Goal: Task Accomplishment & Management: Complete application form

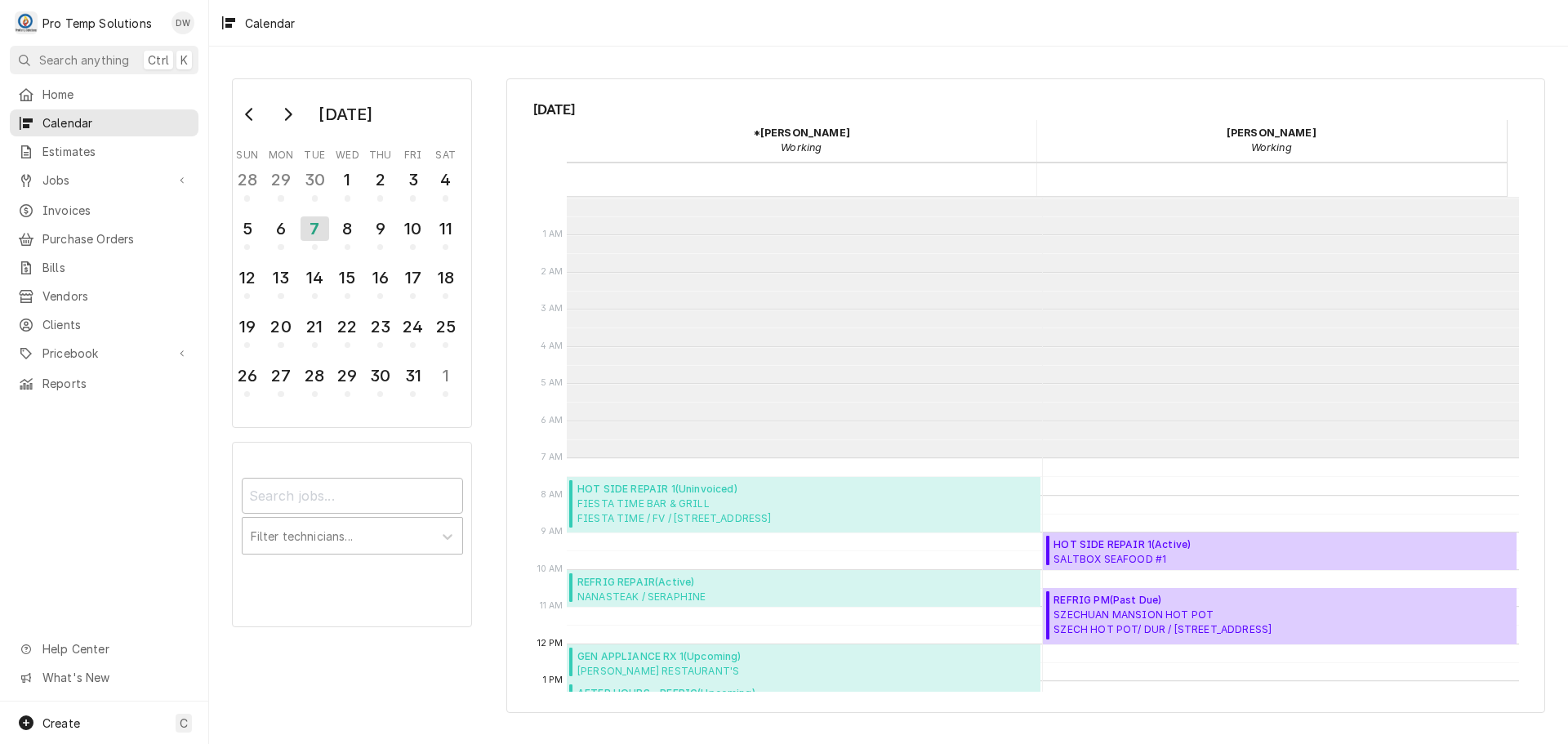
scroll to position [260, 0]
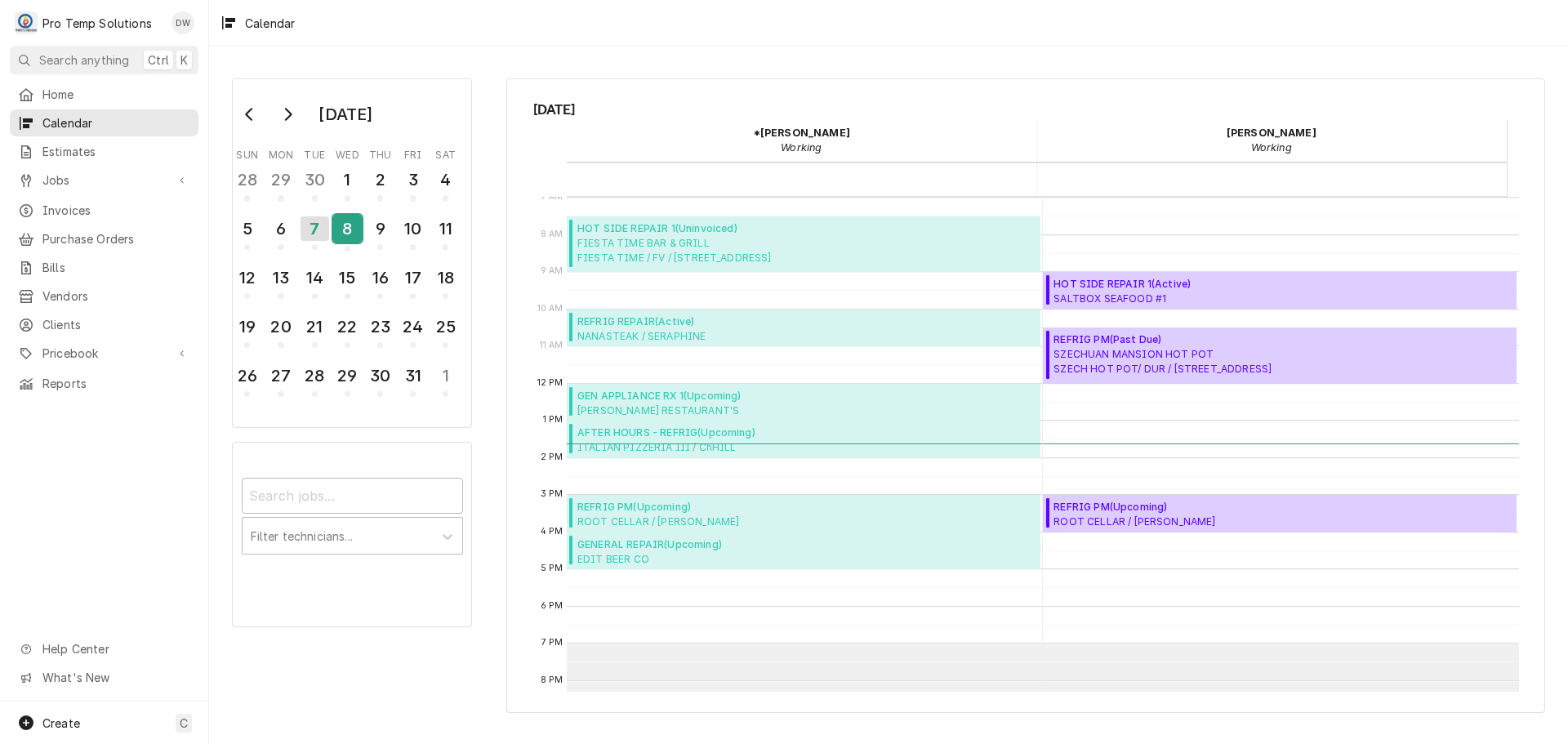
click at [354, 230] on div "8" at bounding box center [347, 229] width 29 height 28
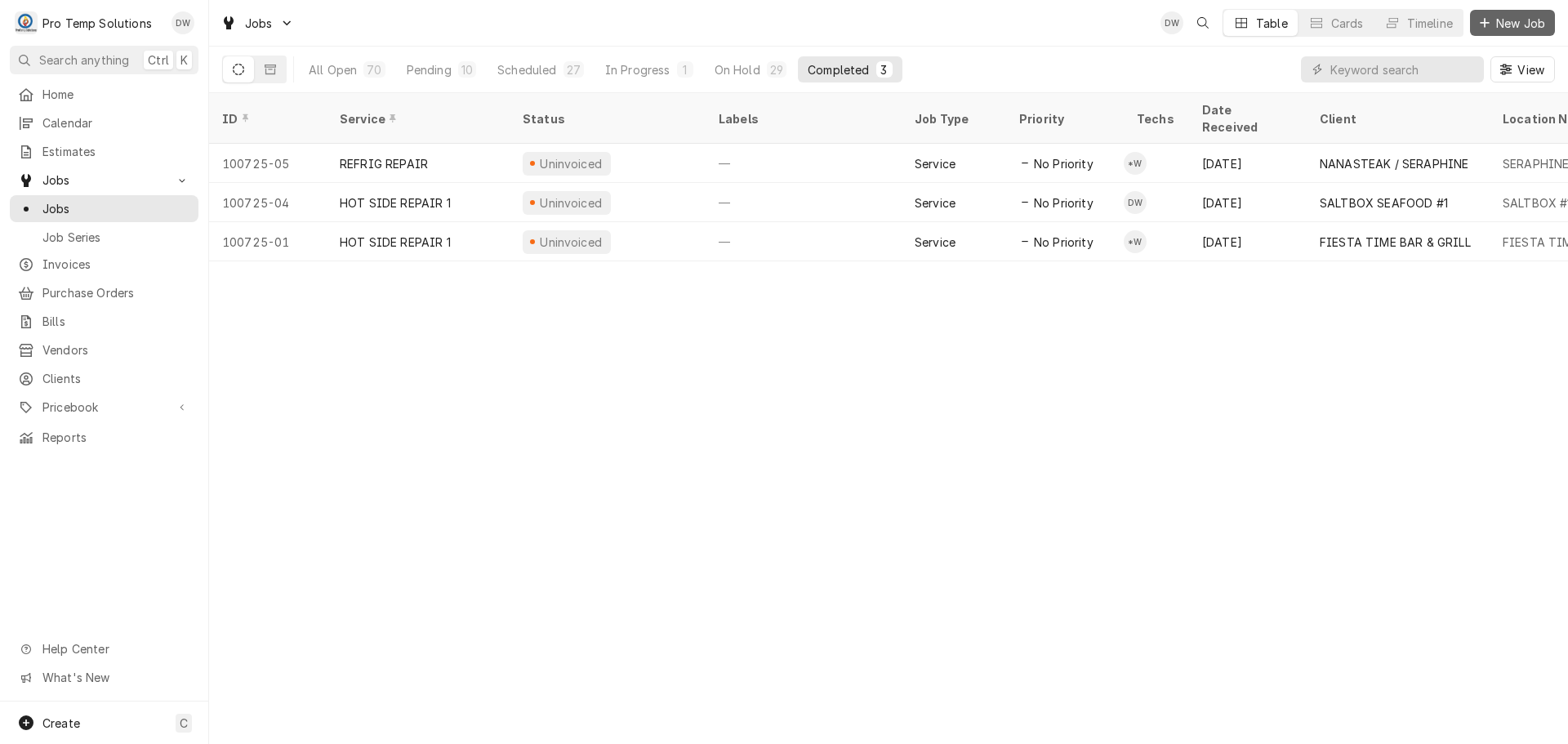
click at [1508, 21] on span "New Job" at bounding box center [1520, 23] width 56 height 17
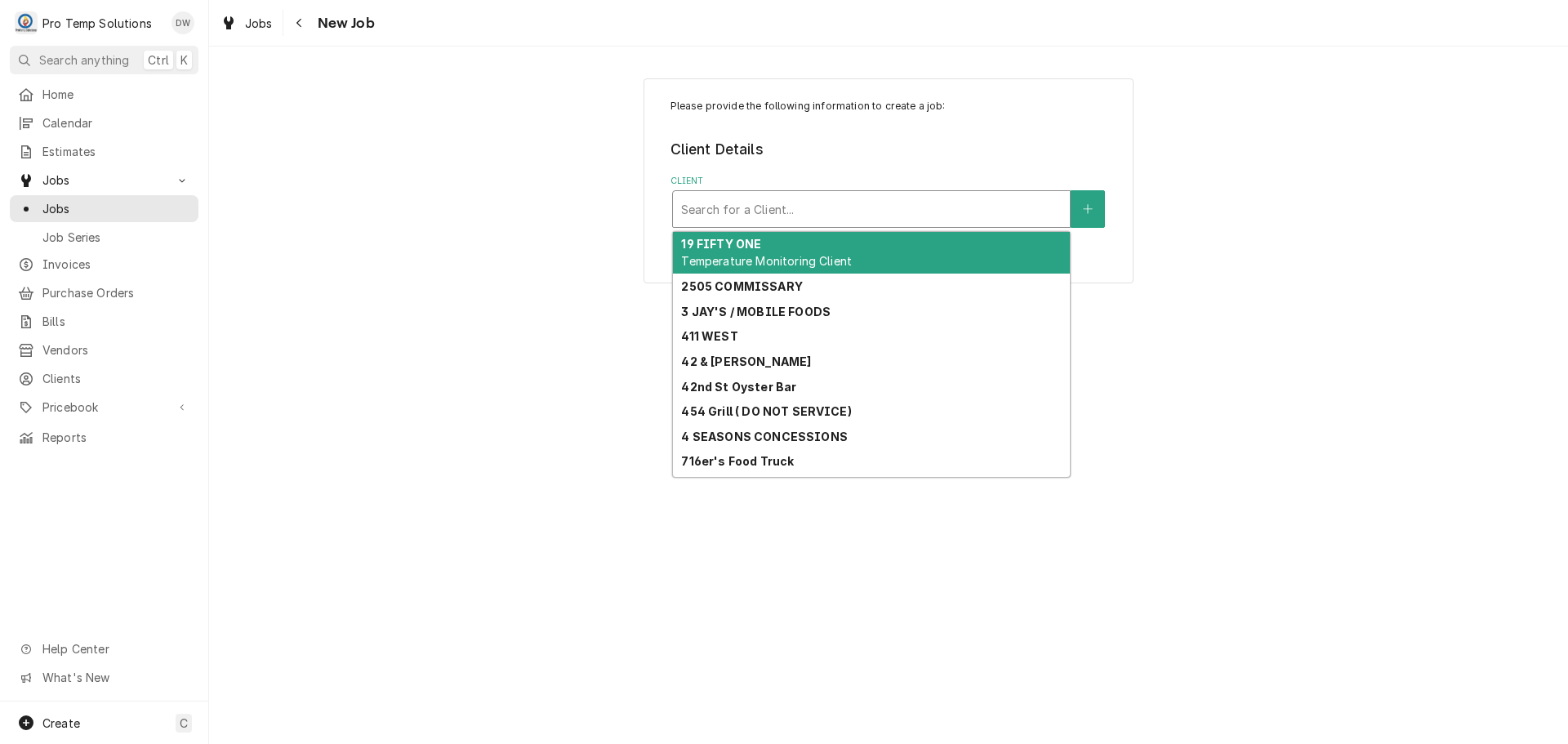
click at [997, 207] on div "Client" at bounding box center [871, 209] width 381 height 30
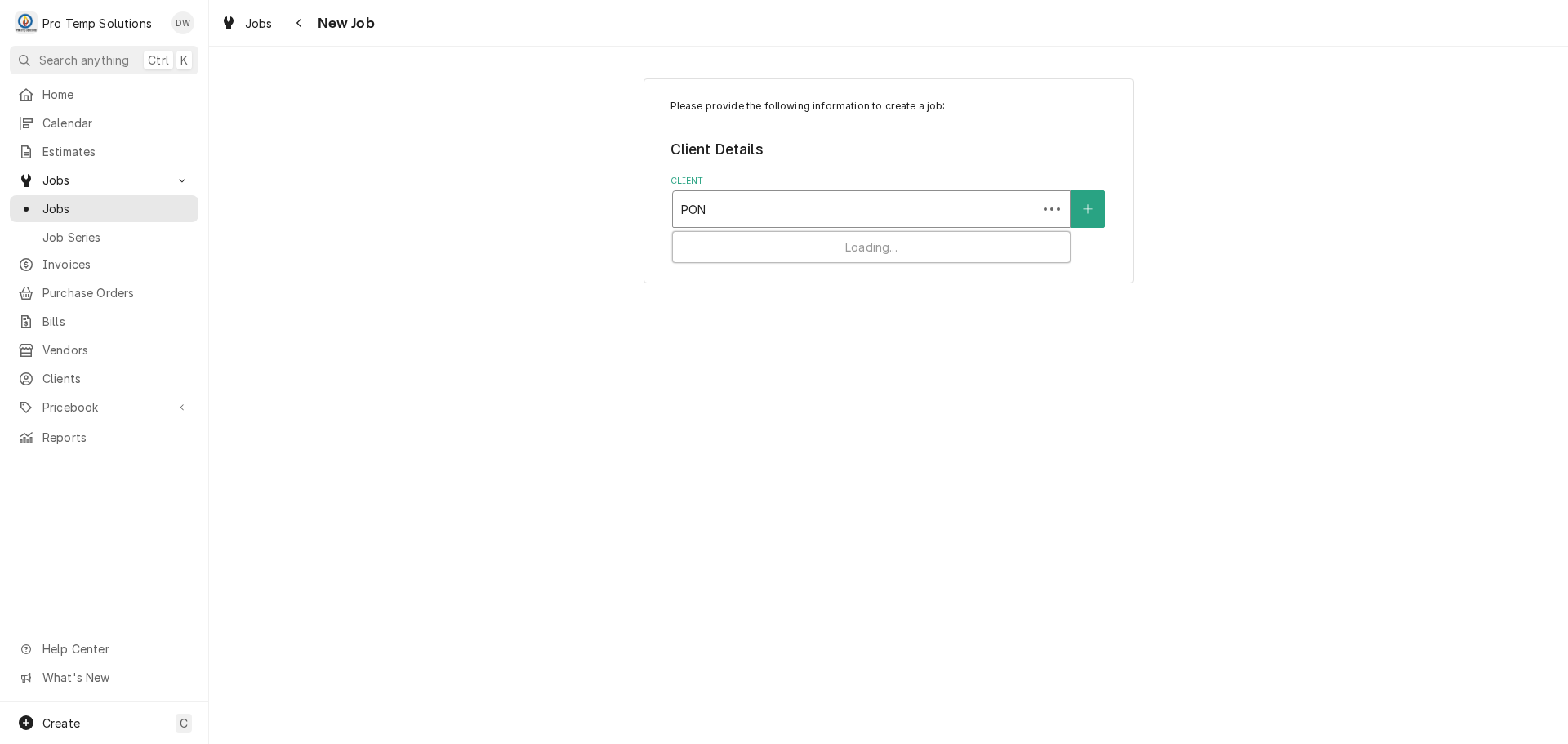
type input "PONY"
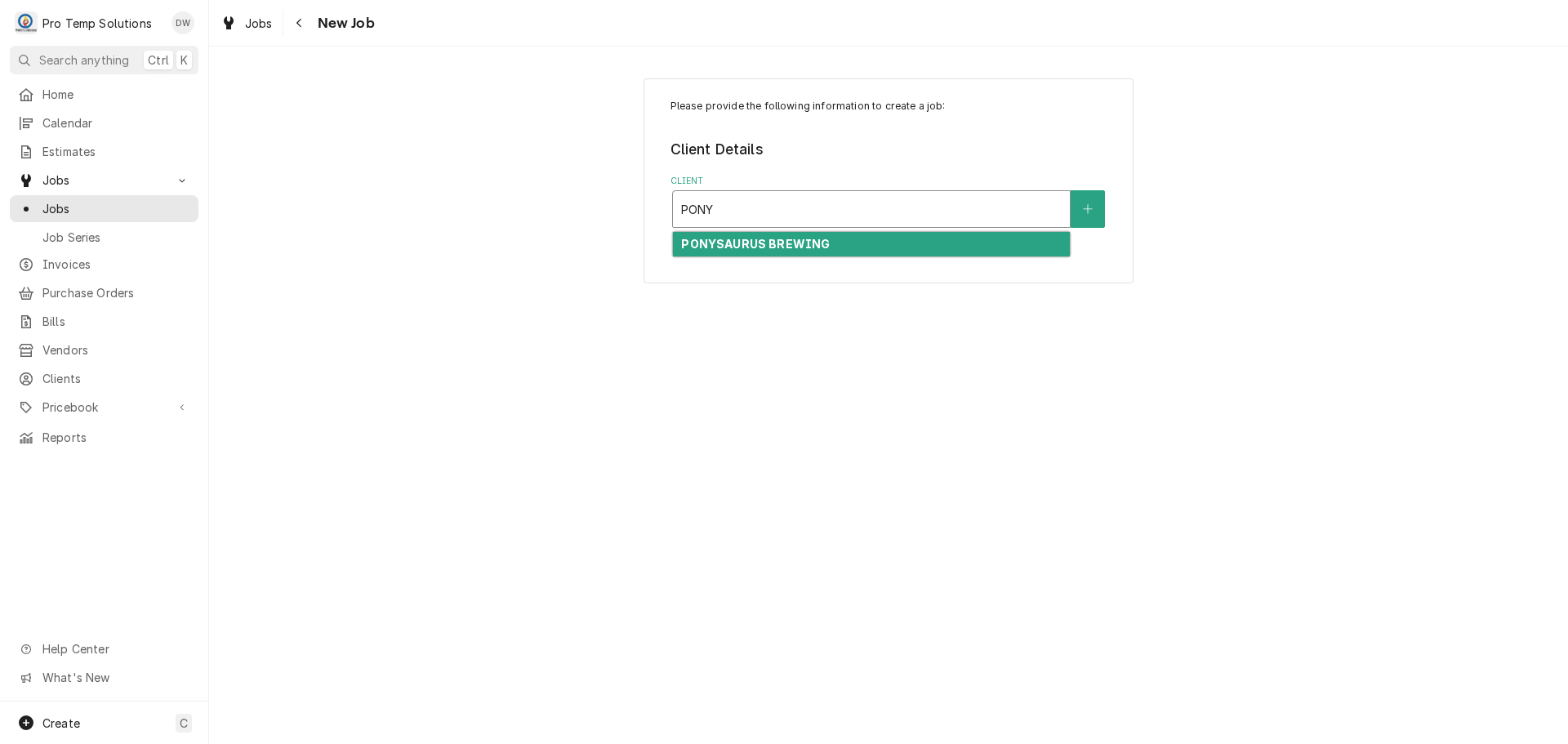
click at [886, 243] on div "PONYSAURUS BREWING" at bounding box center [871, 244] width 397 height 25
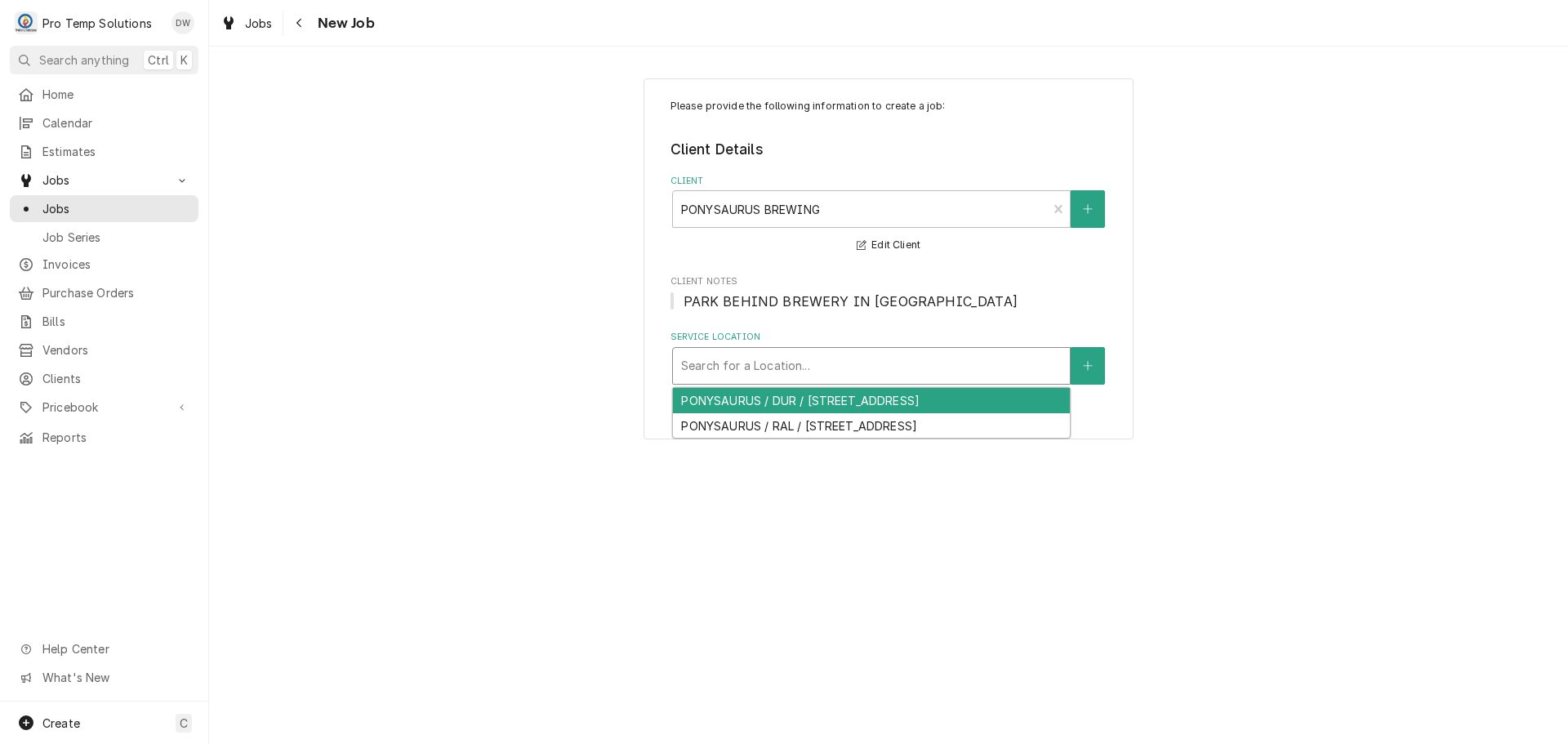
click at [909, 368] on div "Service Location" at bounding box center [871, 366] width 381 height 30
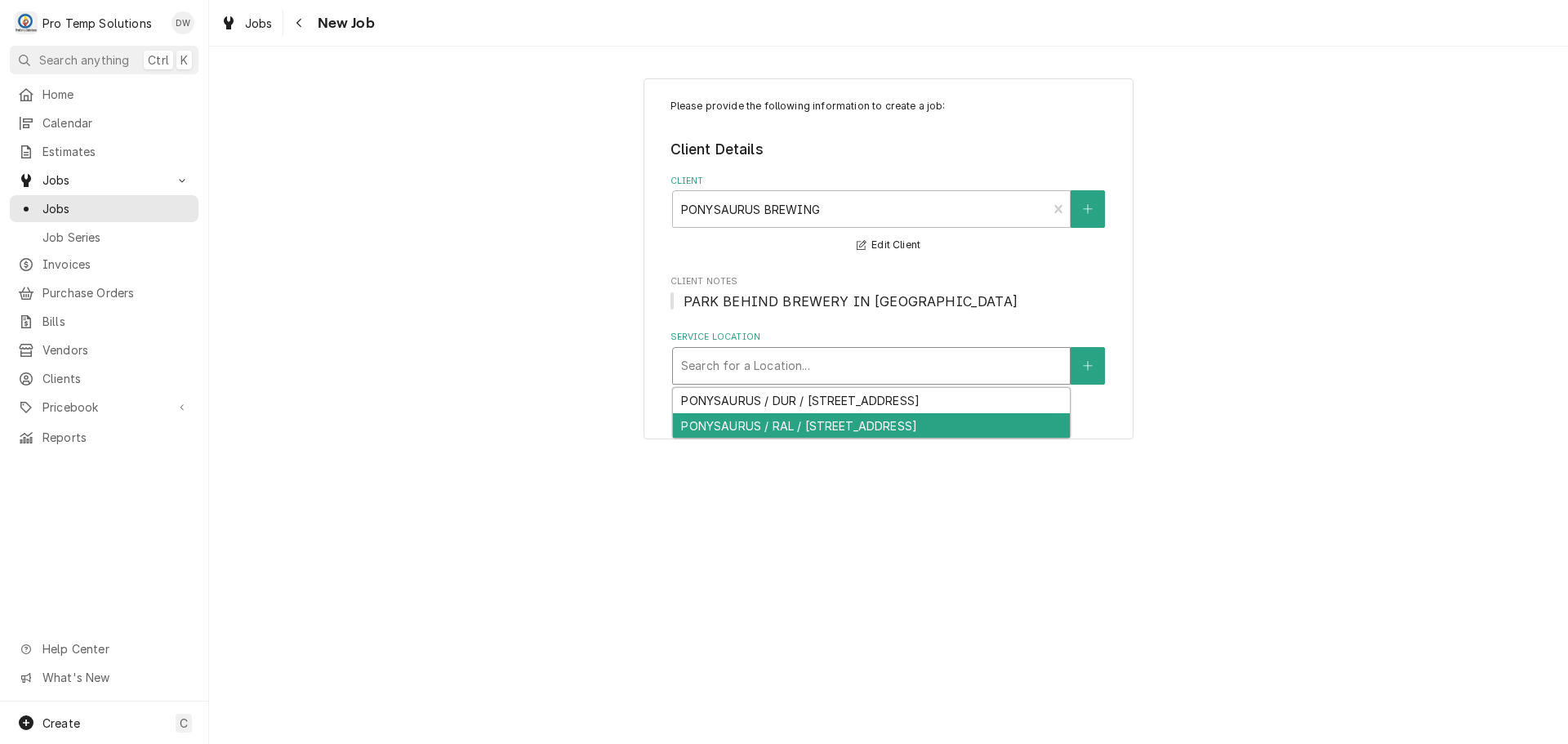
click at [830, 424] on div "PONYSAURUS / RAL / 2221 Iron Works Dr, Raleigh, NC 27604" at bounding box center [871, 425] width 397 height 25
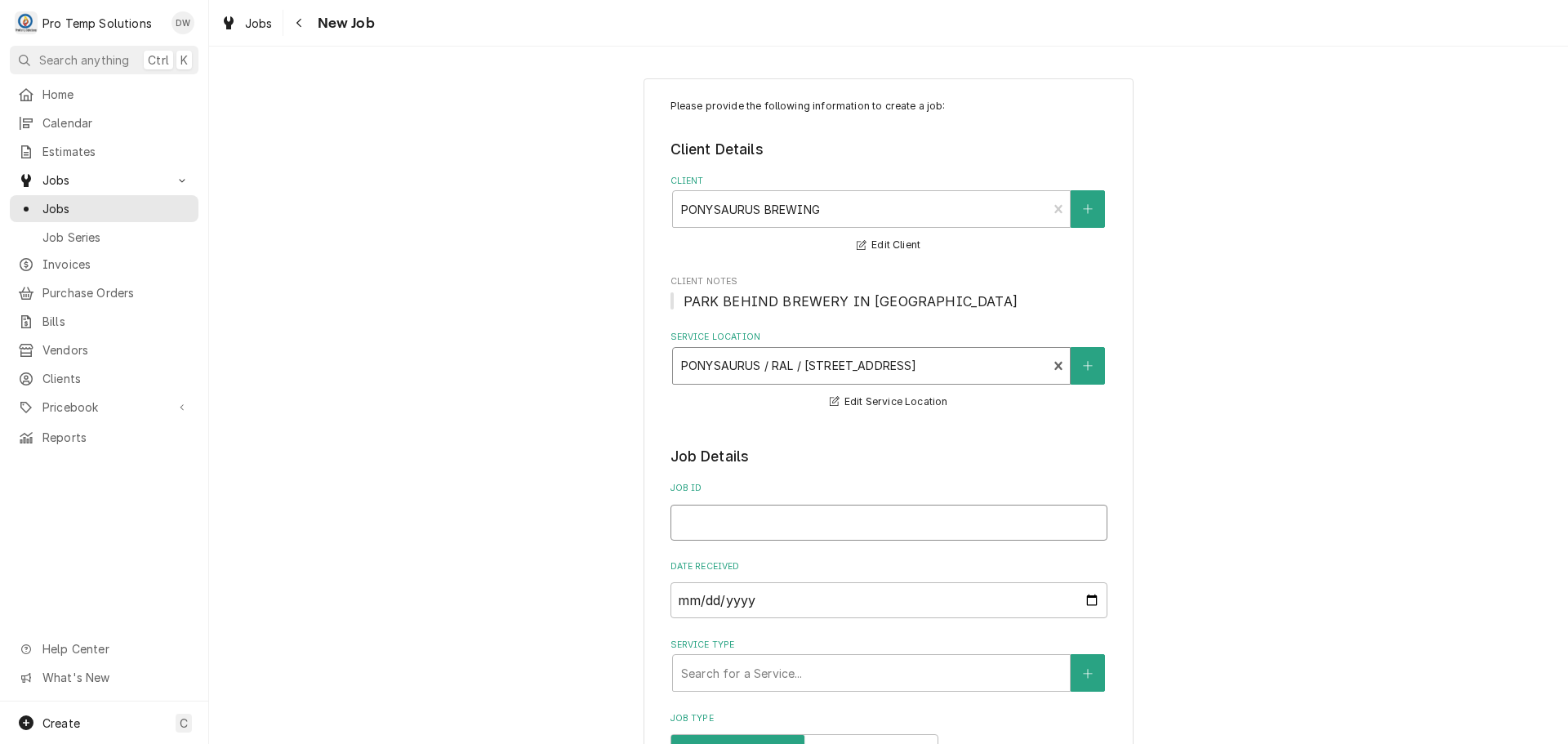
click at [757, 518] on input "Job ID" at bounding box center [889, 523] width 437 height 36
type textarea "x"
type input "1"
type textarea "x"
type input "10"
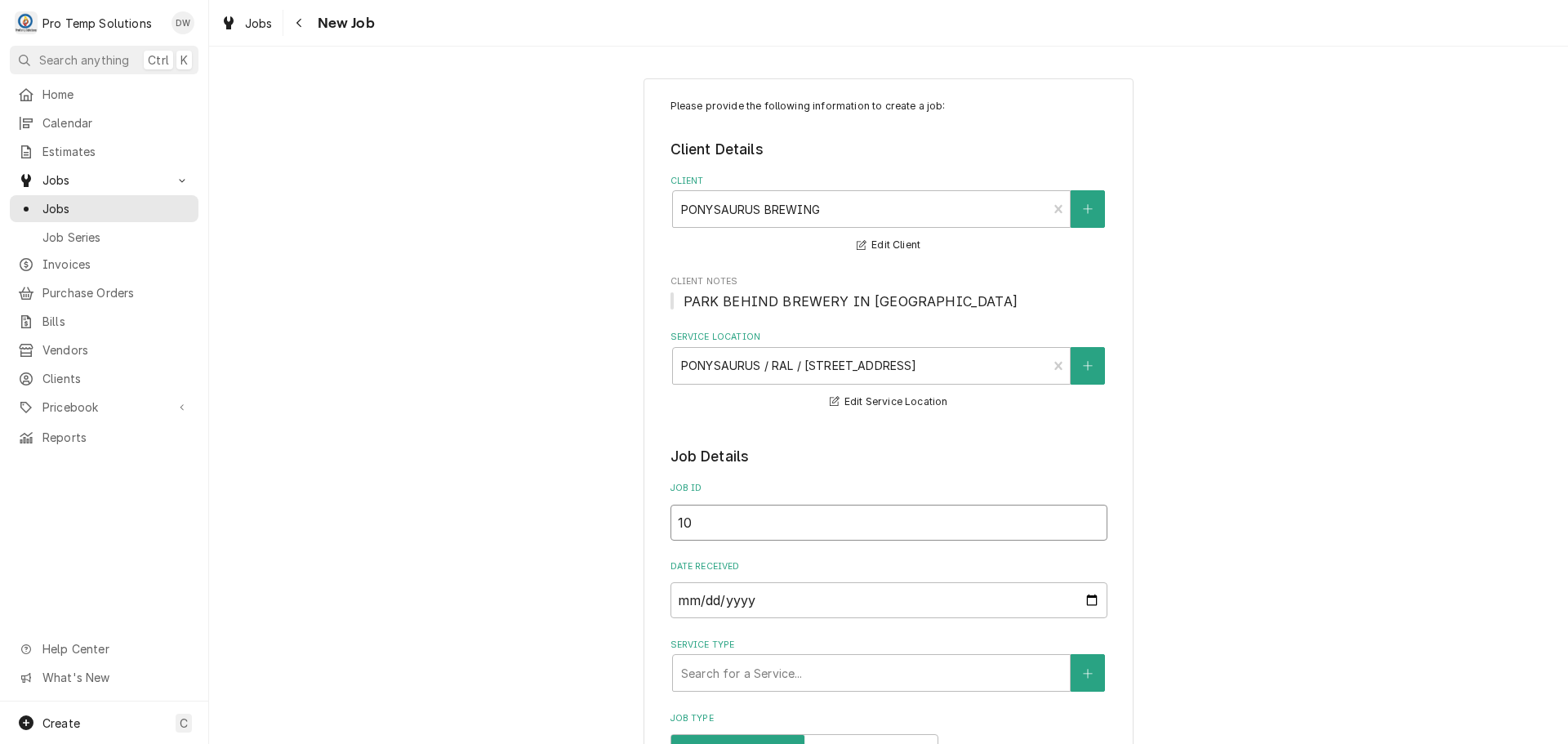
type textarea "x"
type input "100"
type textarea "x"
type input "1008"
type textarea "x"
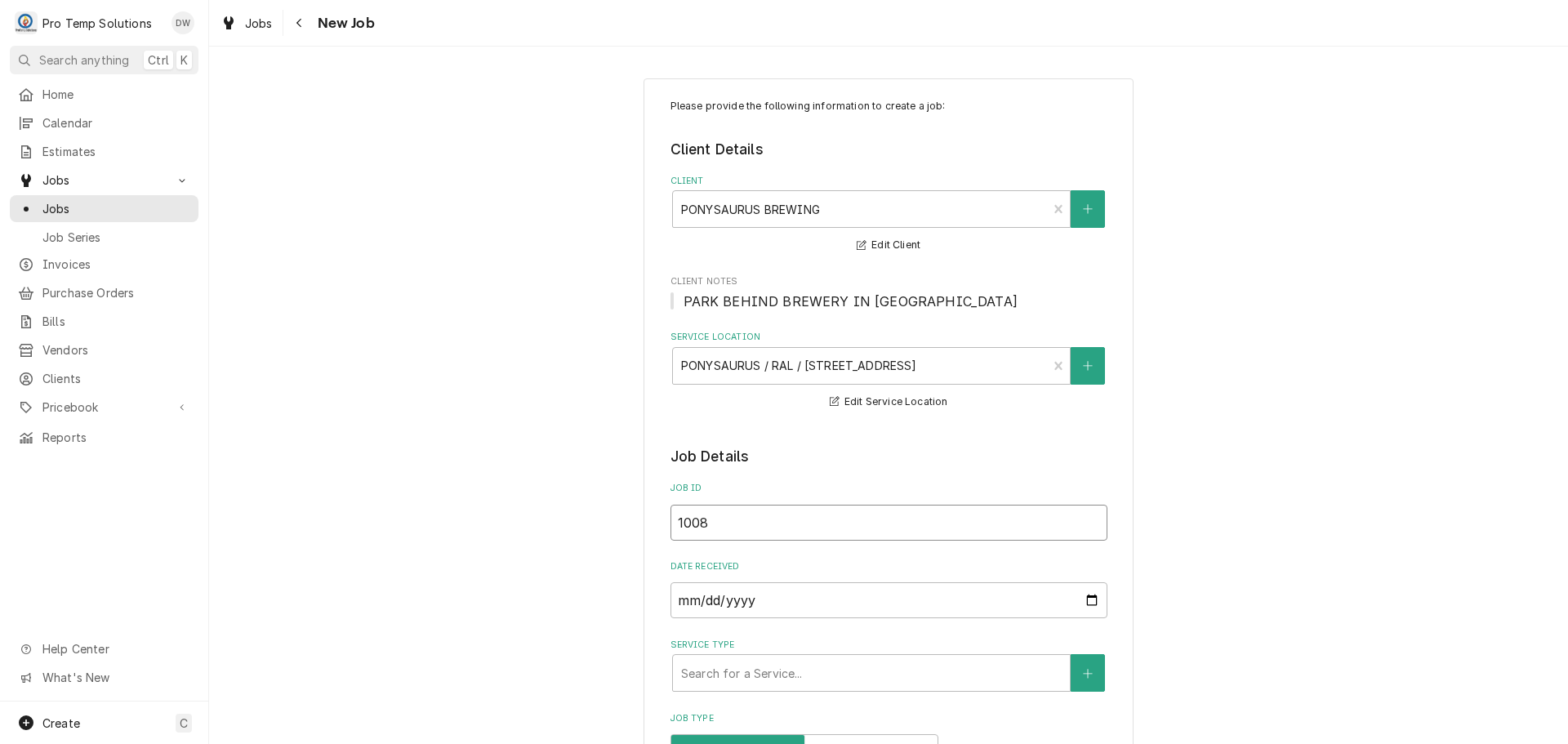
type input "10082"
type textarea "x"
type input "100825"
type textarea "x"
type input "100825-"
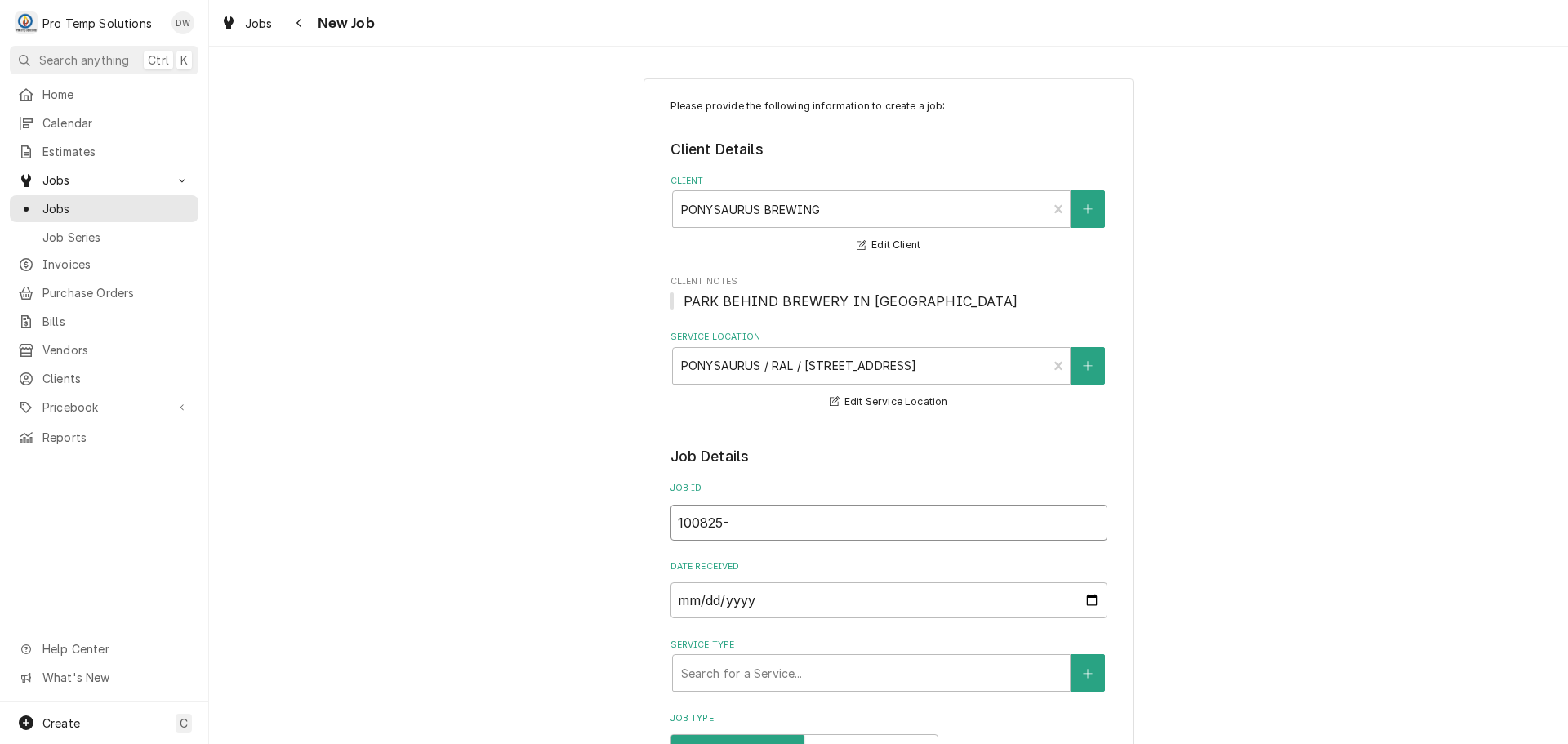
type textarea "x"
type input "100825-0"
type textarea "x"
type input "100825-02"
type textarea "x"
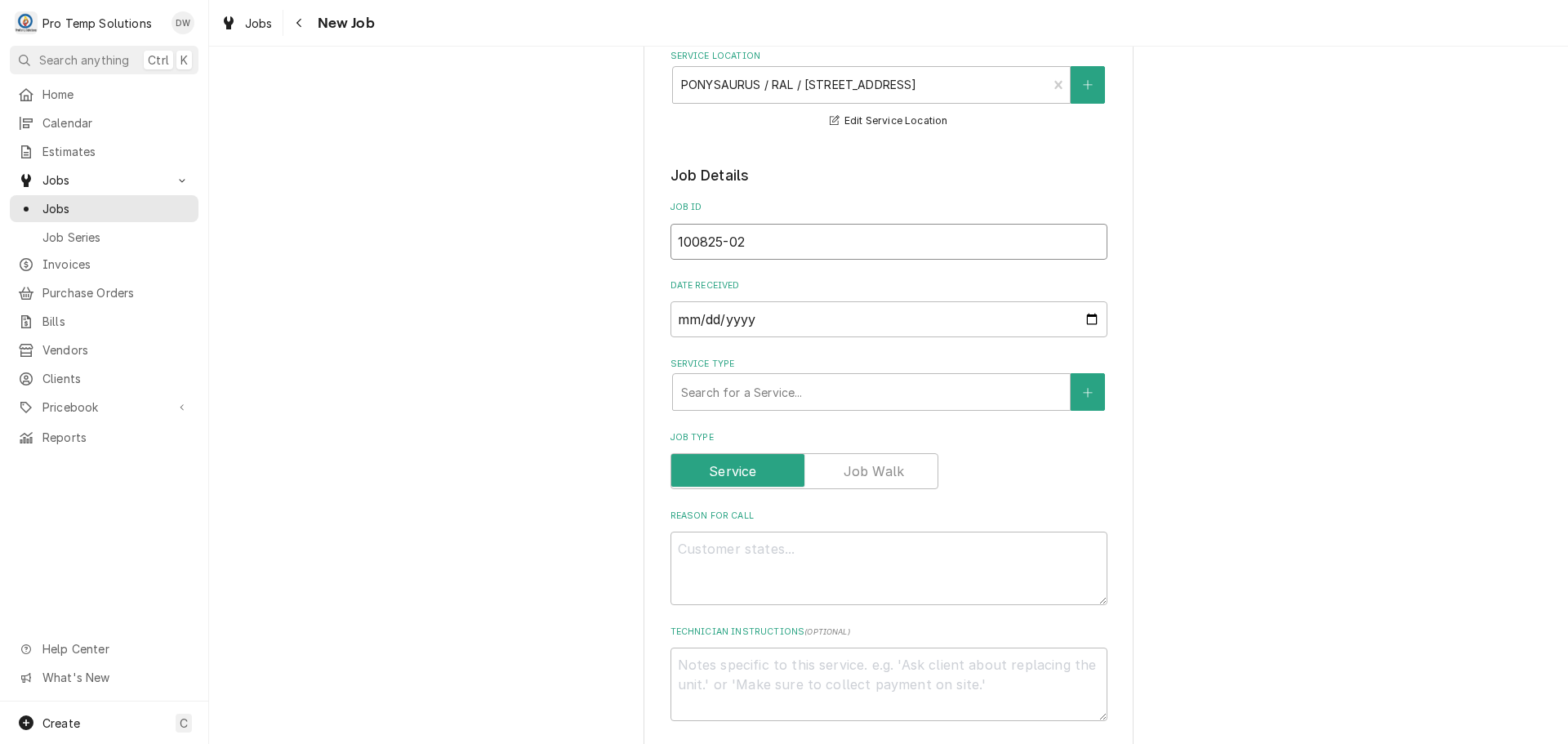
scroll to position [326, 0]
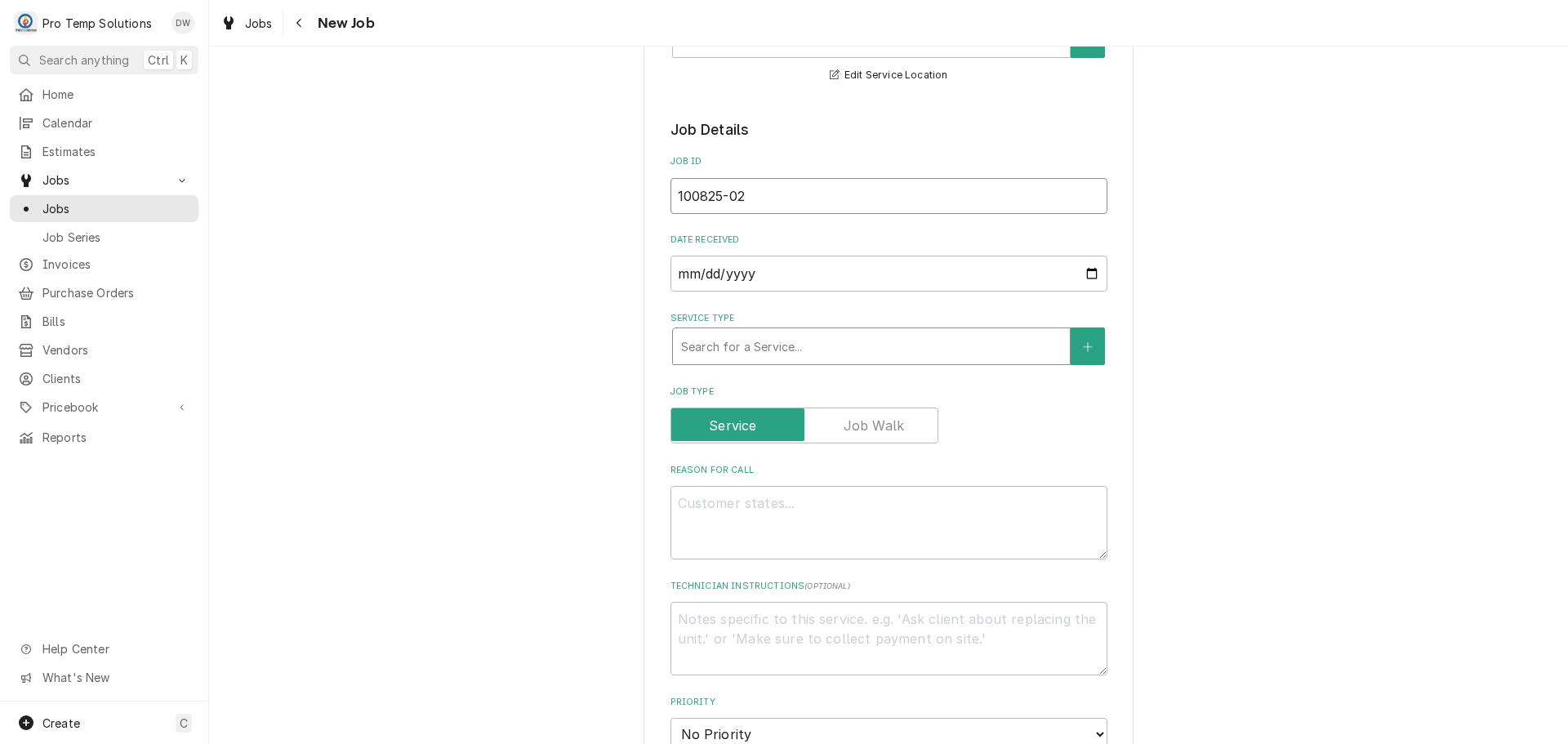
type input "100825-02"
click at [823, 352] on div "Service Type" at bounding box center [871, 346] width 381 height 30
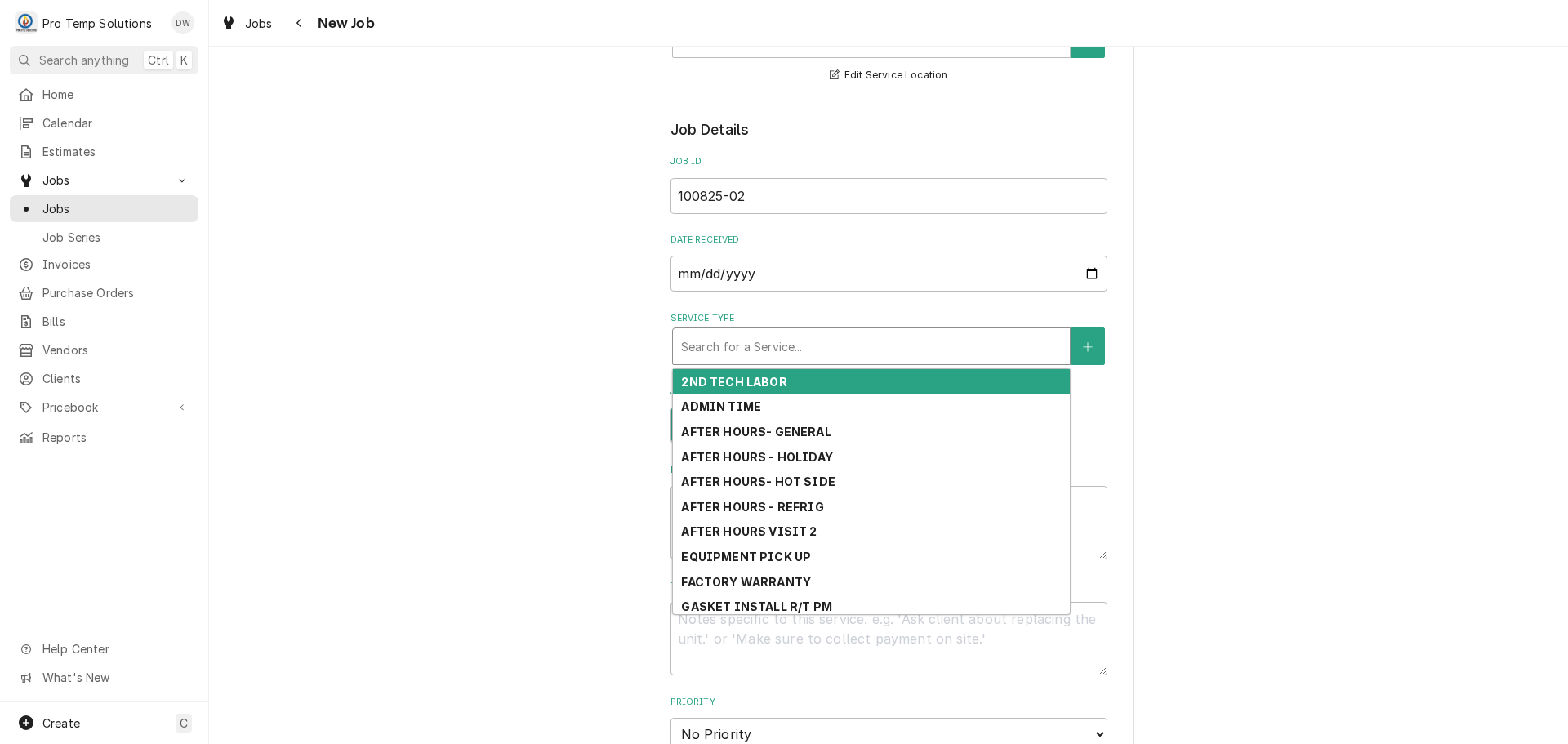
type textarea "x"
type input "R"
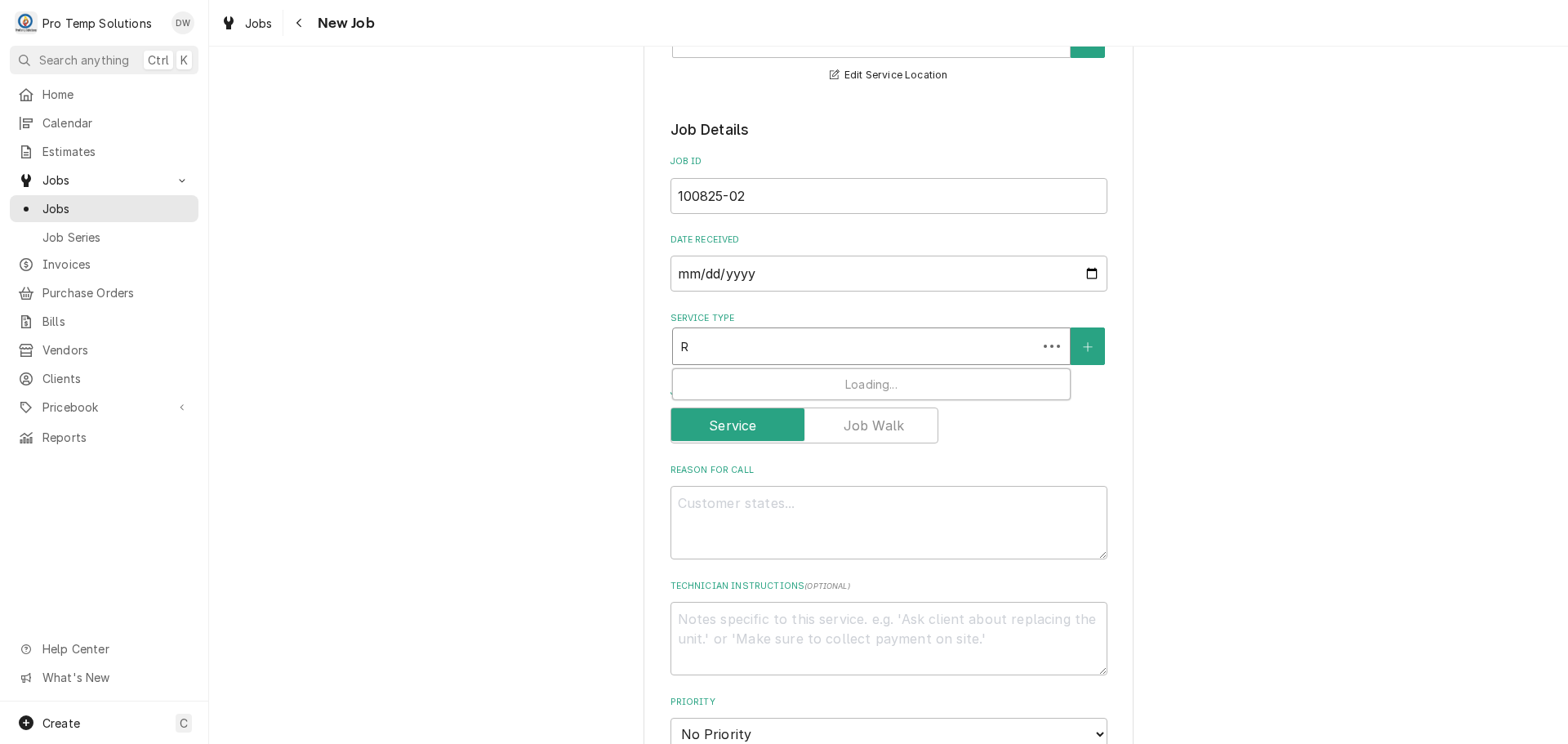
type textarea "x"
type input "RE"
type textarea "x"
type input "REF"
type textarea "x"
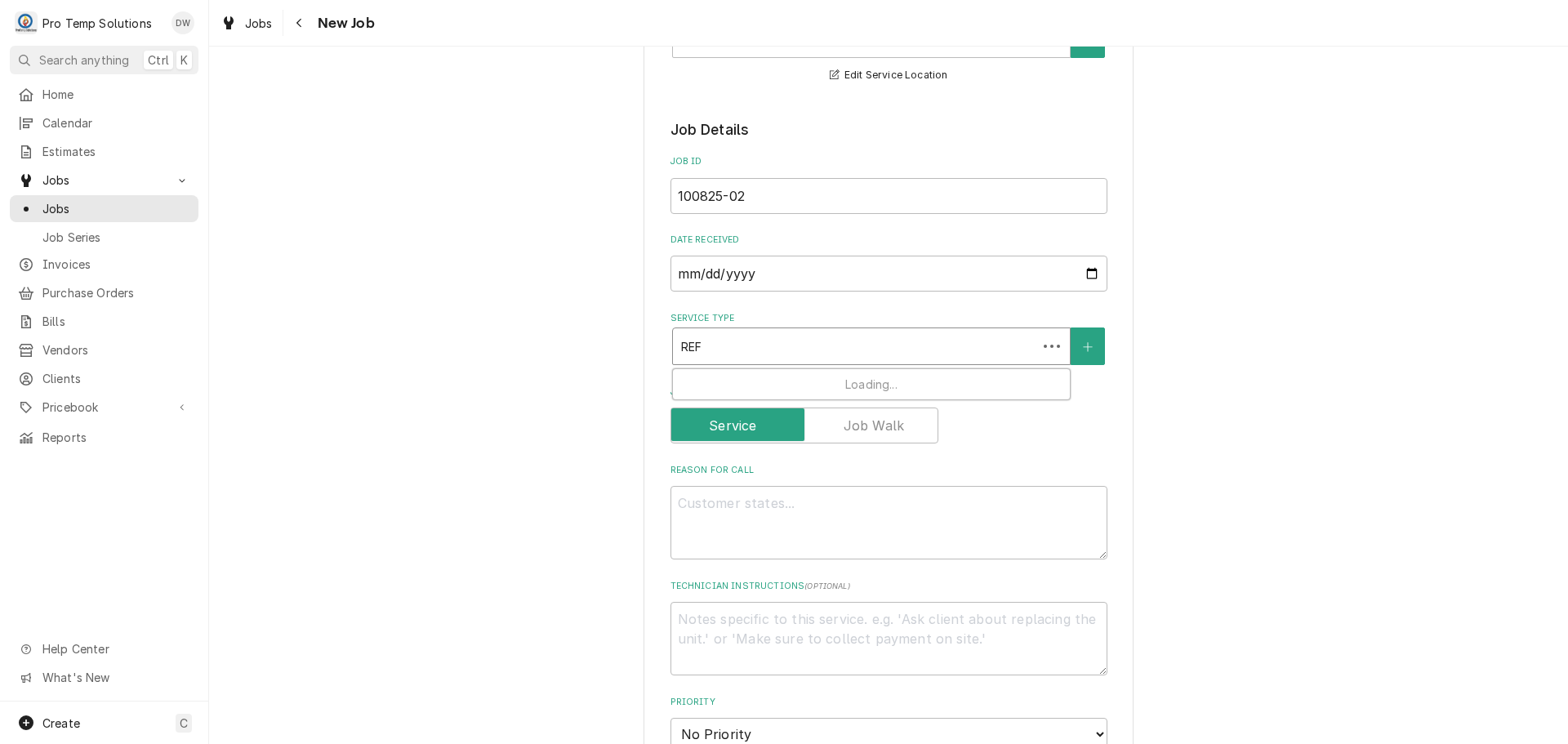
type input "REFR"
type textarea "x"
type input "REFRI"
type textarea "x"
type input "REFRIG"
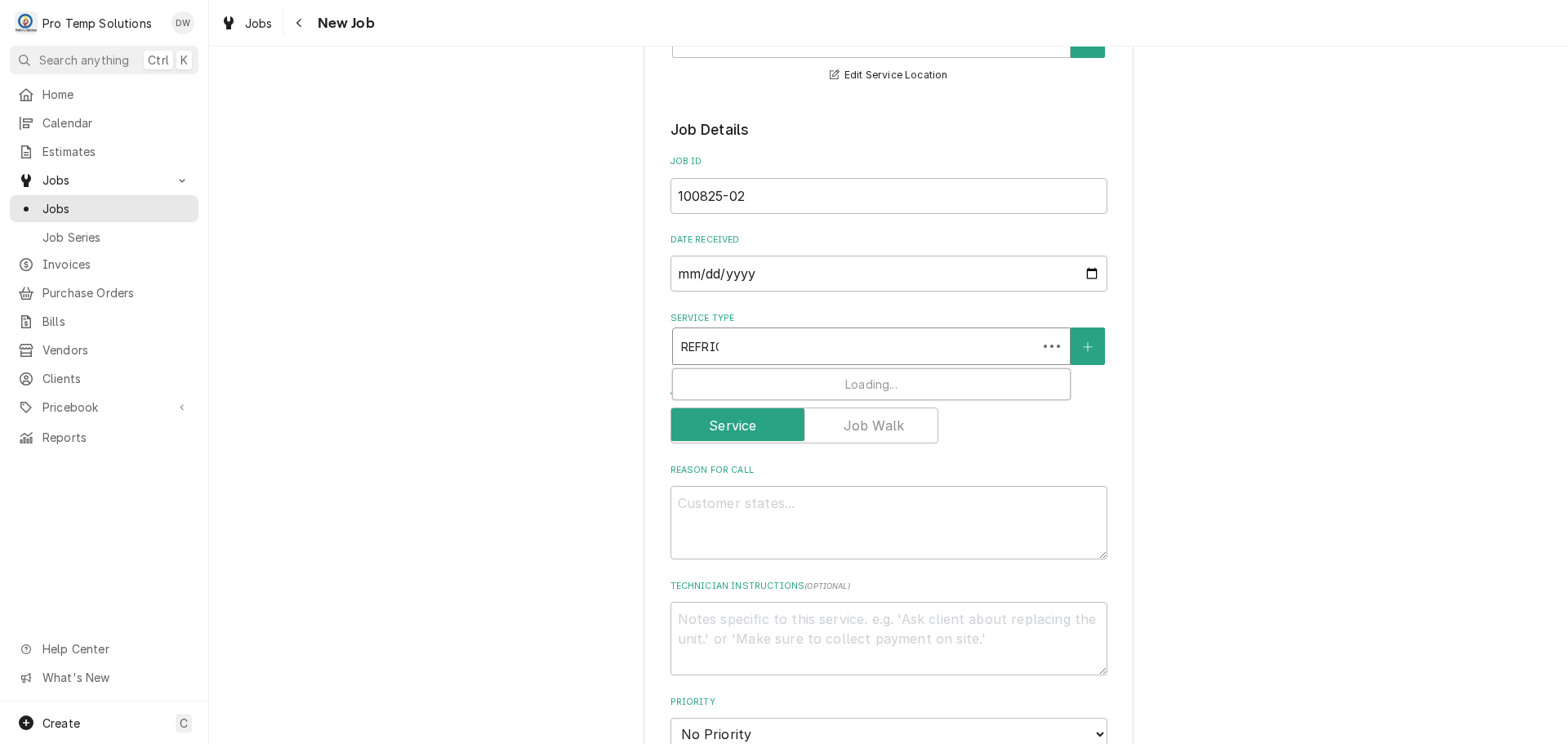
type textarea "x"
type input "REFRIG"
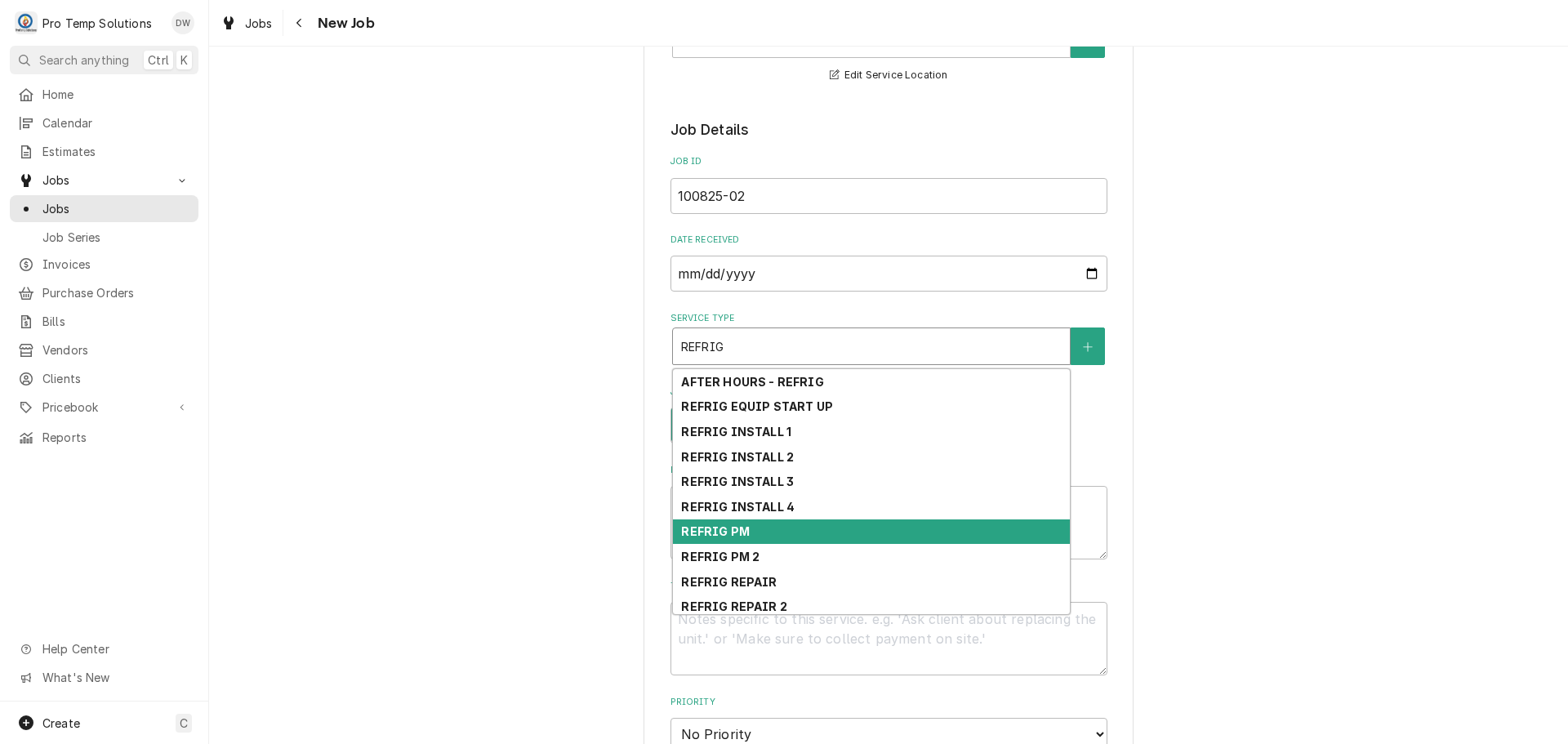
click at [802, 533] on div "REFRIG PM" at bounding box center [871, 532] width 397 height 25
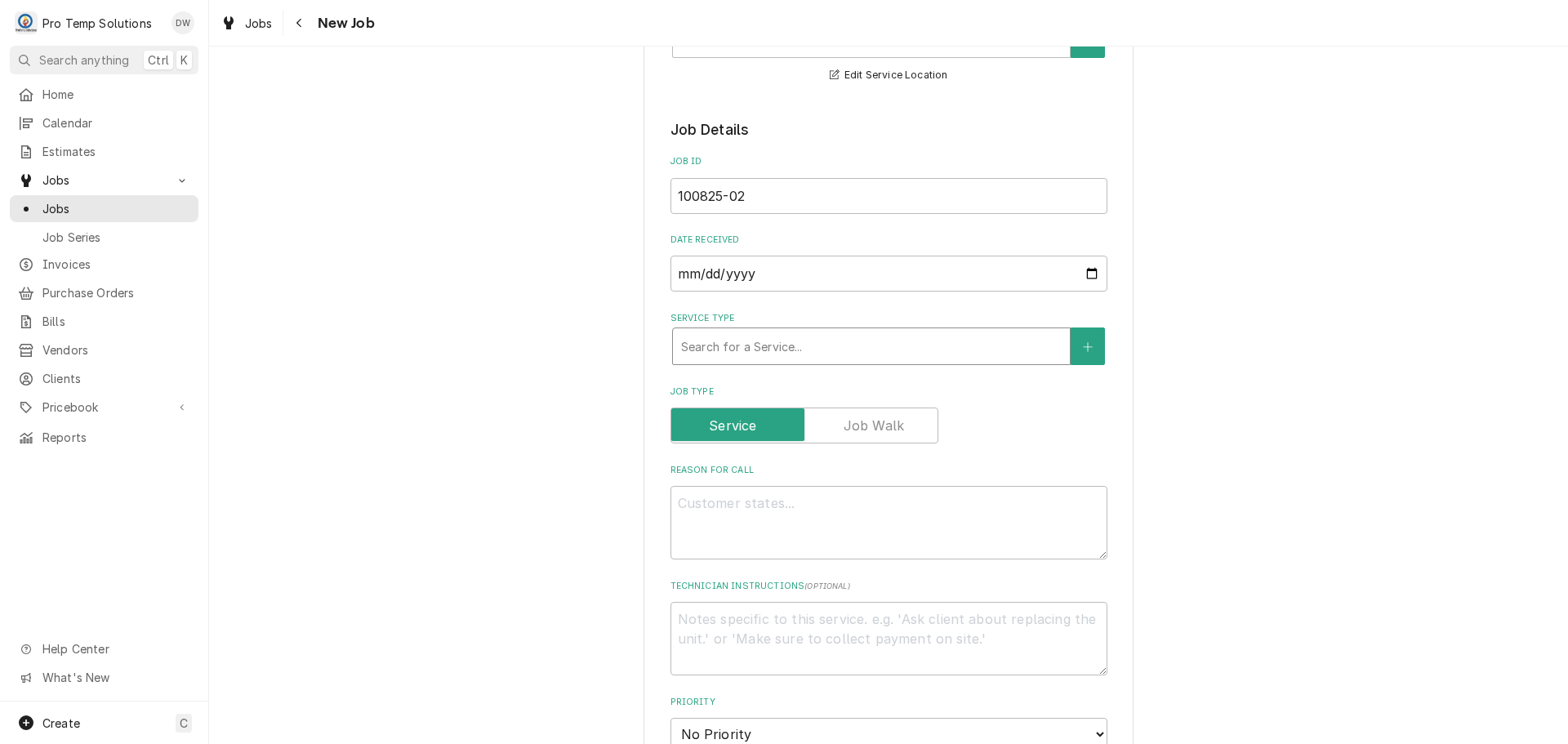
click at [883, 346] on div "Service Type" at bounding box center [871, 346] width 381 height 30
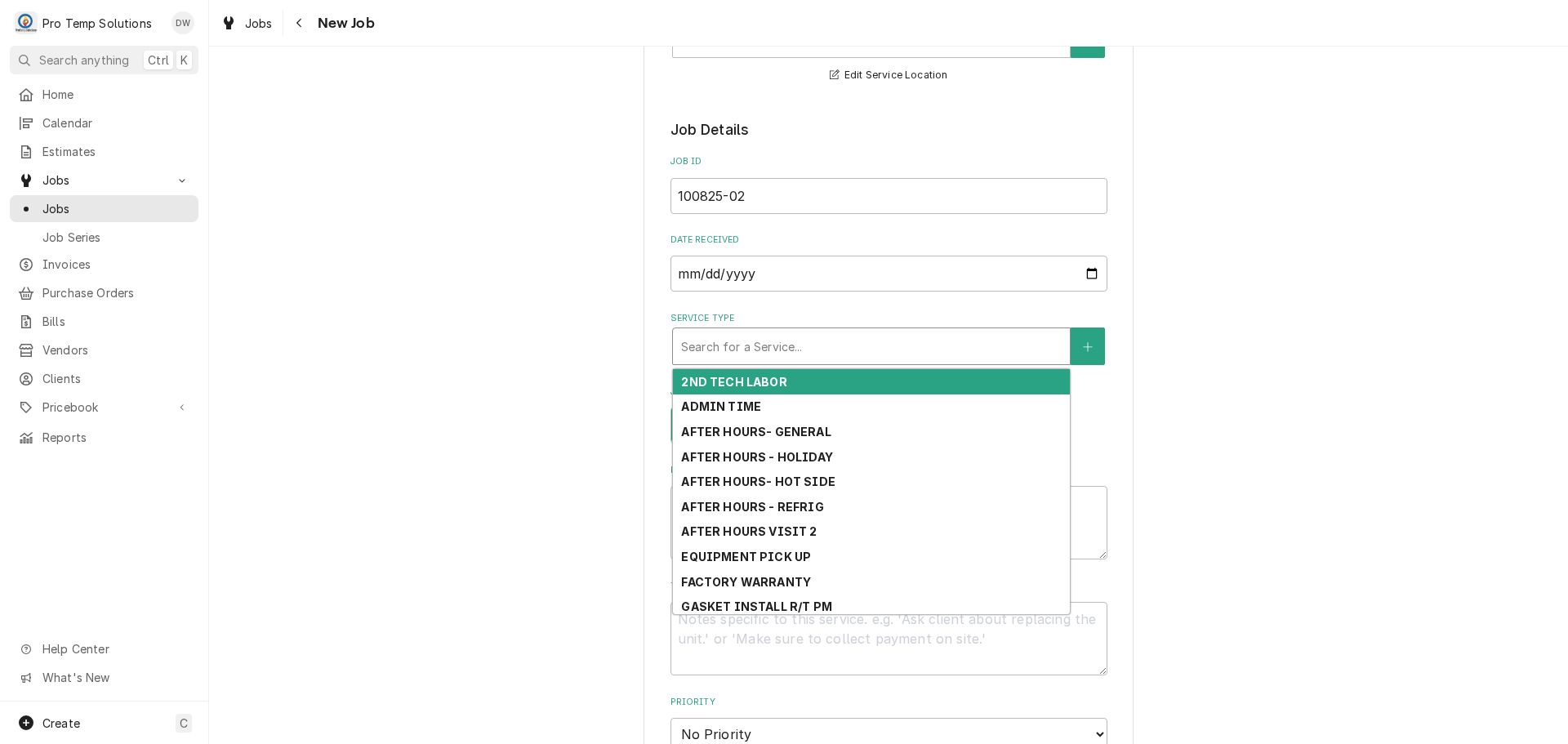
type textarea "x"
type input "R"
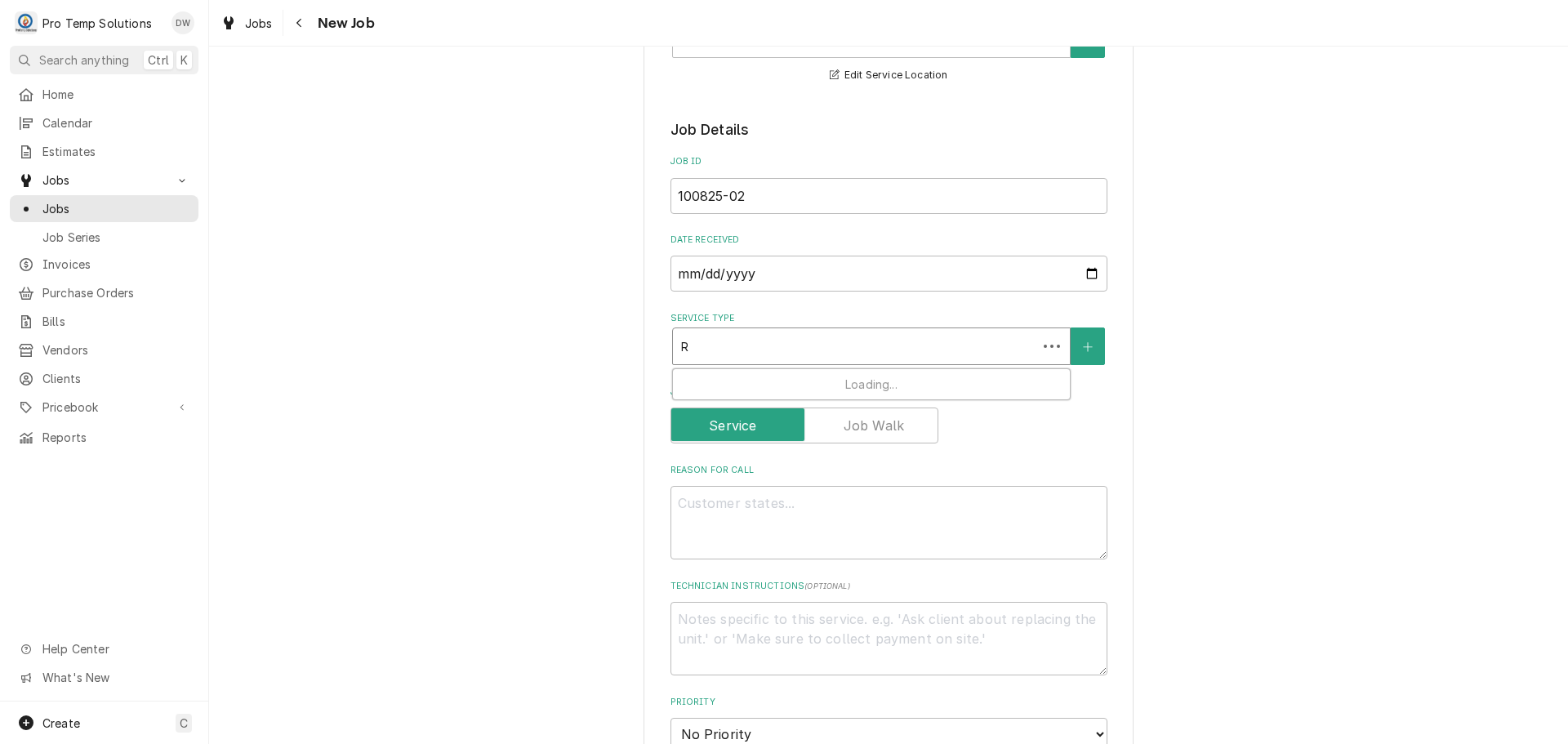
type textarea "x"
type input "RE"
type textarea "x"
type input "REF"
type textarea "x"
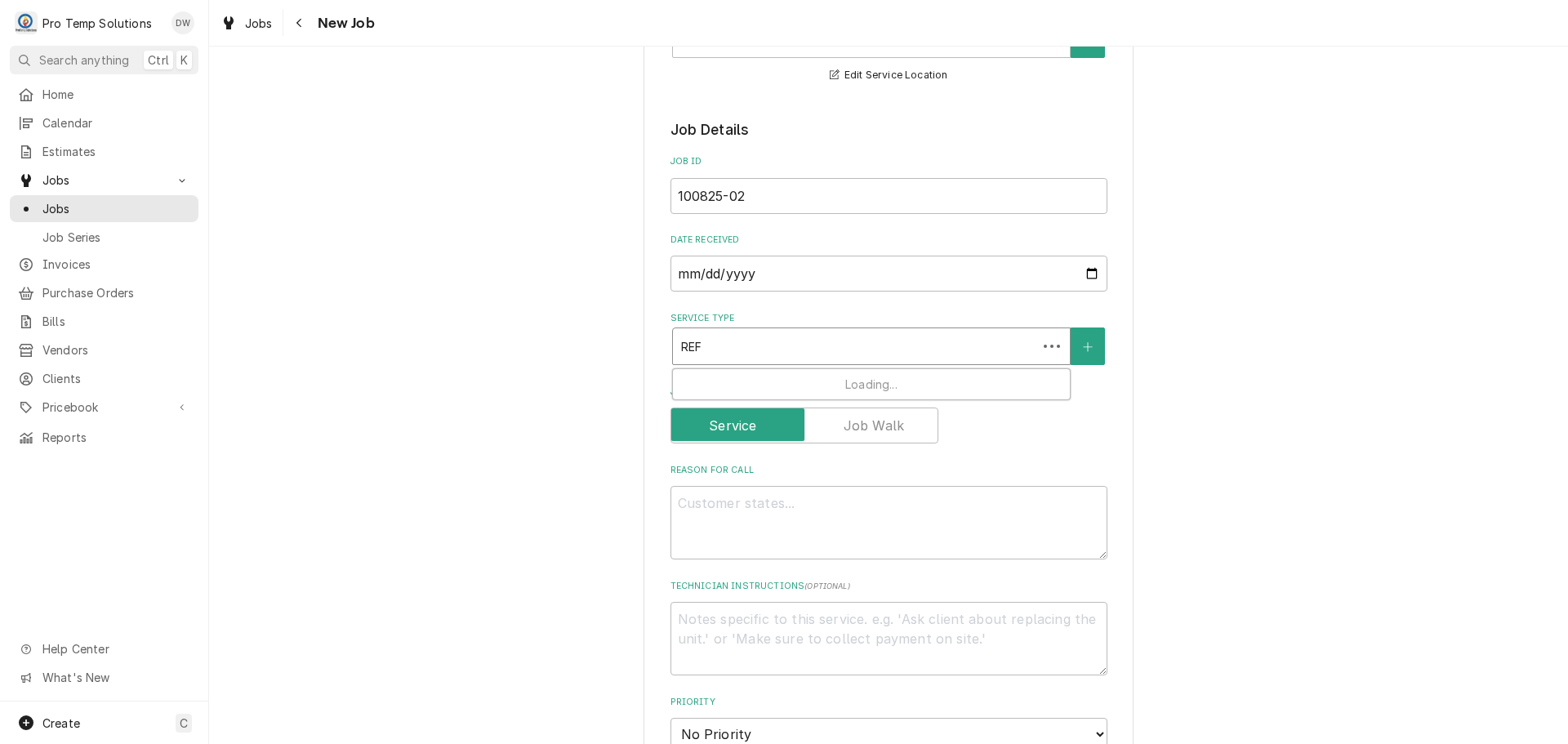
type input "REFR"
type textarea "x"
type input "REFRI"
type textarea "x"
type input "REFRIG"
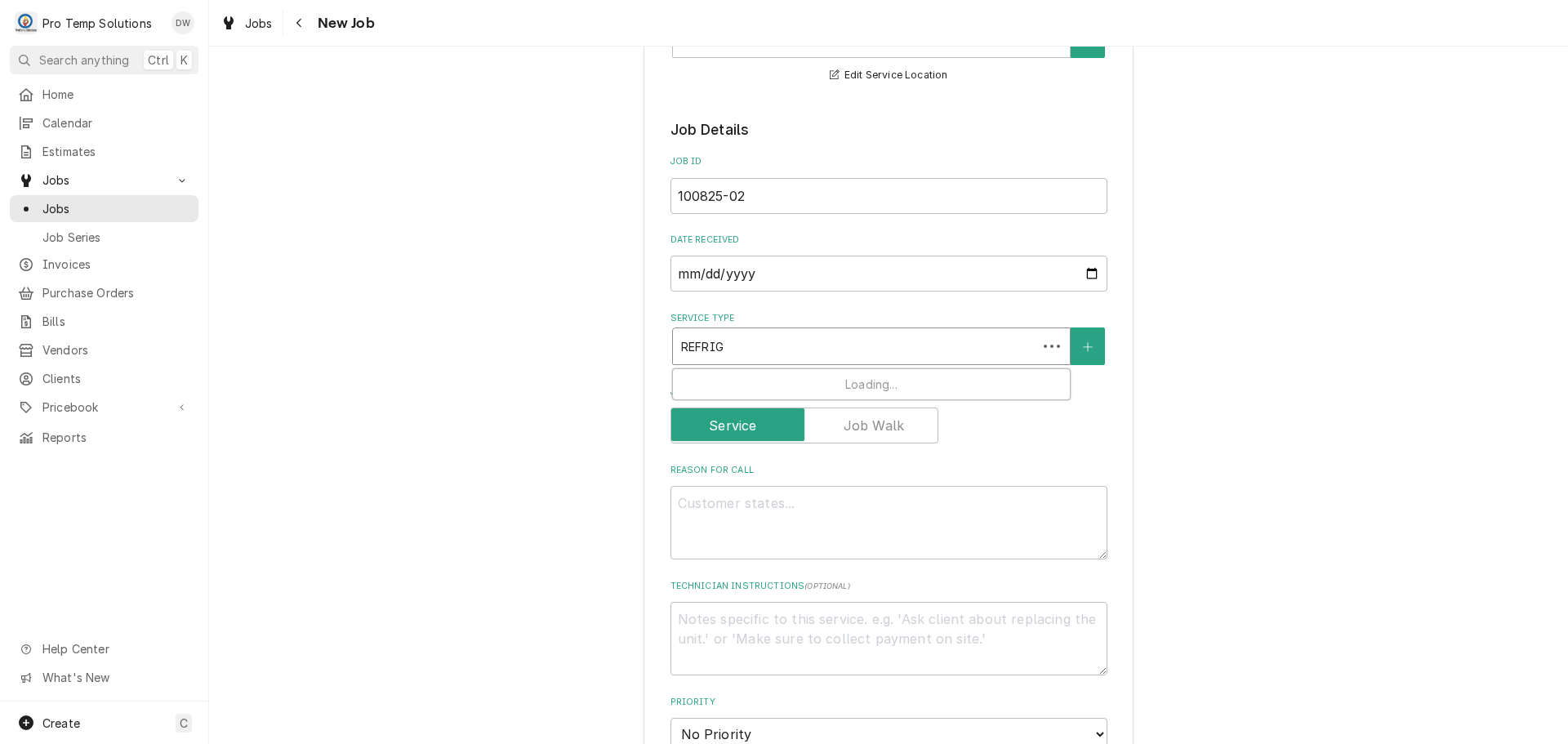
type textarea "x"
type input "REFRIG"
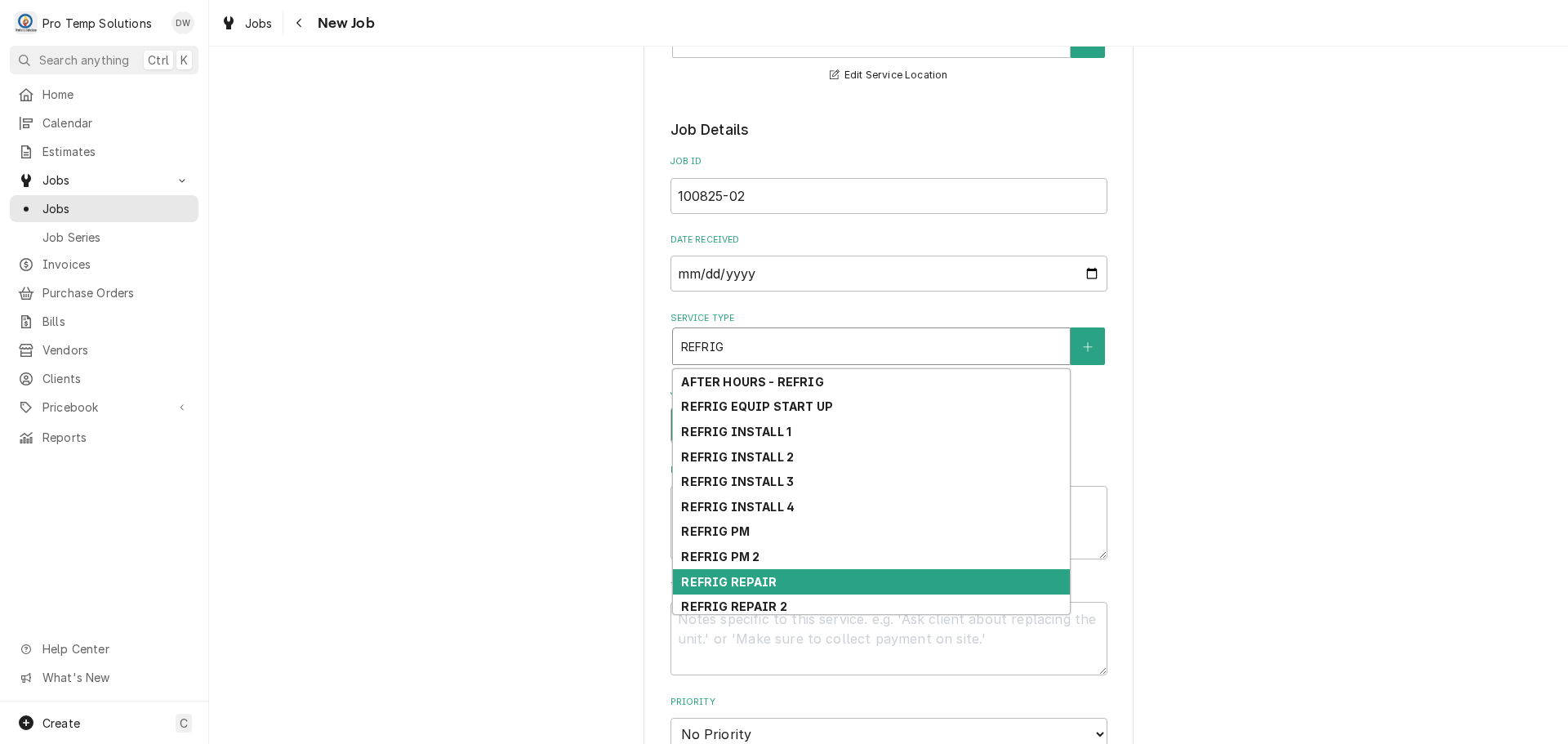
click at [781, 579] on div "REFRIG REPAIR" at bounding box center [871, 582] width 397 height 25
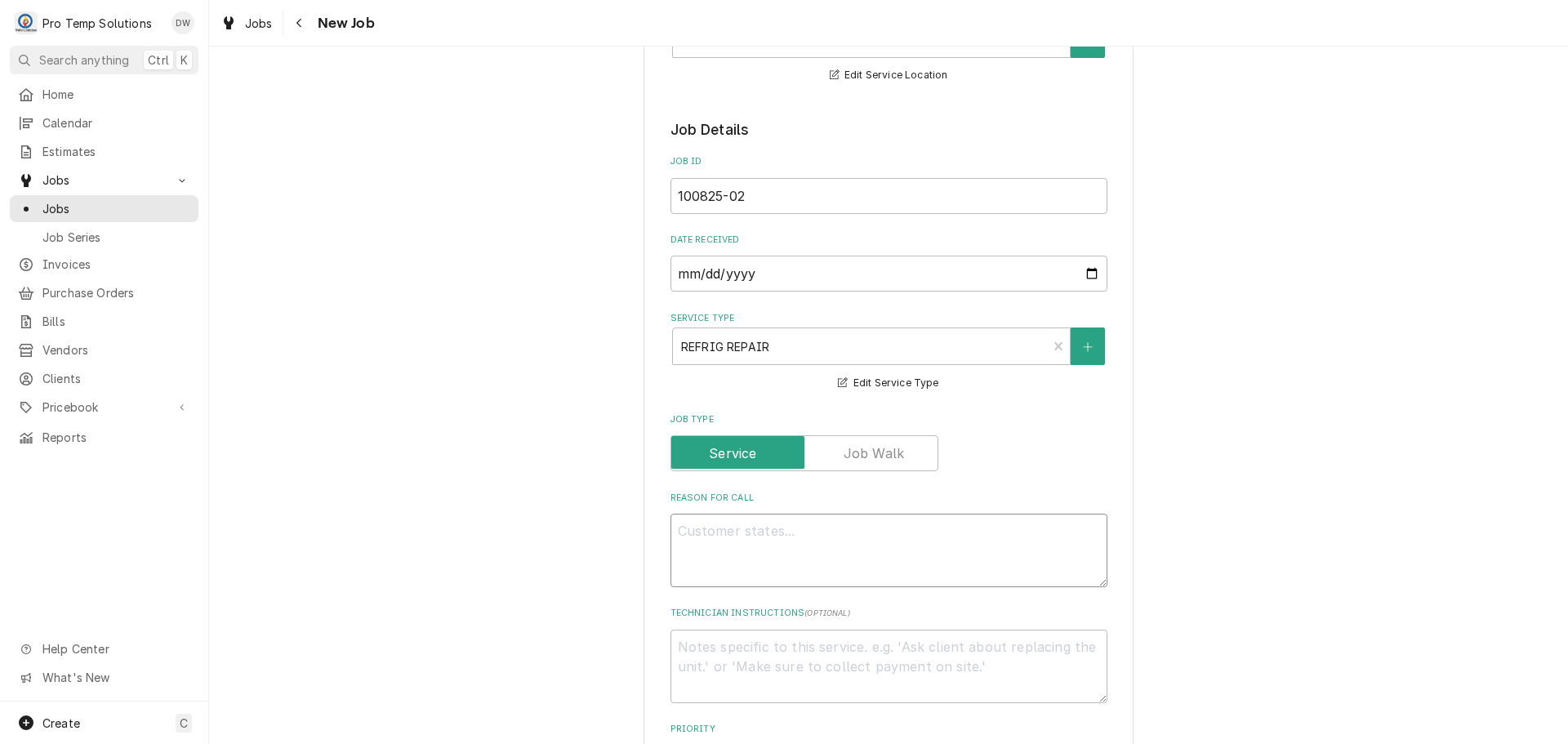
click at [791, 535] on textarea "Reason For Call" at bounding box center [889, 550] width 437 height 74
type textarea "x"
type textarea "2"
type textarea "x"
type textarea "2D"
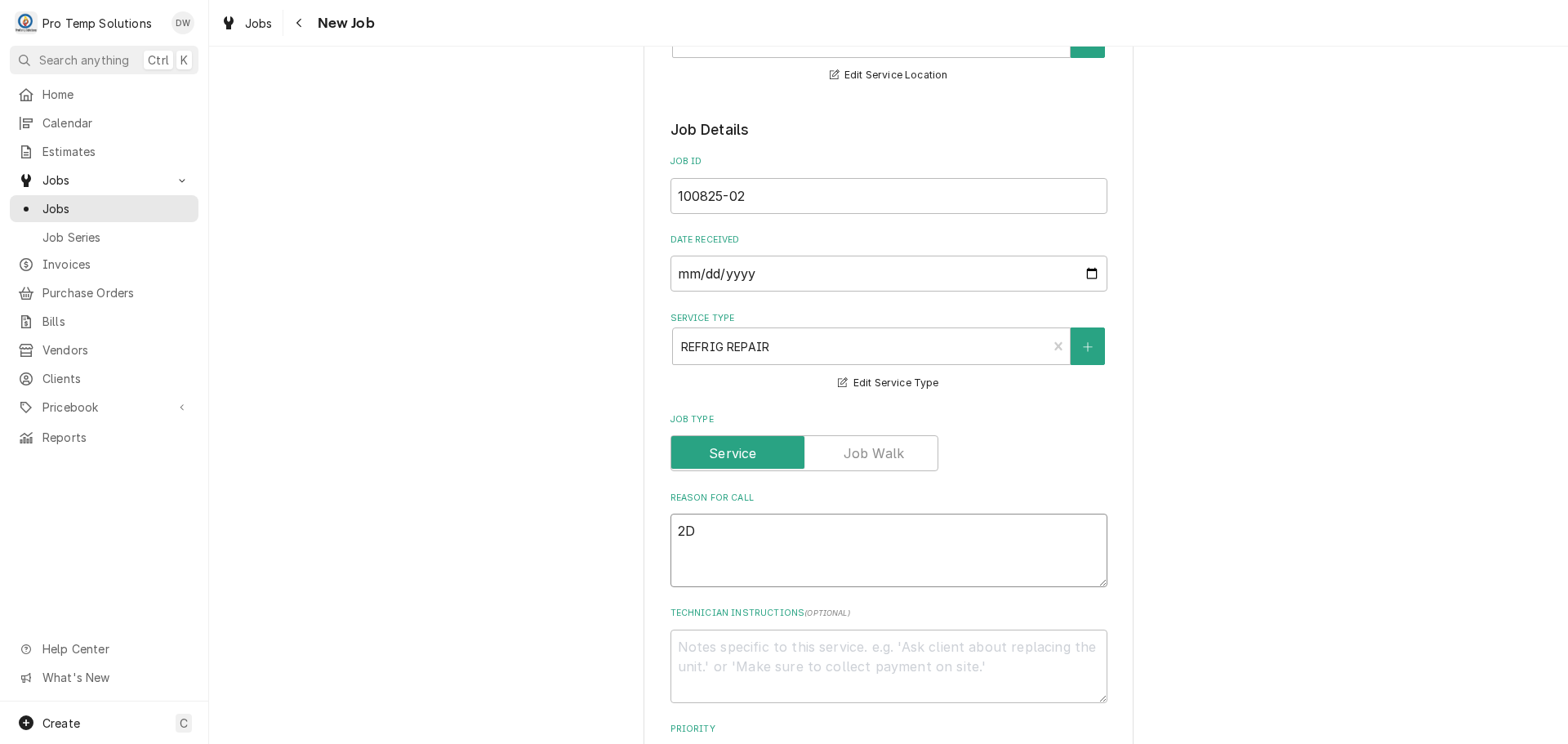
type textarea "x"
type textarea "2DR"
type textarea "x"
type textarea "2DRW"
type textarea "x"
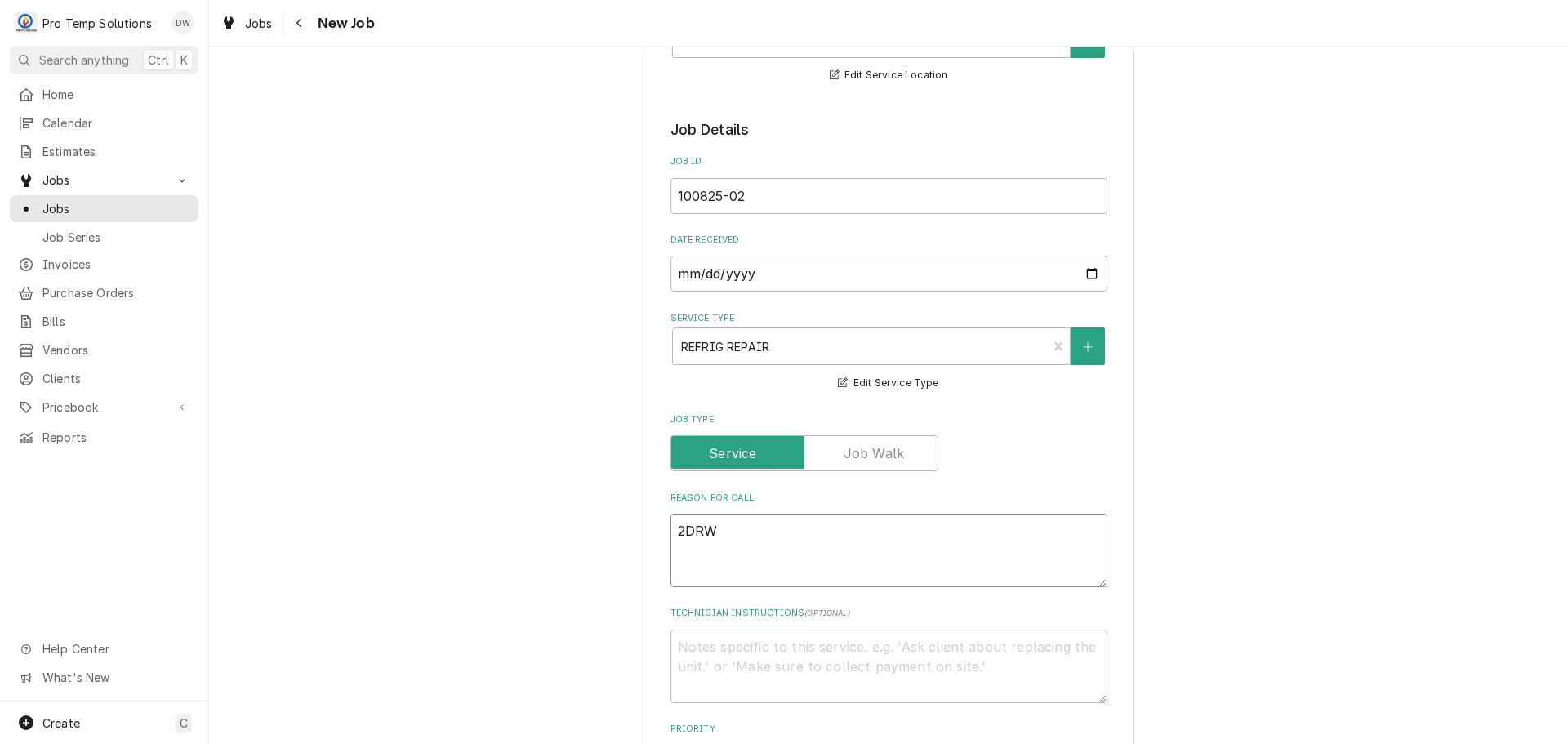
type textarea "2DRW"
type textarea "x"
type textarea "2DRW L"
type textarea "x"
type textarea "2DRW LO"
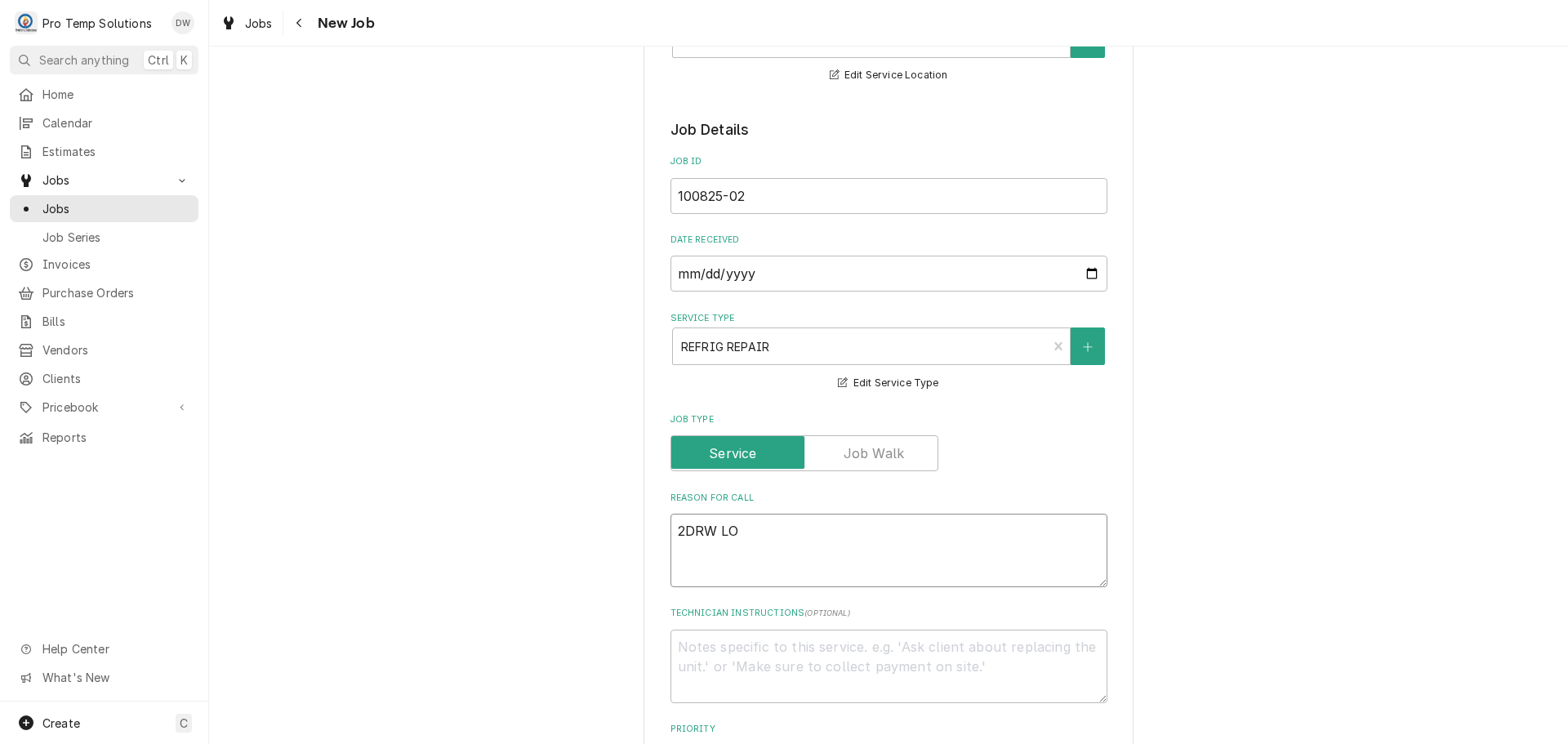
type textarea "x"
type textarea "2DRW LOW"
type textarea "x"
type textarea "2DRW LOWB"
type textarea "x"
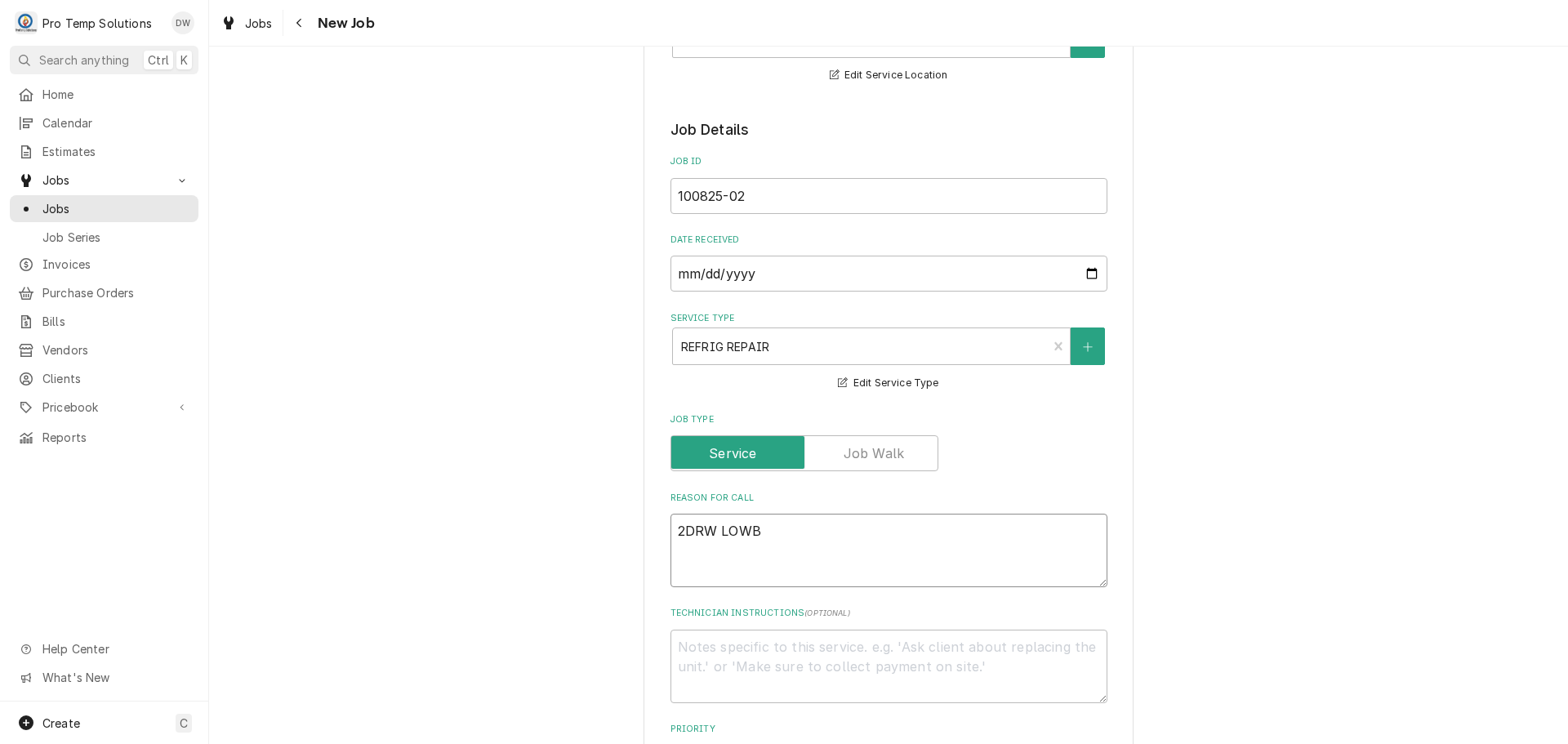
type textarea "2DRW LOWBO"
type textarea "x"
type textarea "2DRW LOWBOY"
type textarea "x"
type textarea "2DRW LOWBOY"
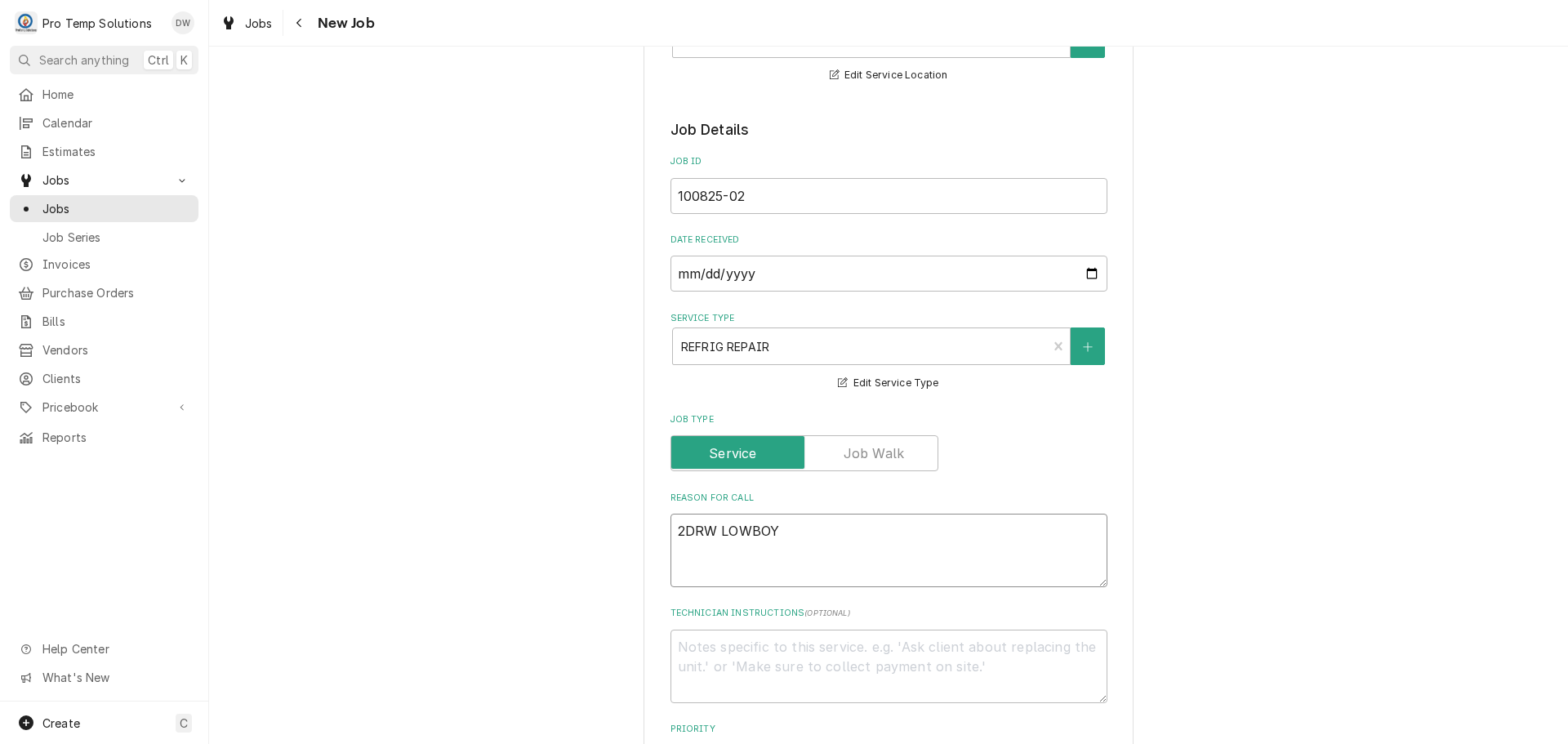
type textarea "x"
type textarea "2DRW LOWBOY N"
type textarea "x"
type textarea "2DRW LOWBOY NO"
type textarea "x"
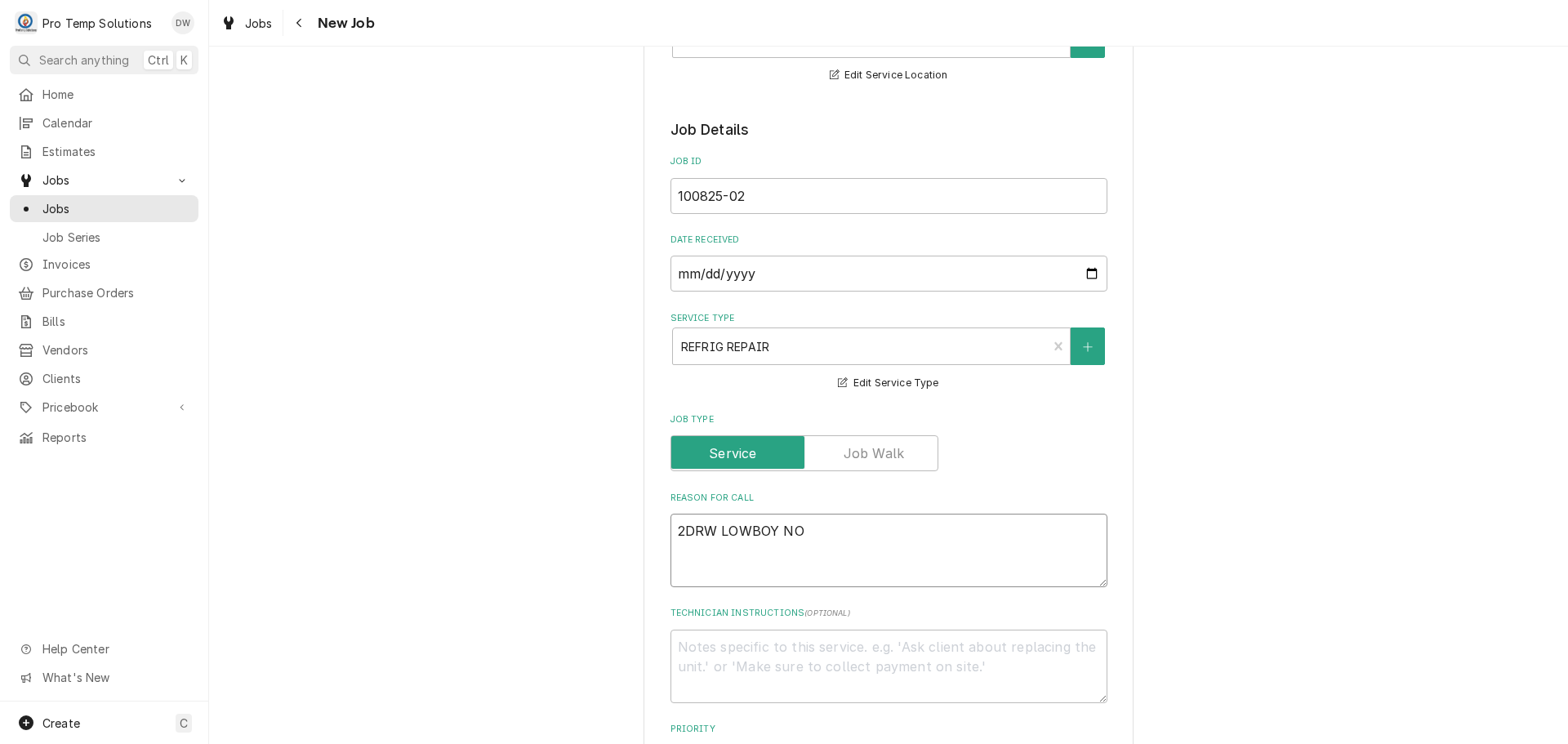
type textarea "2DRW LOWBOY NOT"
type textarea "x"
type textarea "2DRW LOWBOY NOT"
type textarea "x"
type textarea "2DRW LOWBOY NOT HO"
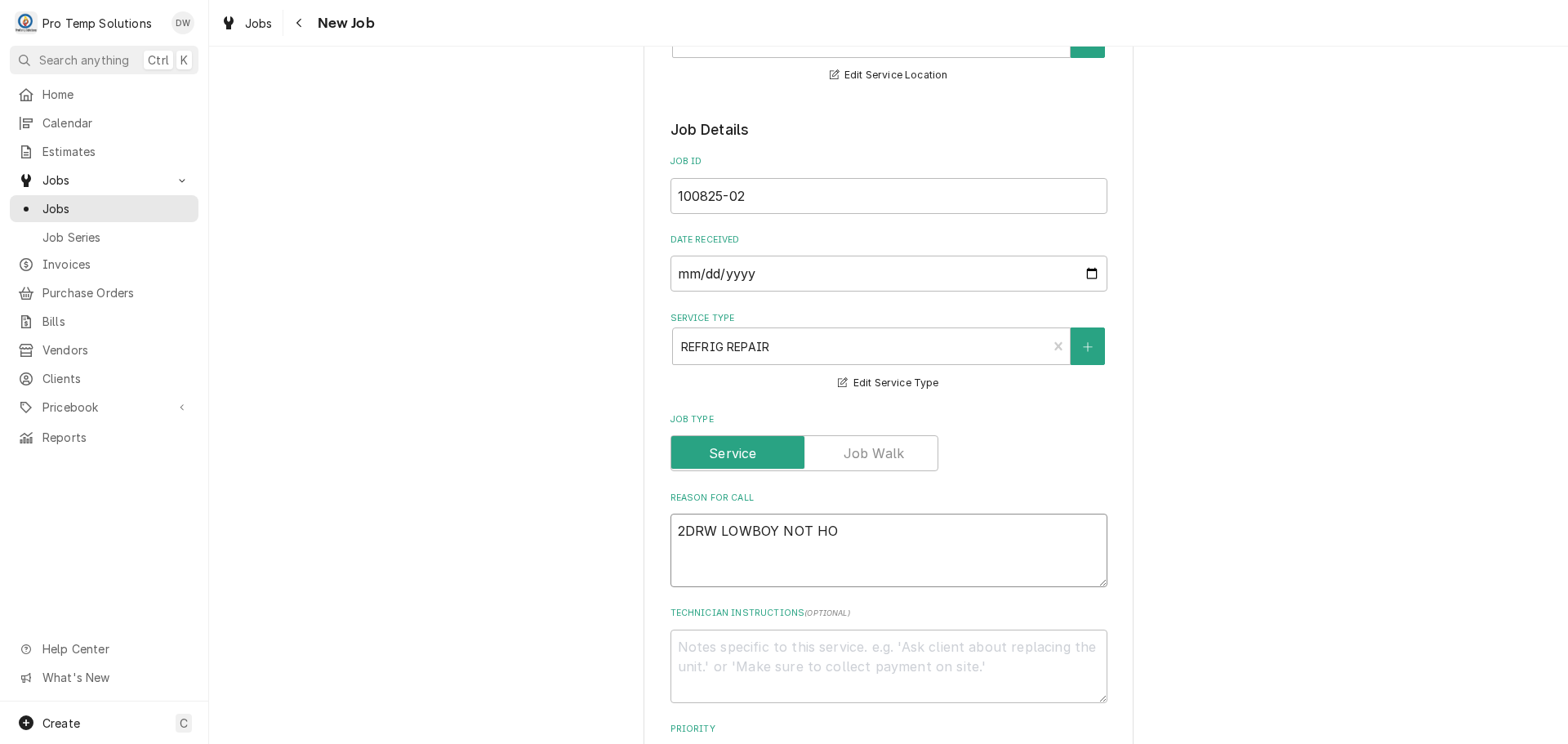
type textarea "x"
type textarea "2DRW LOWBOY NOT HOL"
type textarea "x"
type textarea "2DRW LOWBOY NOT HOLD"
type textarea "x"
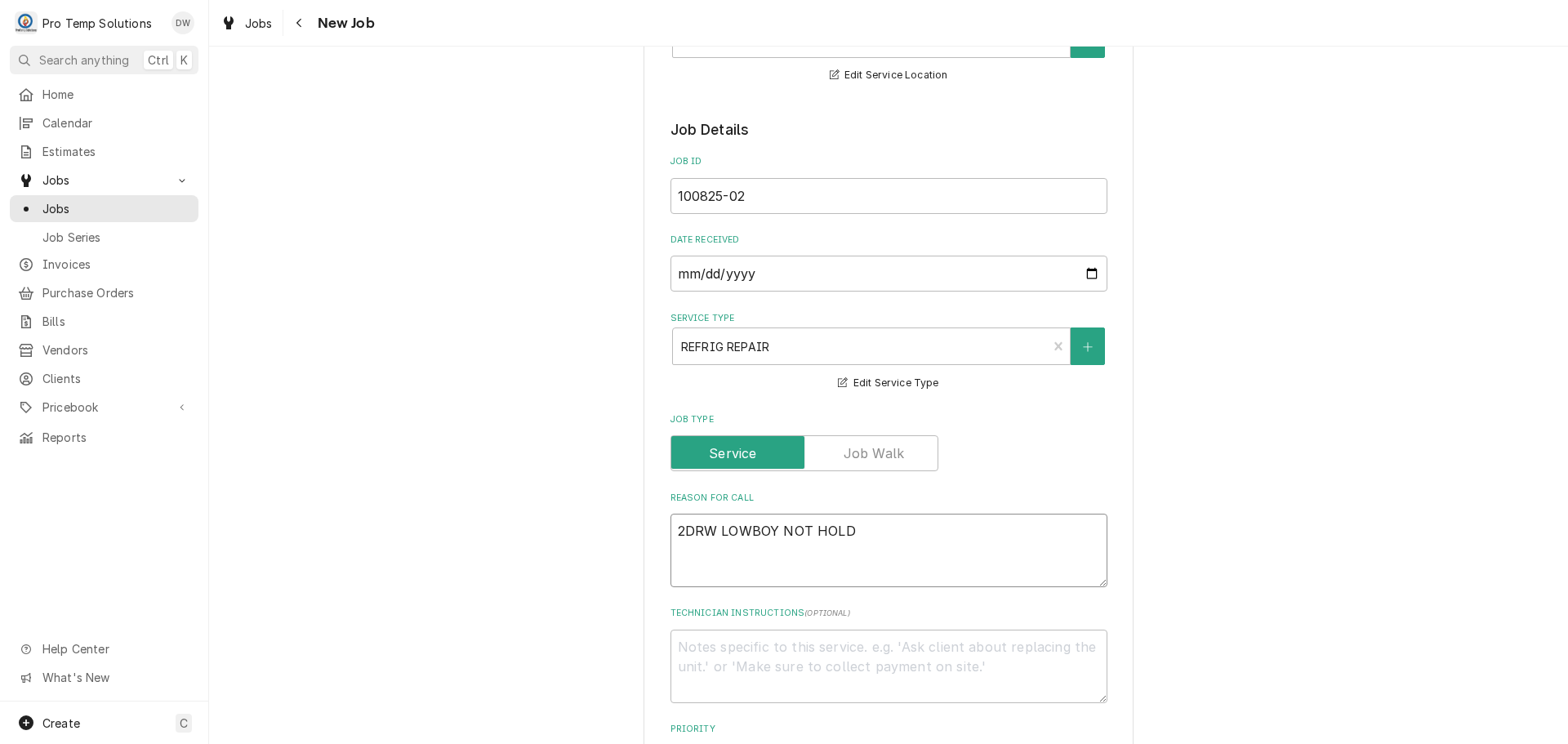
type textarea "2DRW LOWBOY NOT HOLDI"
type textarea "x"
type textarea "2DRW LOWBOY NOT HOLDIN"
type textarea "x"
type textarea "2DRW LOWBOY NOT HOLDING"
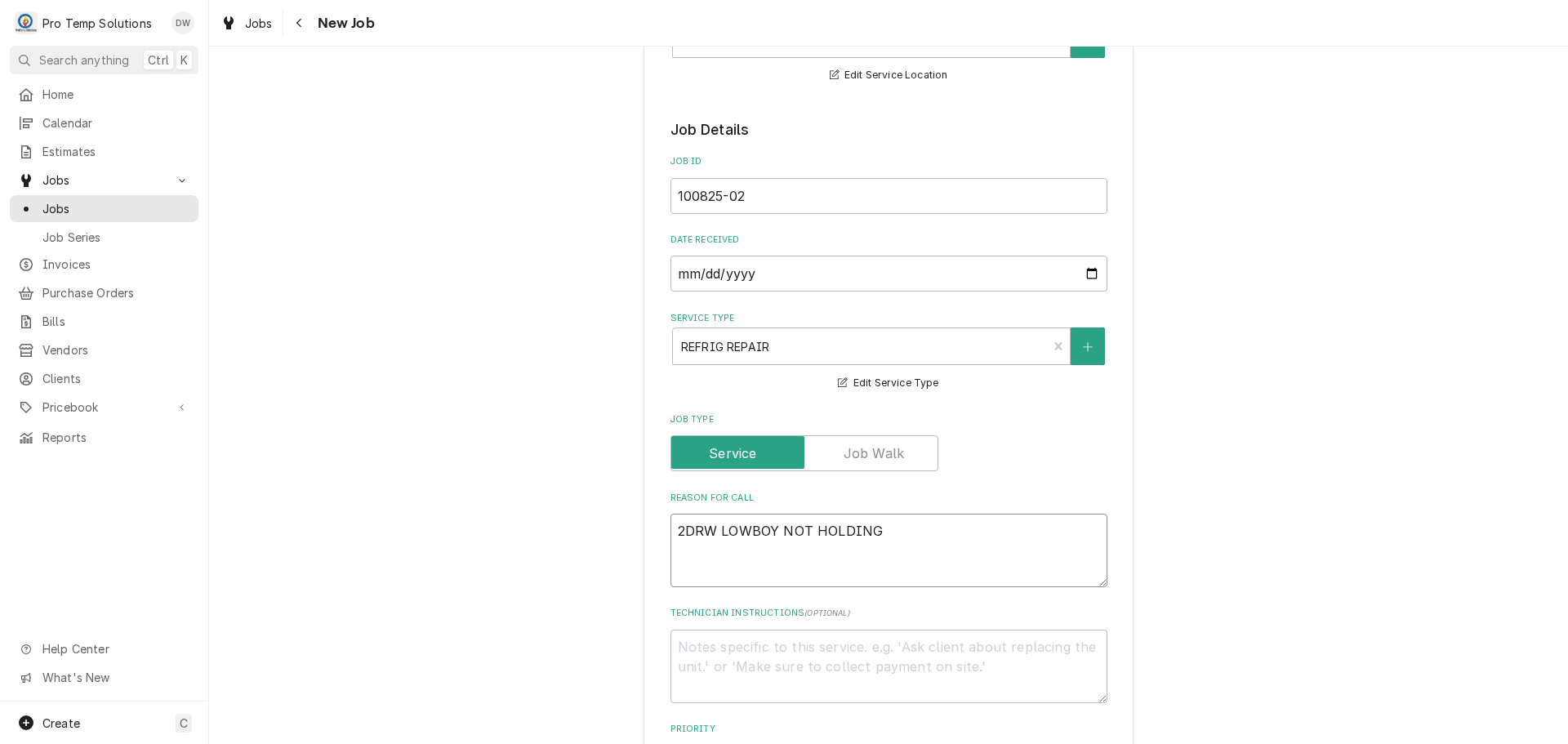
type textarea "x"
type textarea "2DRW LOWBOY NOT HOLDING"
type textarea "x"
type textarea "2DRW LOWBOY NOT HOLDING T"
type textarea "x"
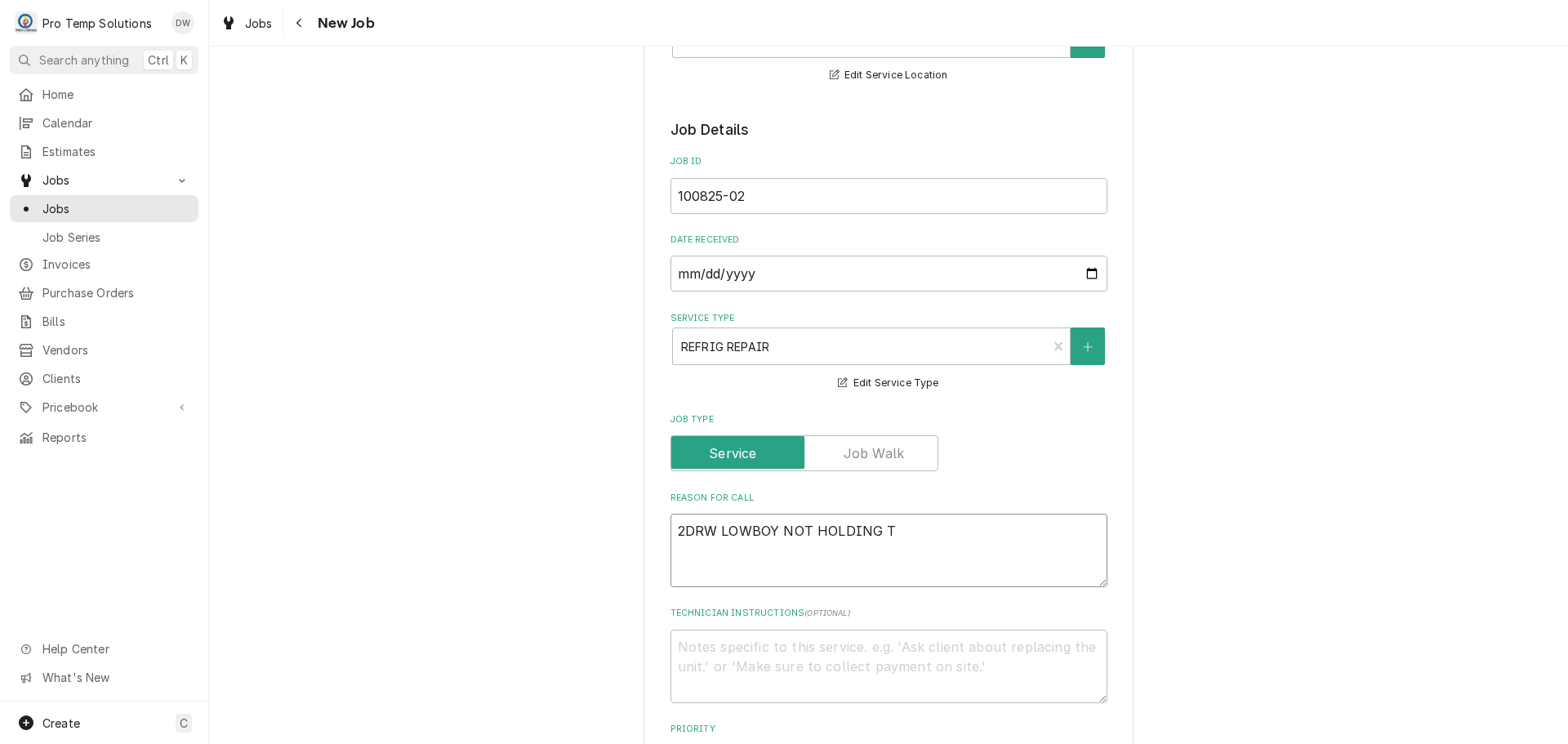
type textarea "2DRW LOWBOY NOT HOLDING TE"
type textarea "x"
type textarea "2DRW LOWBOY NOT HOLDING TEM"
type textarea "x"
type textarea "2DRW LOWBOY NOT HOLDING TEMP"
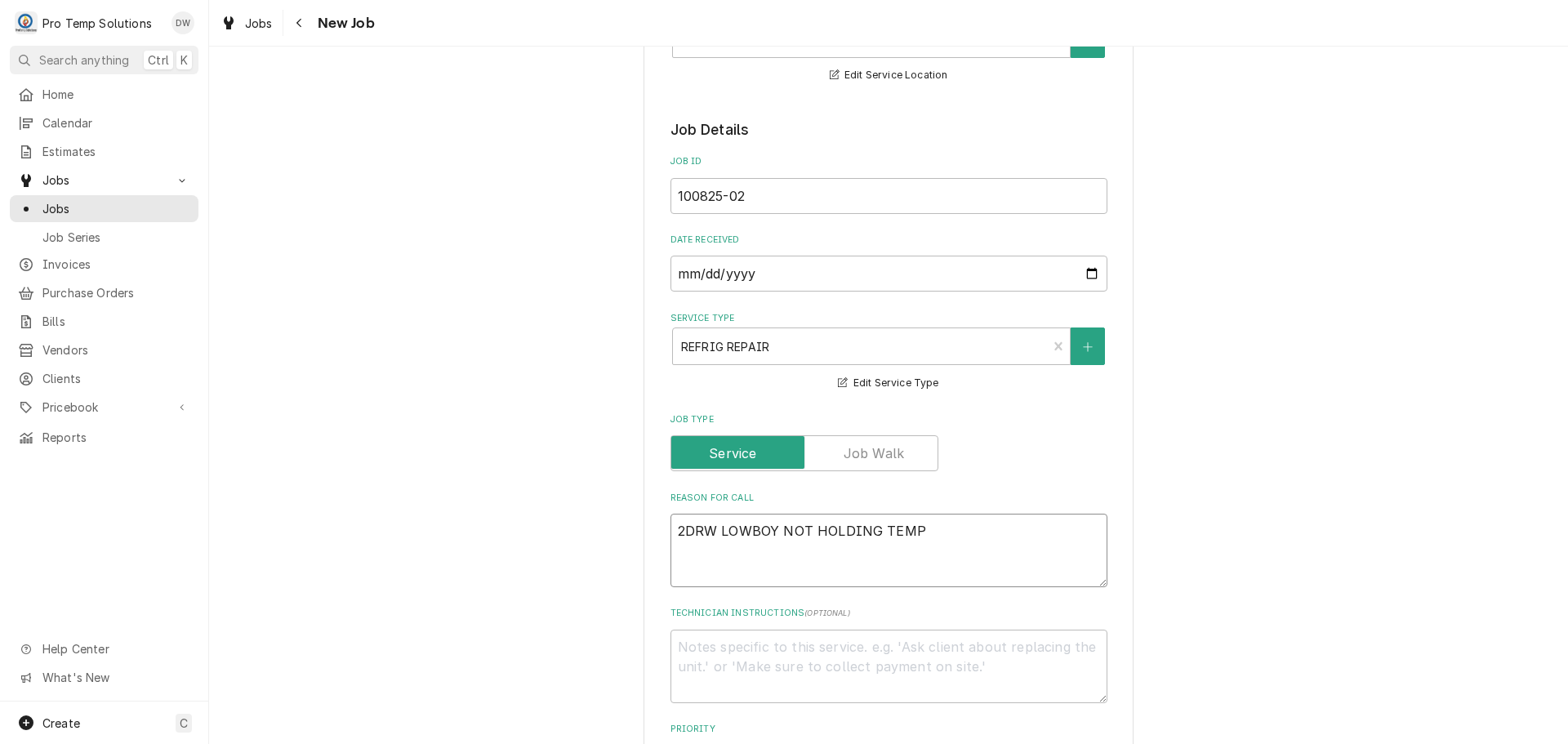
type textarea "x"
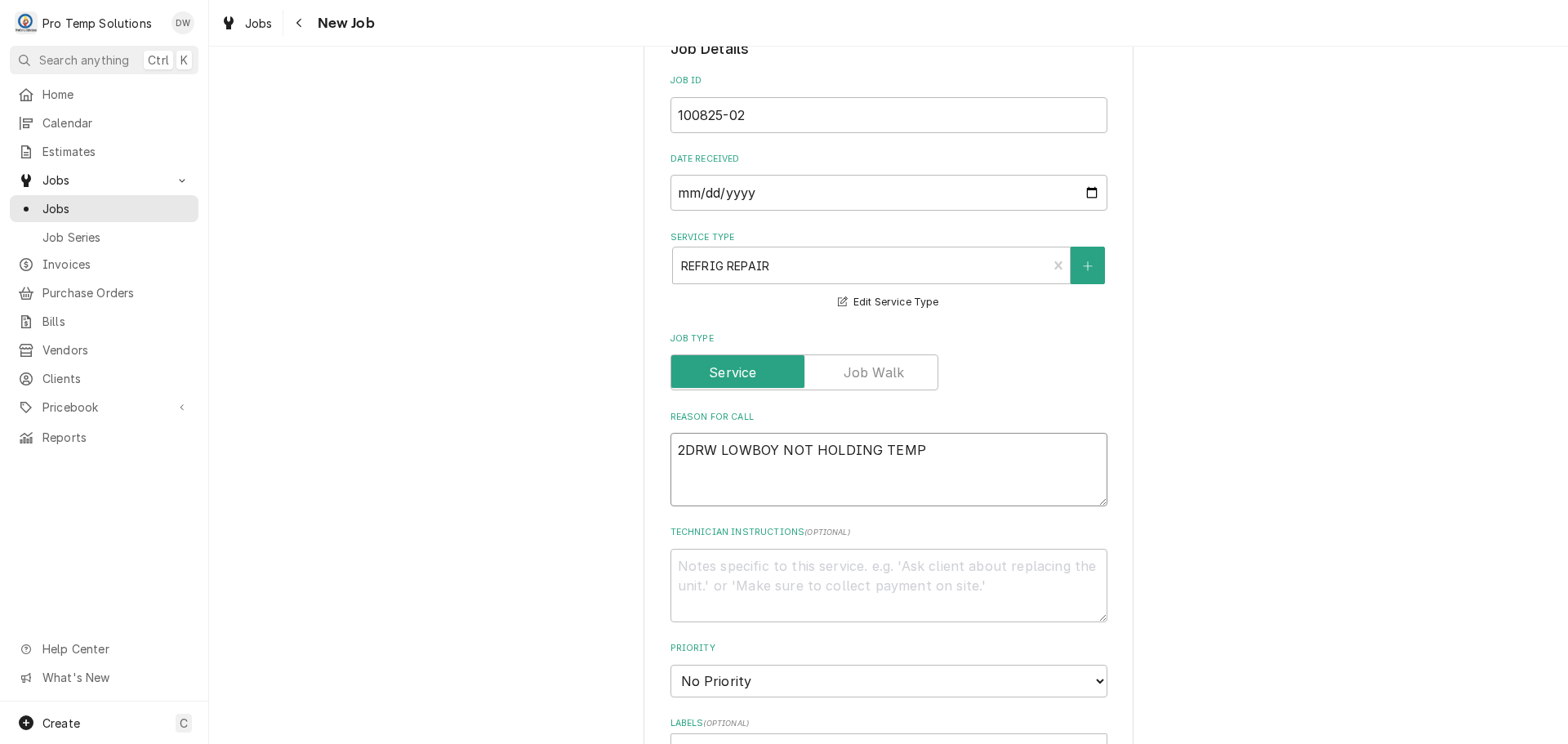
scroll to position [735, 0]
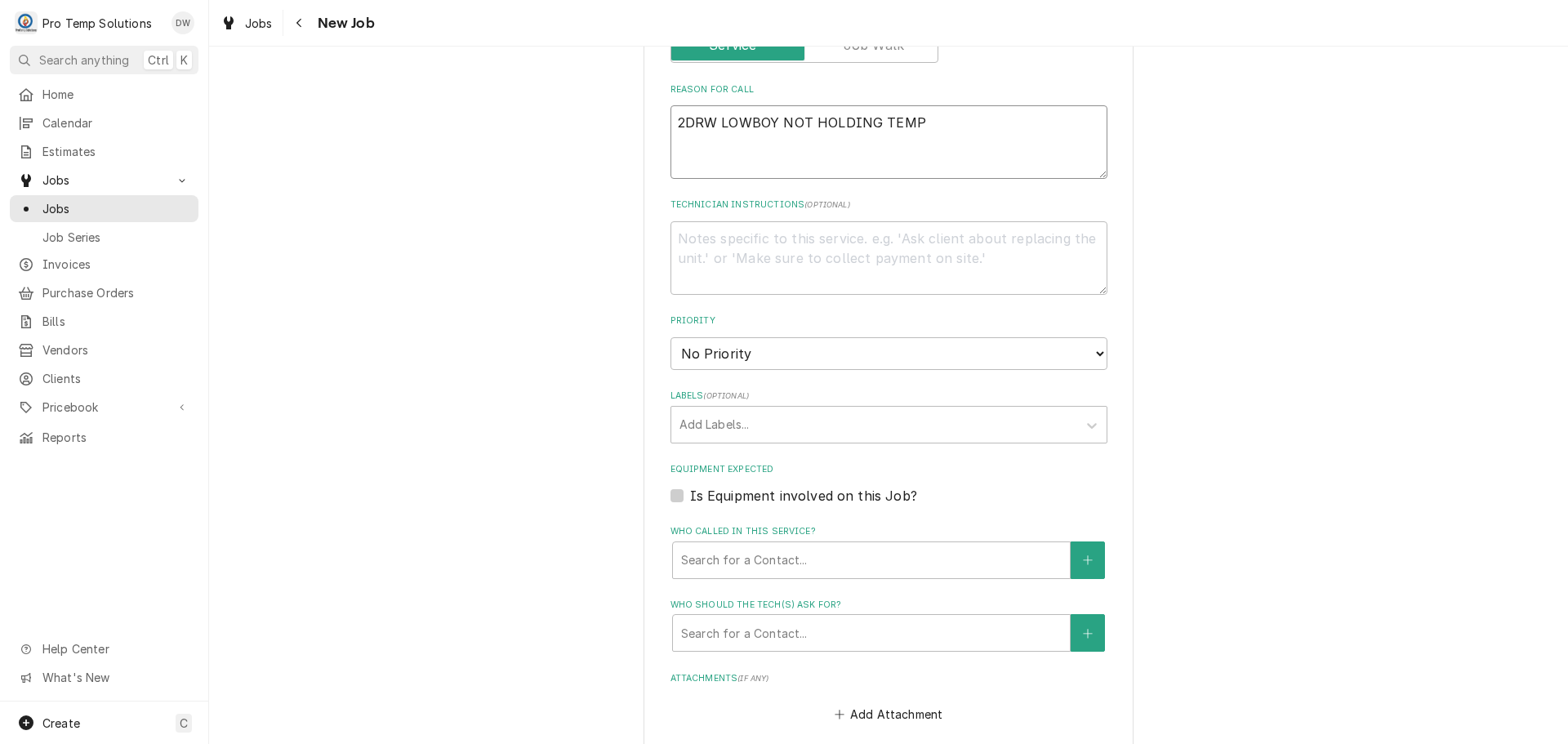
type textarea "2DRW LOWBOY NOT HOLDING TEMP"
click at [690, 497] on label "Is Equipment involved on this Job?" at bounding box center [804, 496] width 227 height 20
click at [690, 497] on input "Equipment Expected" at bounding box center [909, 504] width 437 height 36
checkbox input "true"
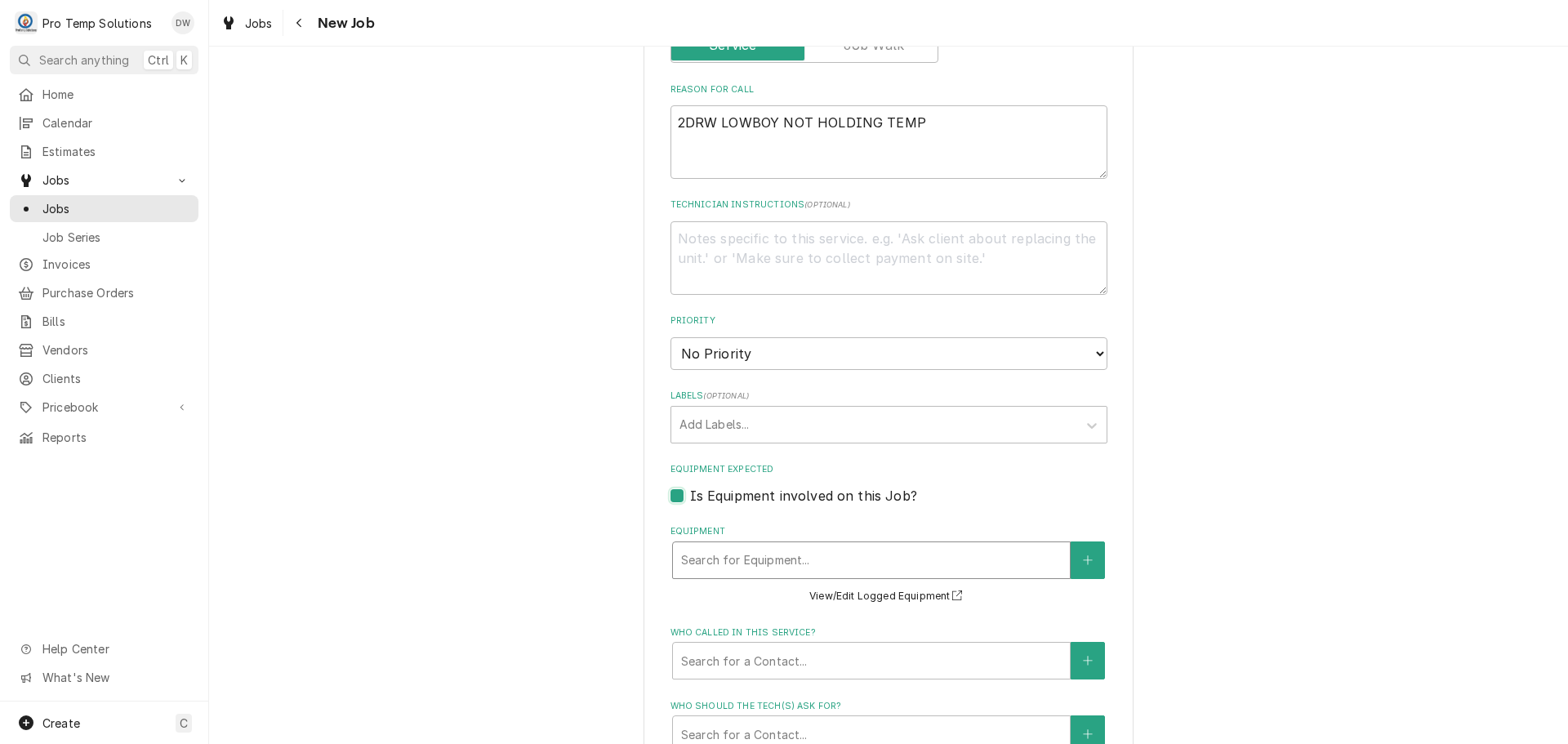
type textarea "x"
click at [1088, 559] on button "Equipment" at bounding box center [1088, 560] width 35 height 37
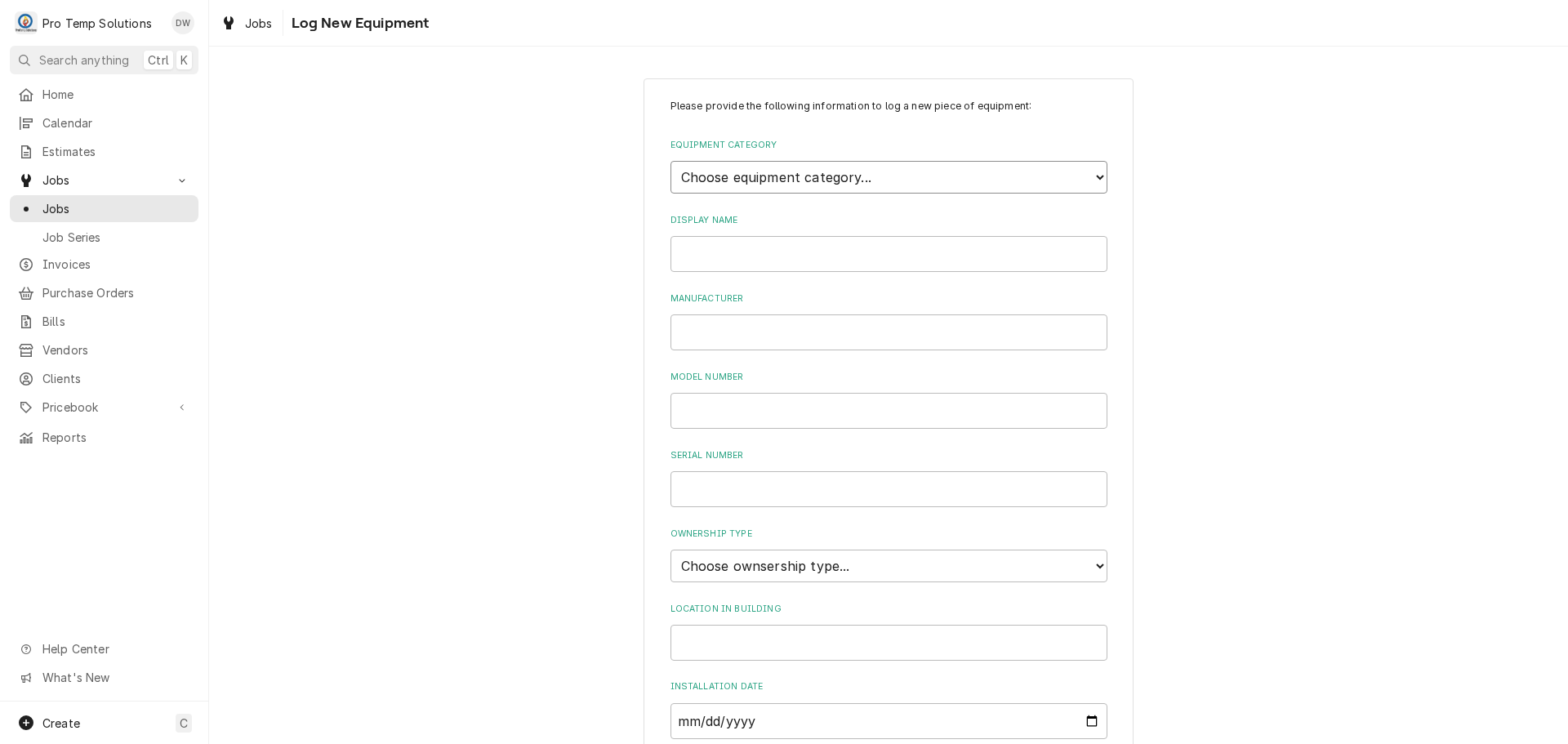
click at [1088, 170] on select "Choose equipment category... Cooking Equipment Fryers Ice Machines Ovens and Ra…" at bounding box center [889, 177] width 437 height 33
select select "8"
click at [671, 161] on select "Choose equipment category... Cooking Equipment Fryers Ice Machines Ovens and Ra…" at bounding box center [889, 177] width 437 height 33
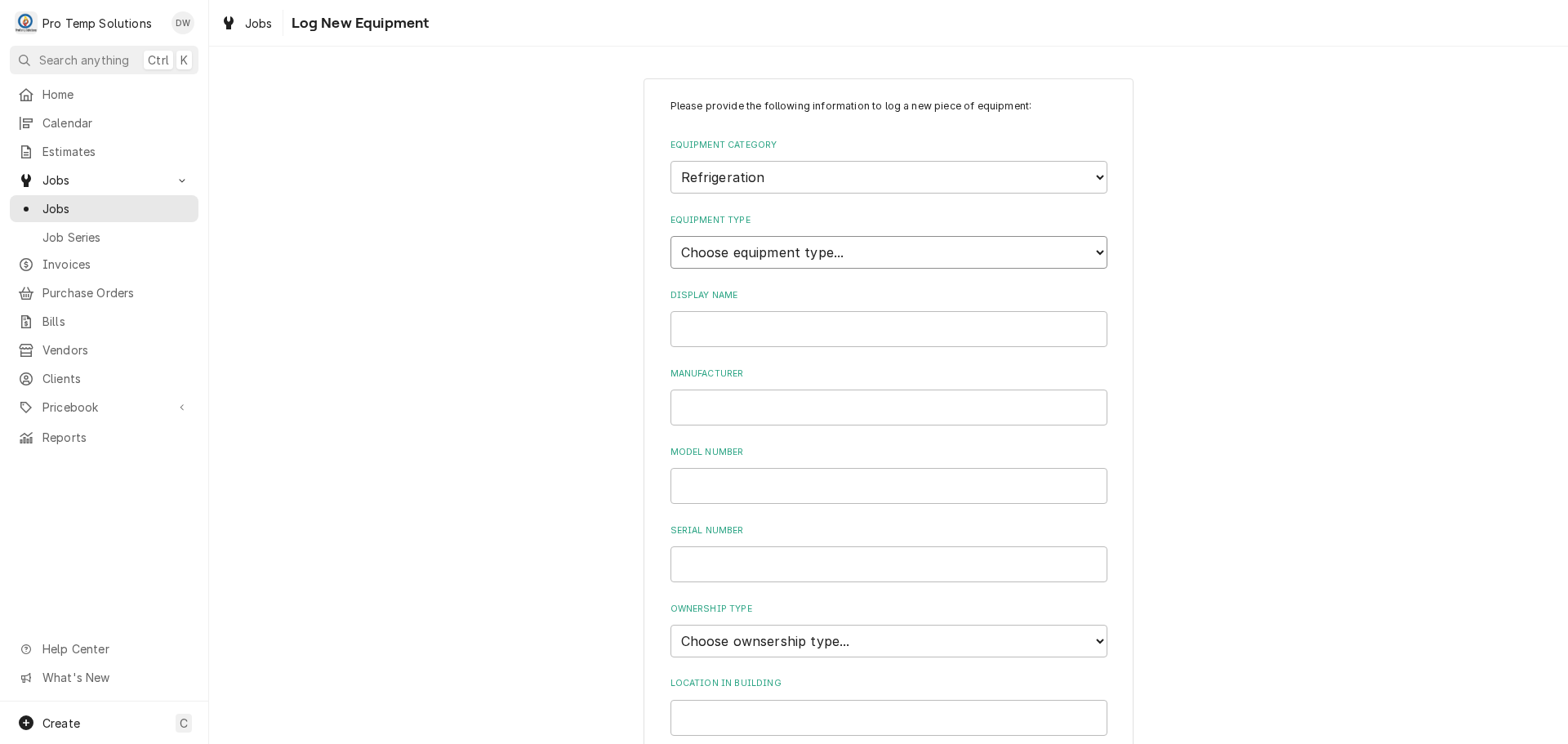
click at [1089, 249] on select "Choose equipment type... Bar Refrigeration Blast Chiller Chef Base Freezer Chef…" at bounding box center [889, 253] width 437 height 33
select select "71"
click at [671, 236] on select "Choose equipment type... Bar Refrigeration Blast Chiller Chef Base Freezer Chef…" at bounding box center [889, 253] width 437 height 33
click at [882, 322] on input "Display Name" at bounding box center [889, 329] width 437 height 36
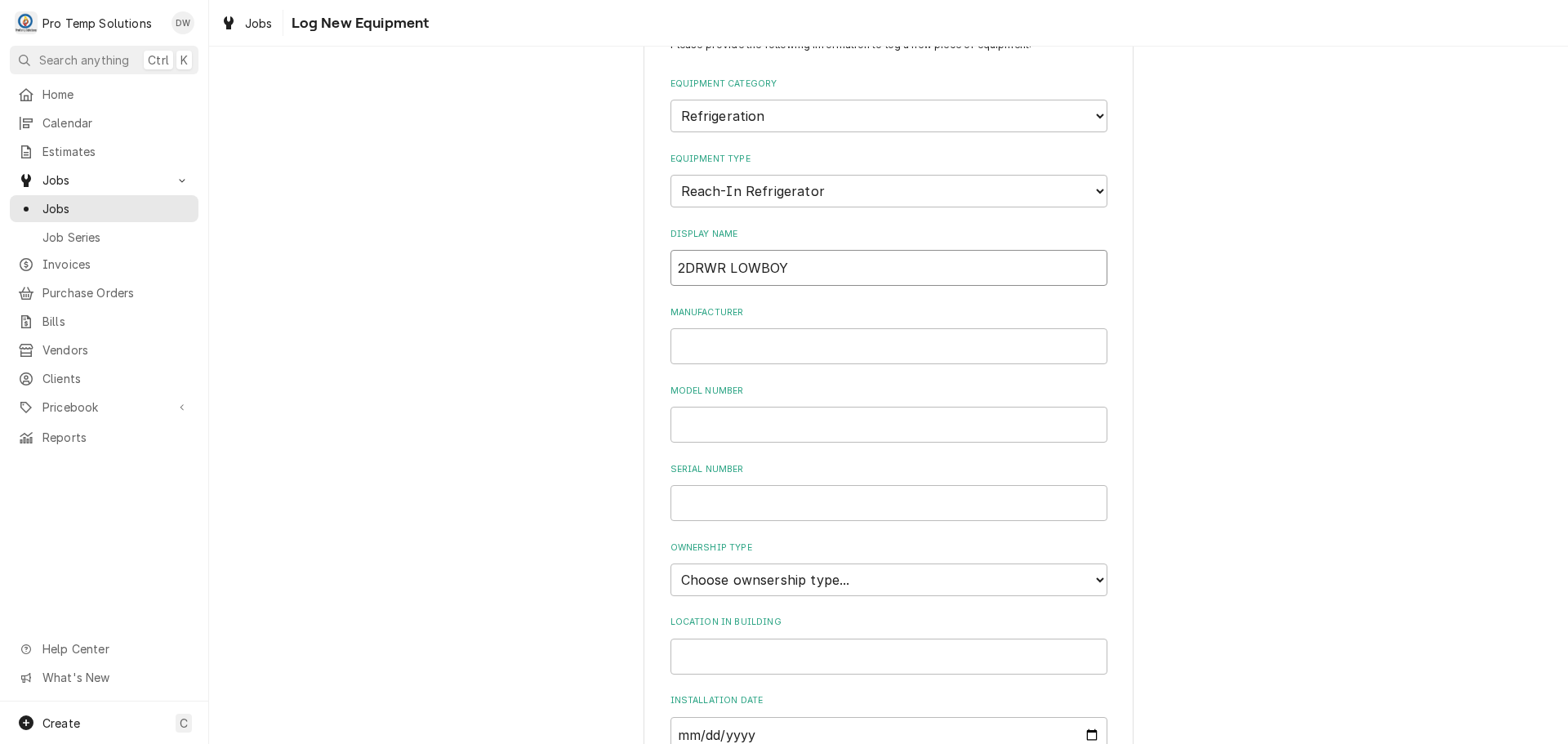
scroll to position [163, 0]
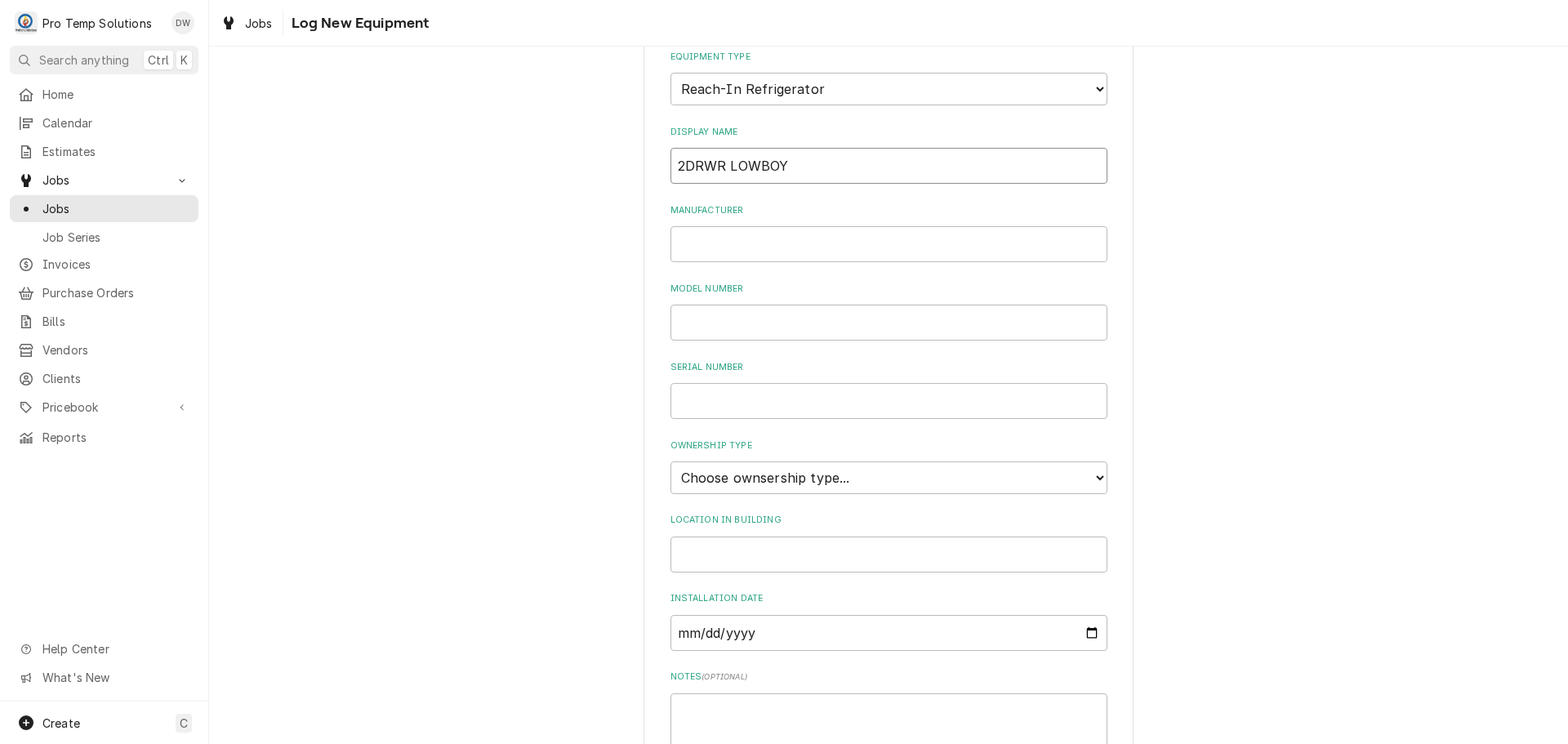
type input "2DRWR LOWBOY"
click at [969, 477] on select "Choose ownsership type... Unknown Owned Leased Rented" at bounding box center [889, 478] width 437 height 33
select select "0"
click at [671, 462] on select "Choose ownsership type... Unknown Owned Leased Rented" at bounding box center [889, 478] width 437 height 33
click at [738, 552] on input "Location in Building" at bounding box center [889, 554] width 437 height 36
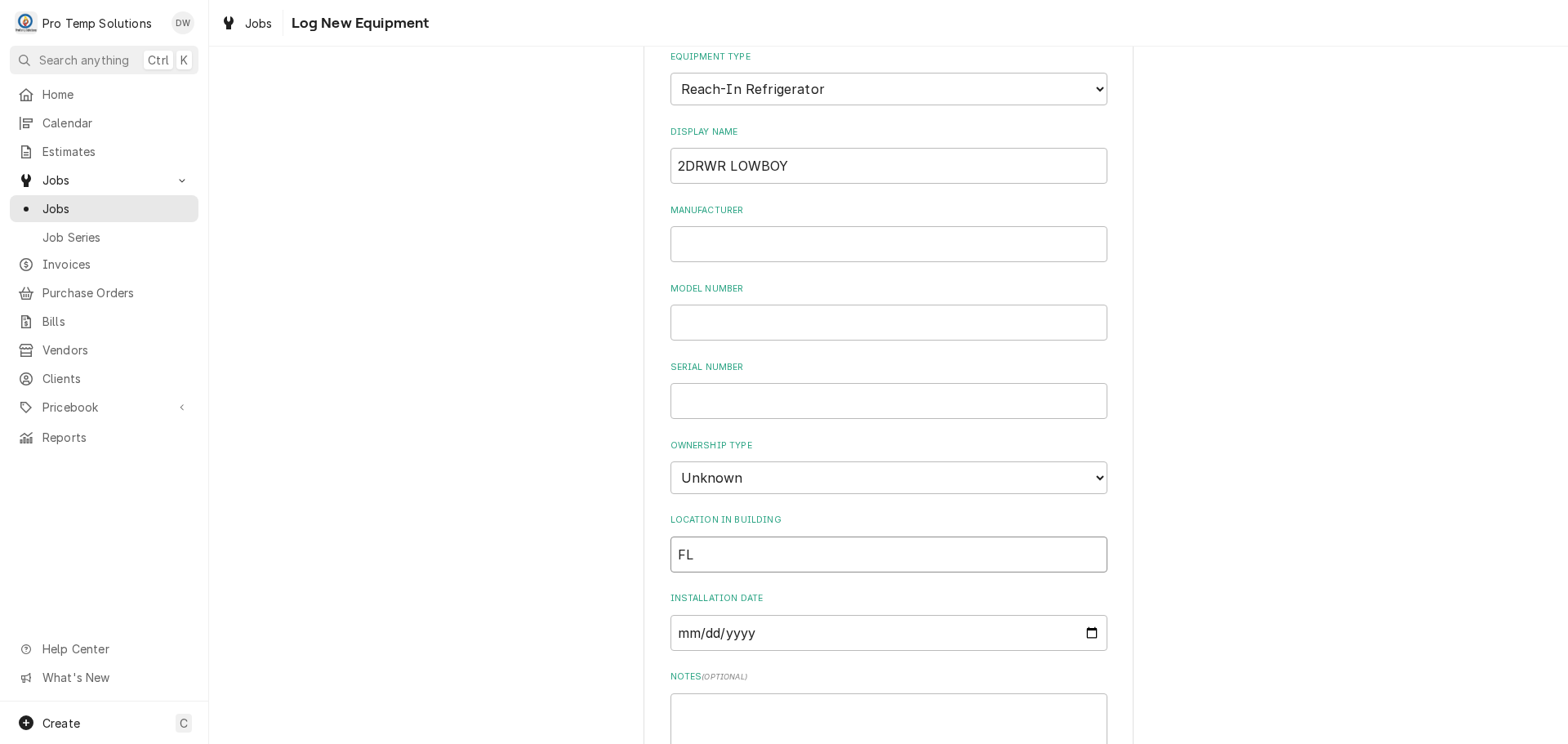
type input "F"
type input "G"
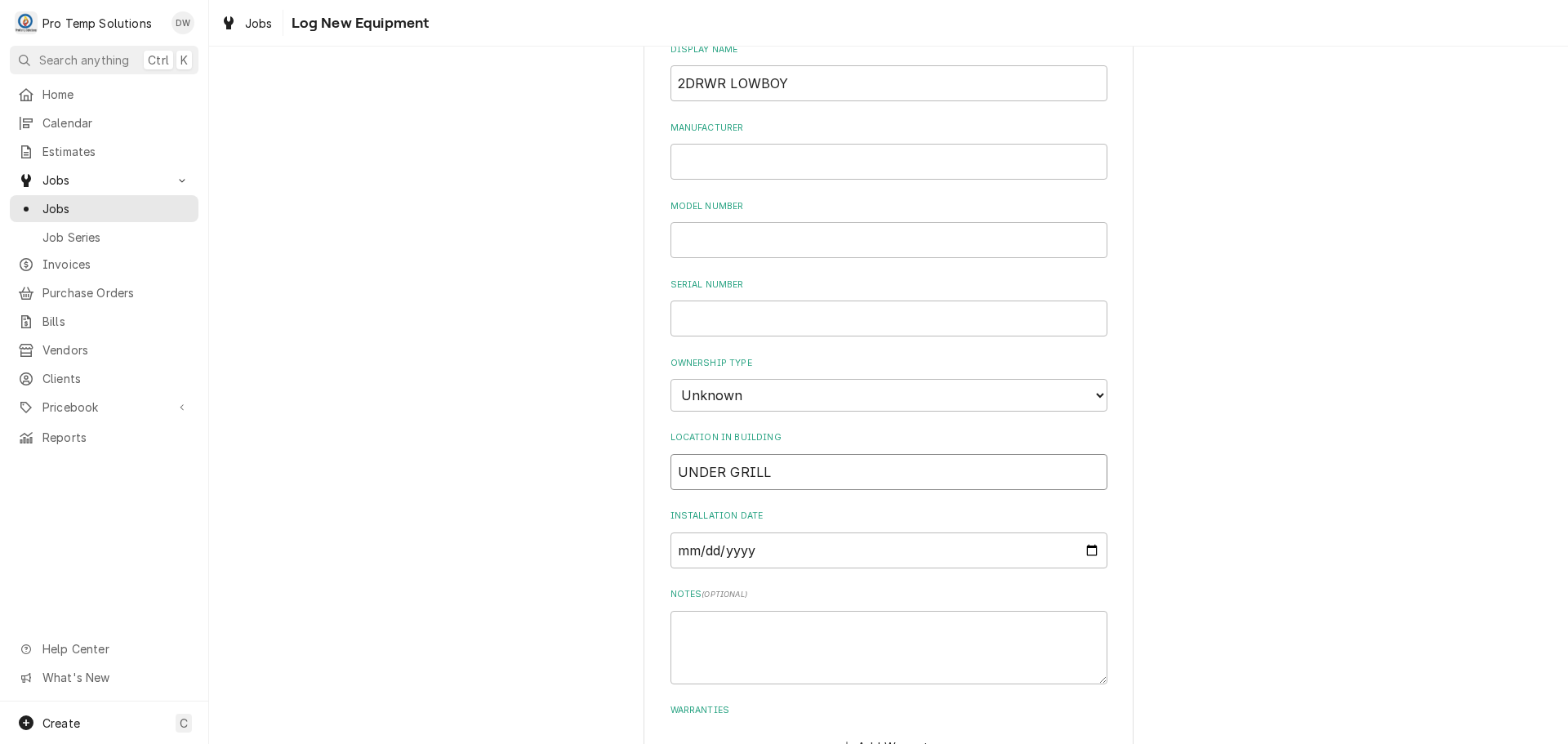
scroll to position [359, 0]
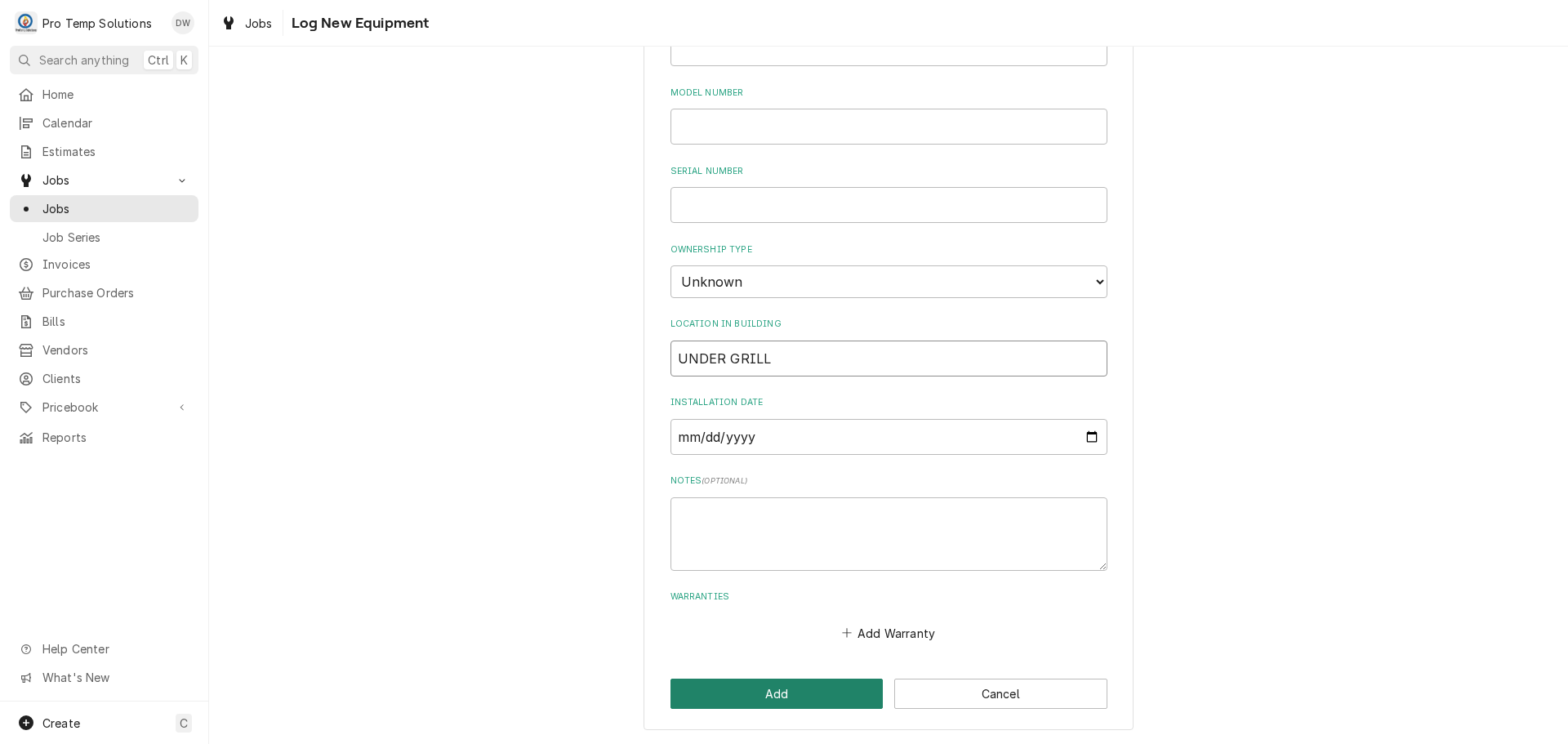
type input "UNDER GRILL"
click at [777, 697] on button "Add" at bounding box center [777, 694] width 213 height 30
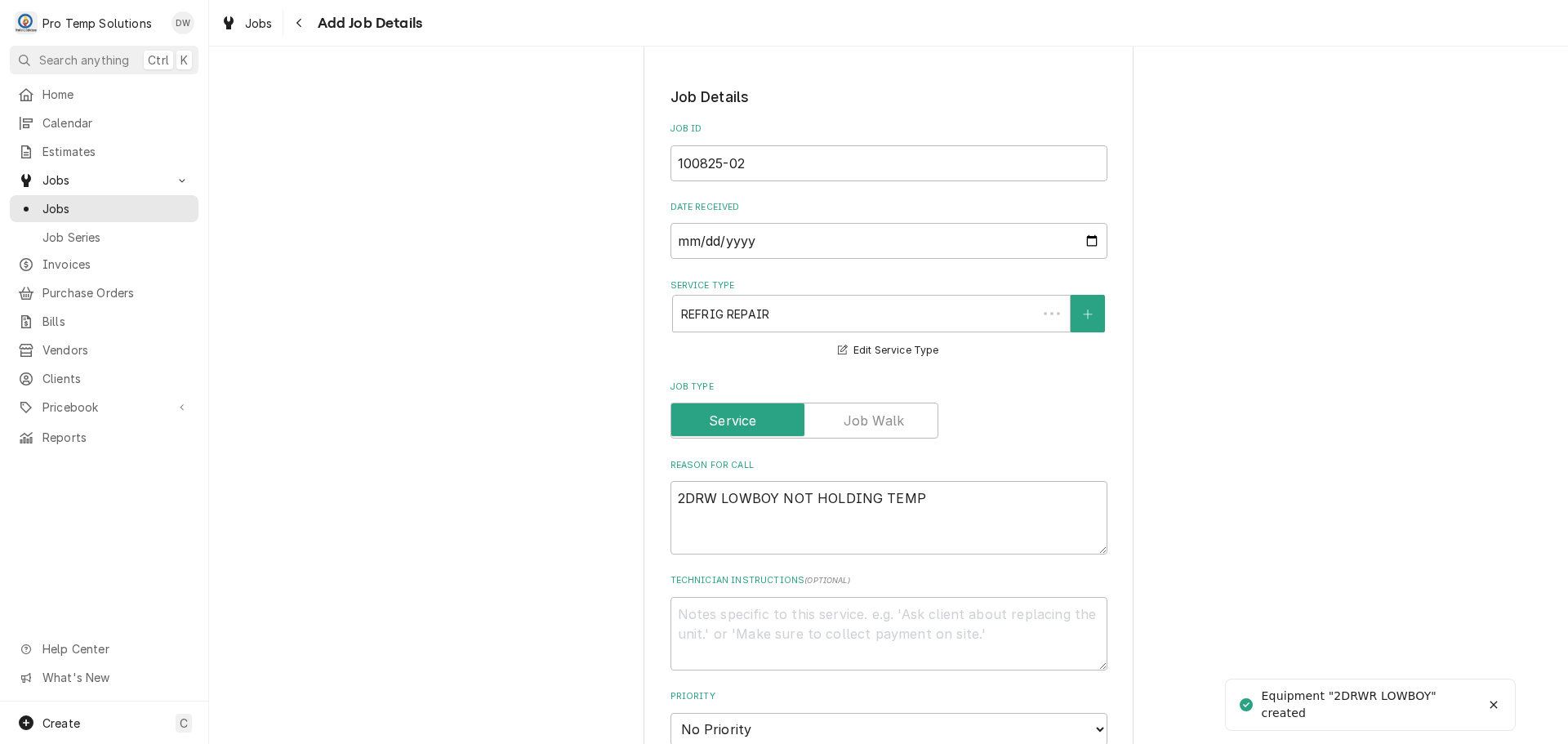
scroll to position [735, 0]
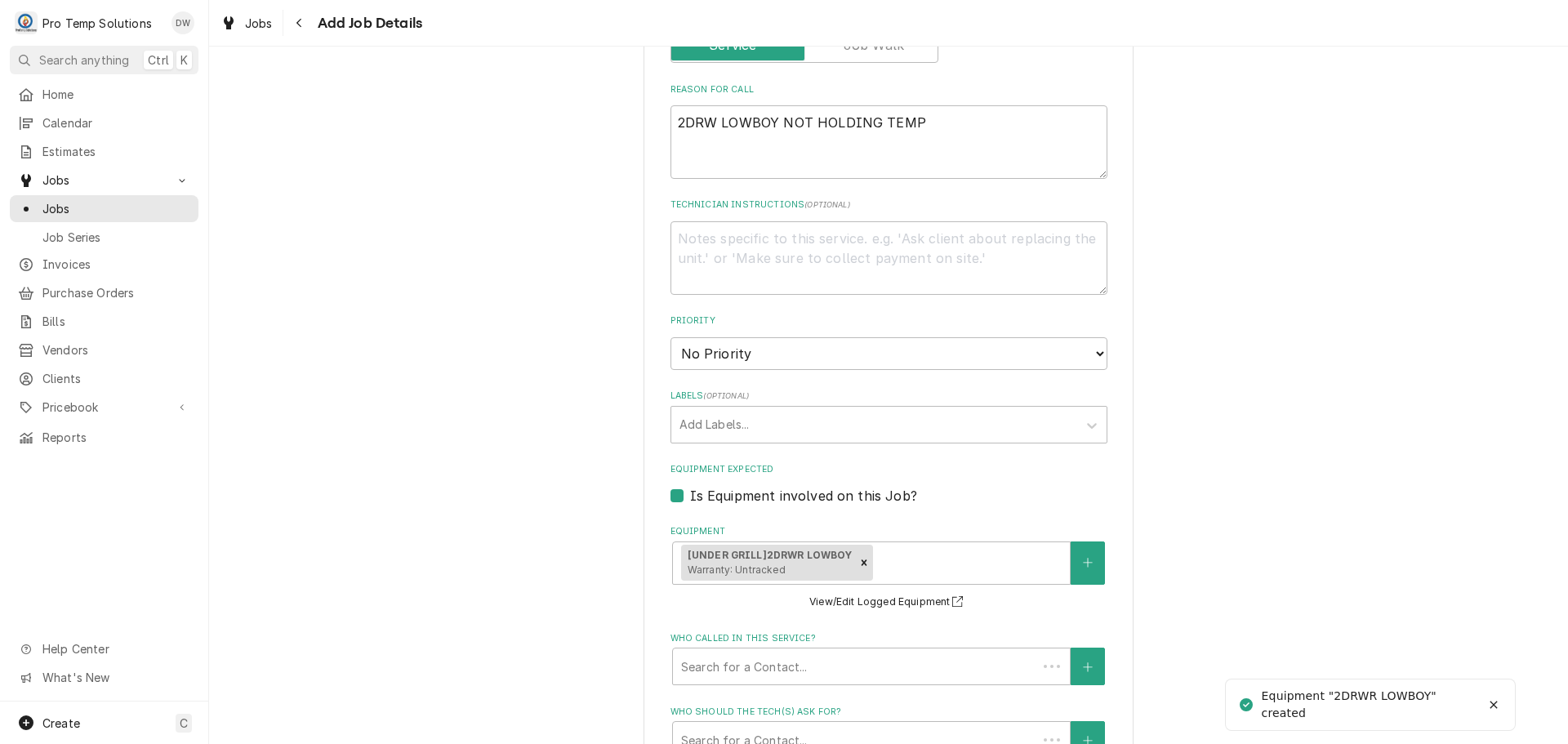
type textarea "x"
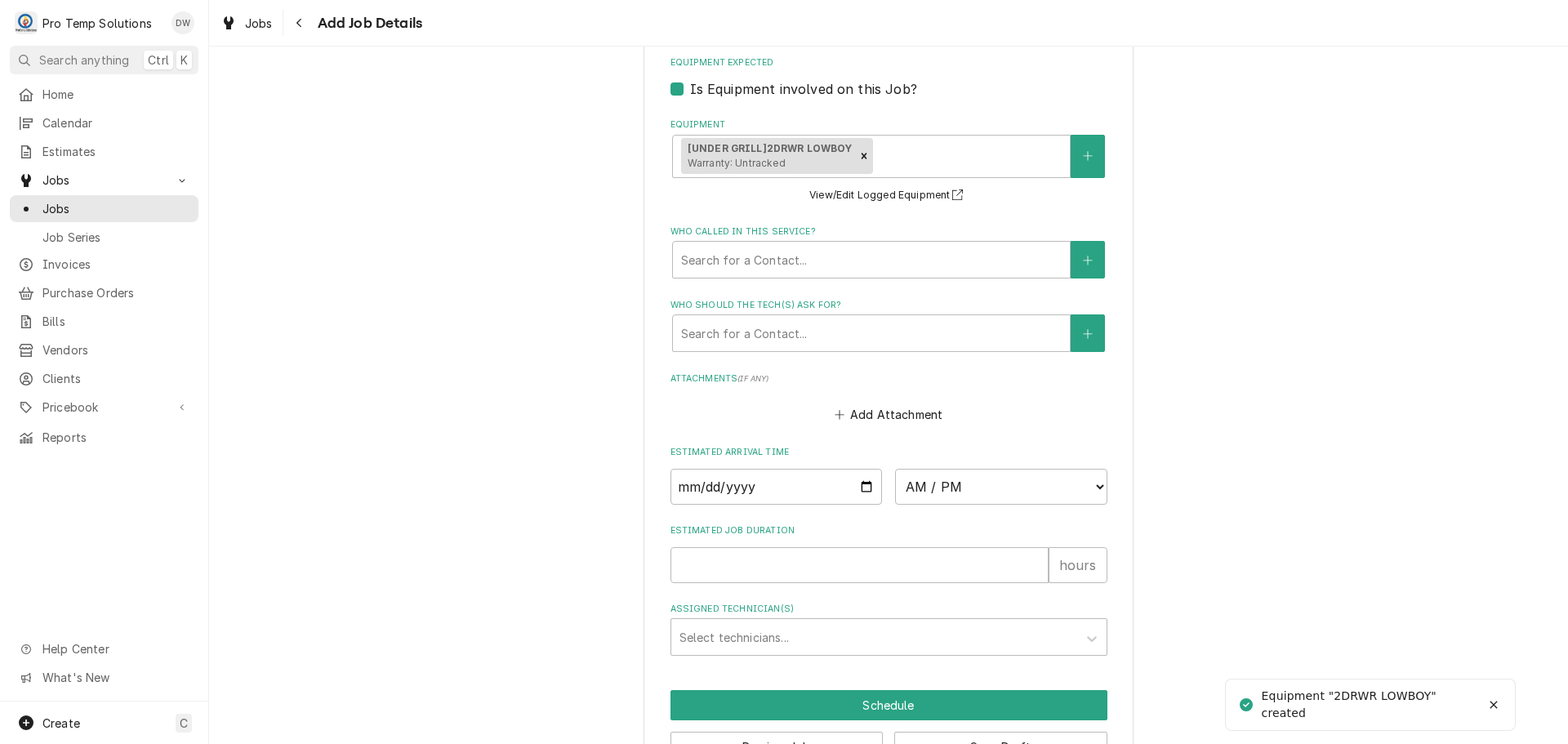
scroll to position [1144, 0]
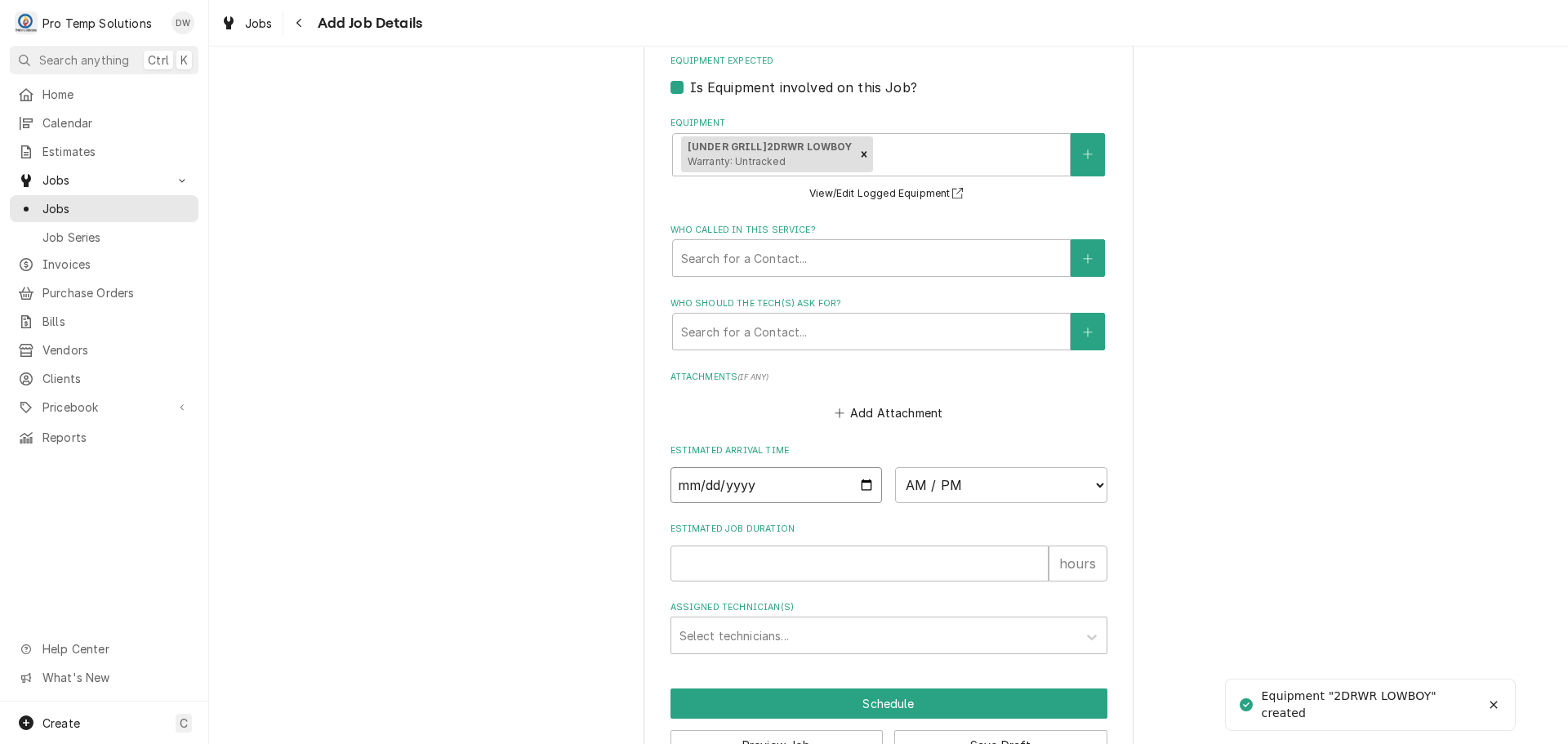
click at [864, 481] on input "Date" at bounding box center [777, 484] width 213 height 36
type input "2025-10-08"
type textarea "x"
click at [1082, 481] on select "AM / PM 6:00 AM 6:15 AM 6:30 AM 6:45 AM 7:00 AM 7:15 AM 7:30 AM 7:45 AM 8:00 AM…" at bounding box center [1001, 484] width 213 height 36
select select "13:00:00"
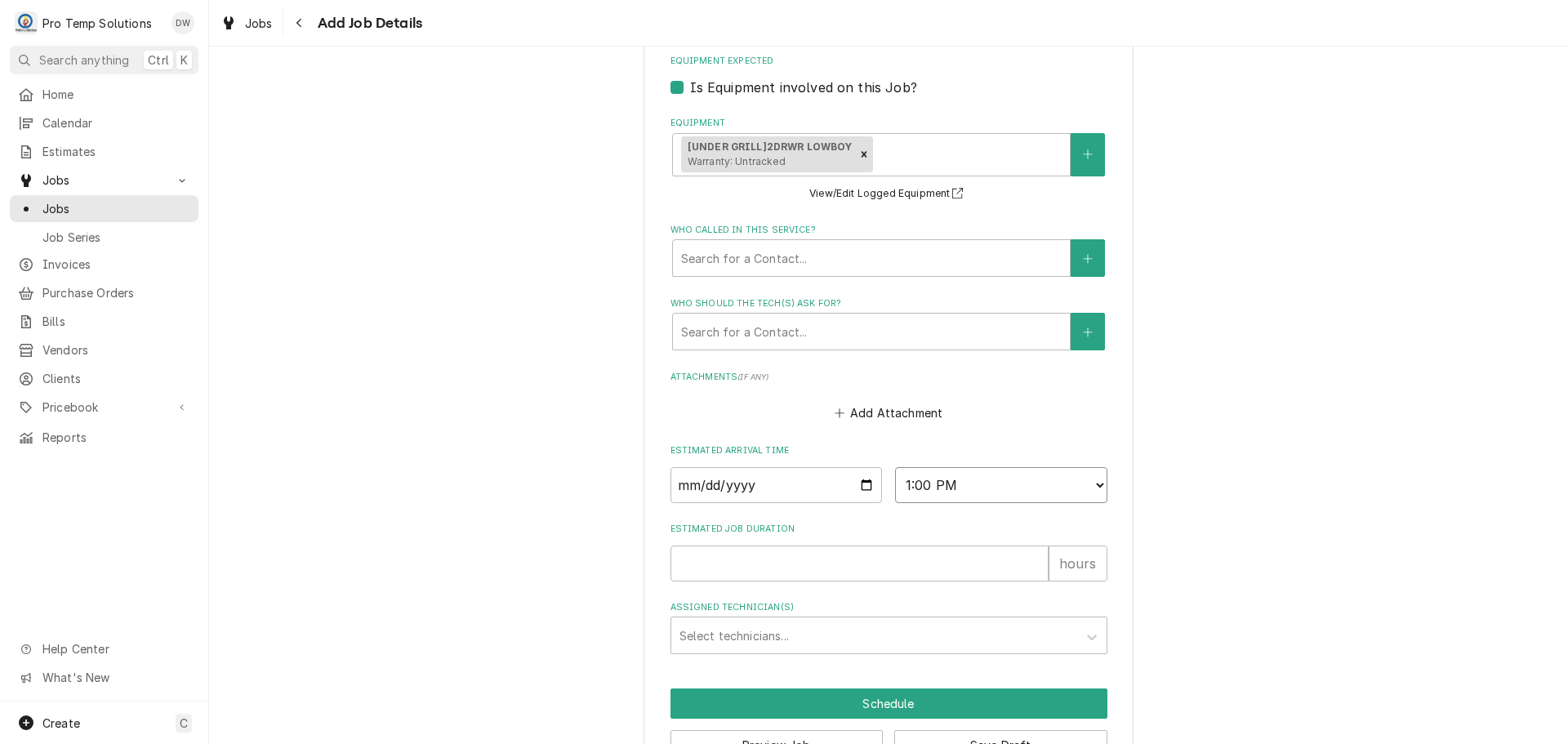
click at [896, 467] on select "AM / PM 6:00 AM 6:15 AM 6:30 AM 6:45 AM 7:00 AM 7:15 AM 7:30 AM 7:45 AM 8:00 AM…" at bounding box center [1001, 484] width 213 height 36
click at [1008, 569] on input "Estimated Job Duration" at bounding box center [860, 563] width 378 height 36
type textarea "x"
type input "1"
type textarea "x"
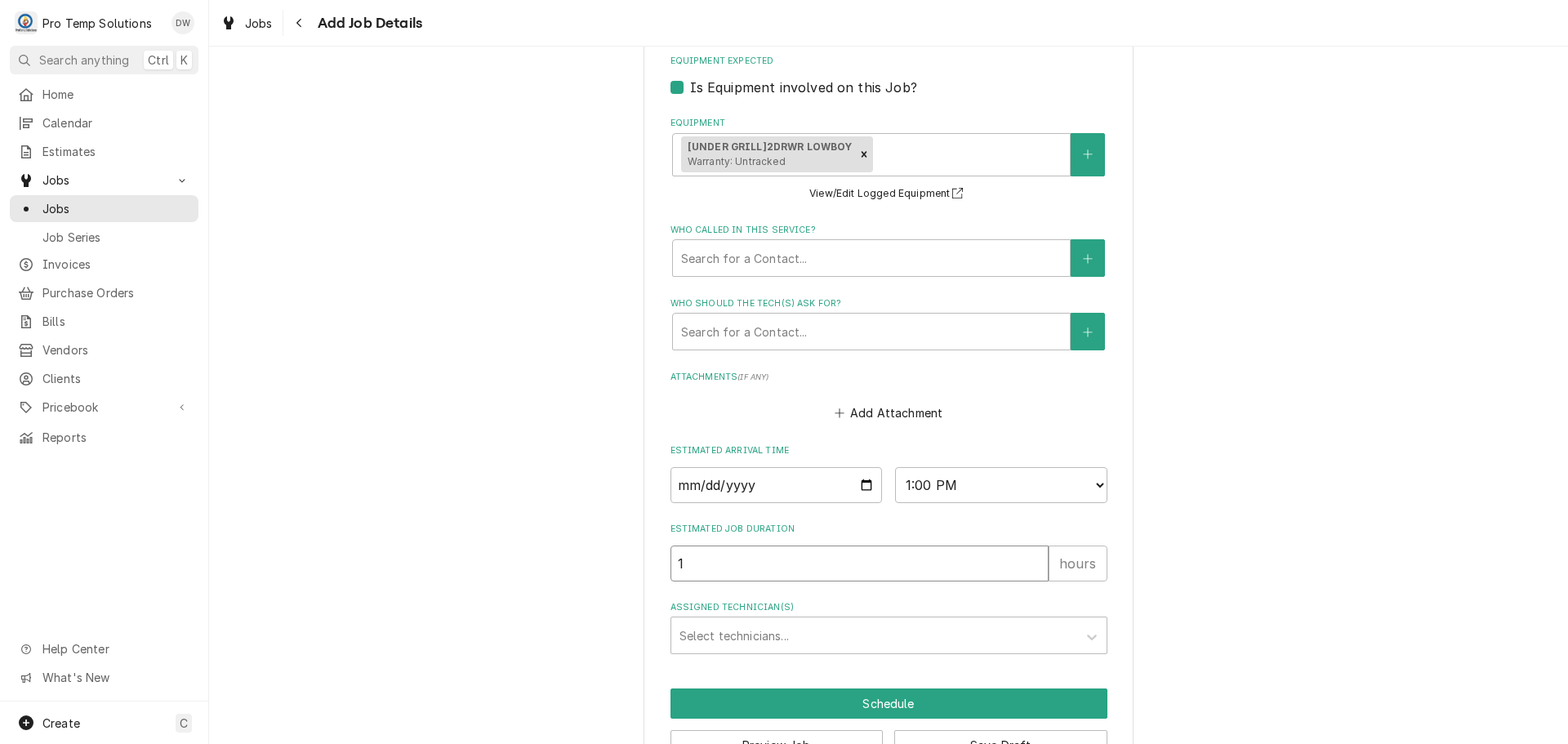
type input "1.5"
type textarea "x"
type input "1.5"
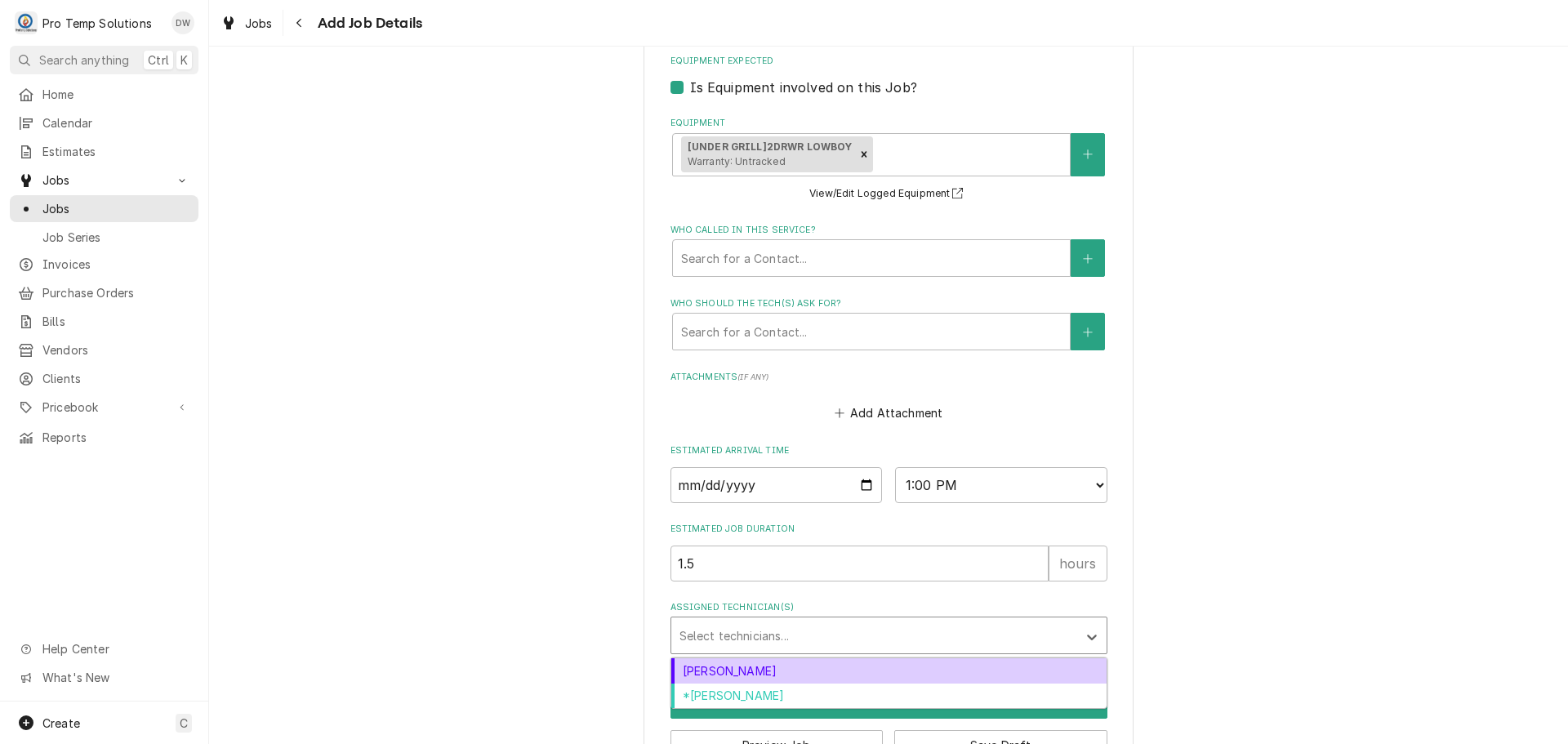
click at [754, 622] on div "Assigned Technician(s)" at bounding box center [874, 635] width 390 height 30
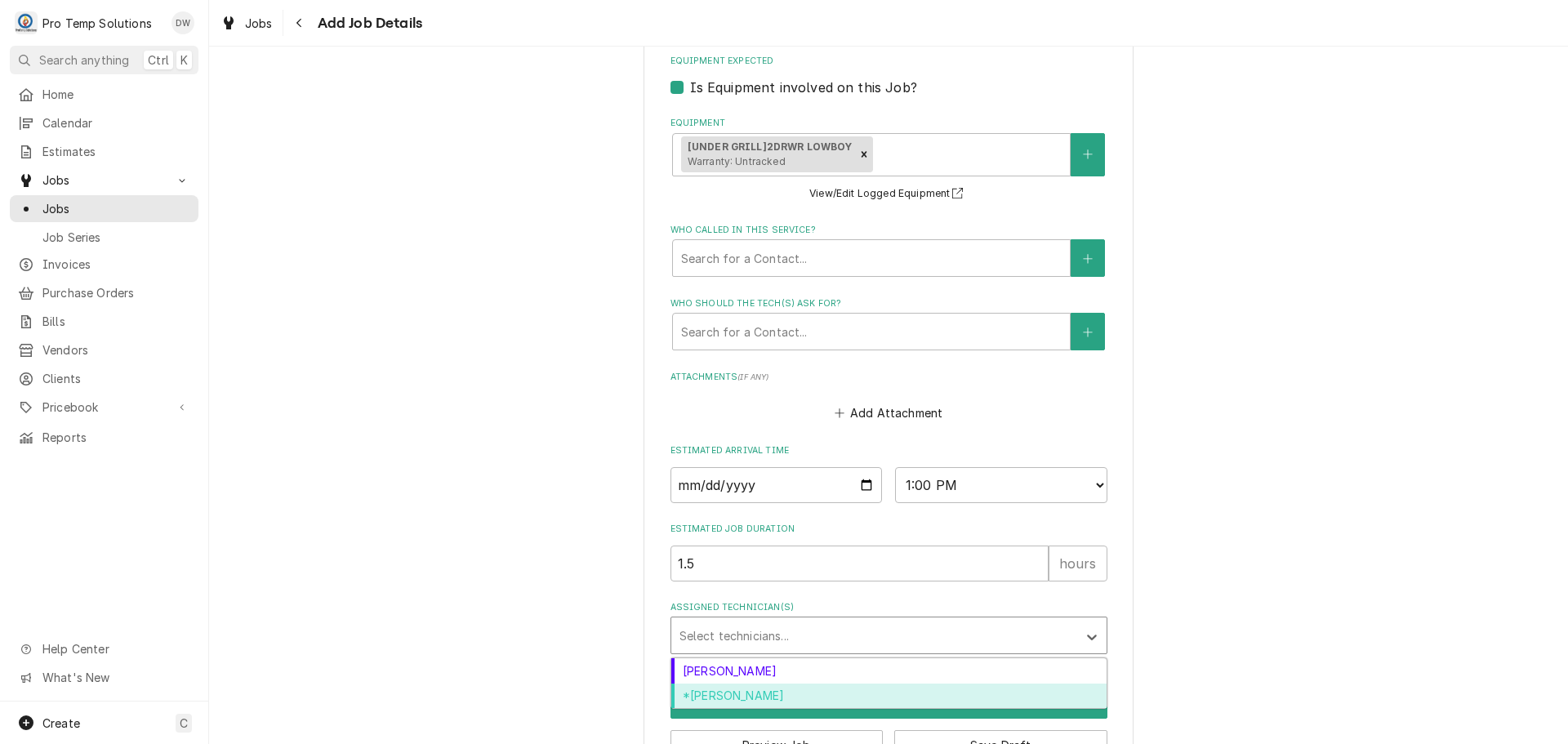
click at [757, 691] on div "*Kevin Williams" at bounding box center [889, 696] width 436 height 25
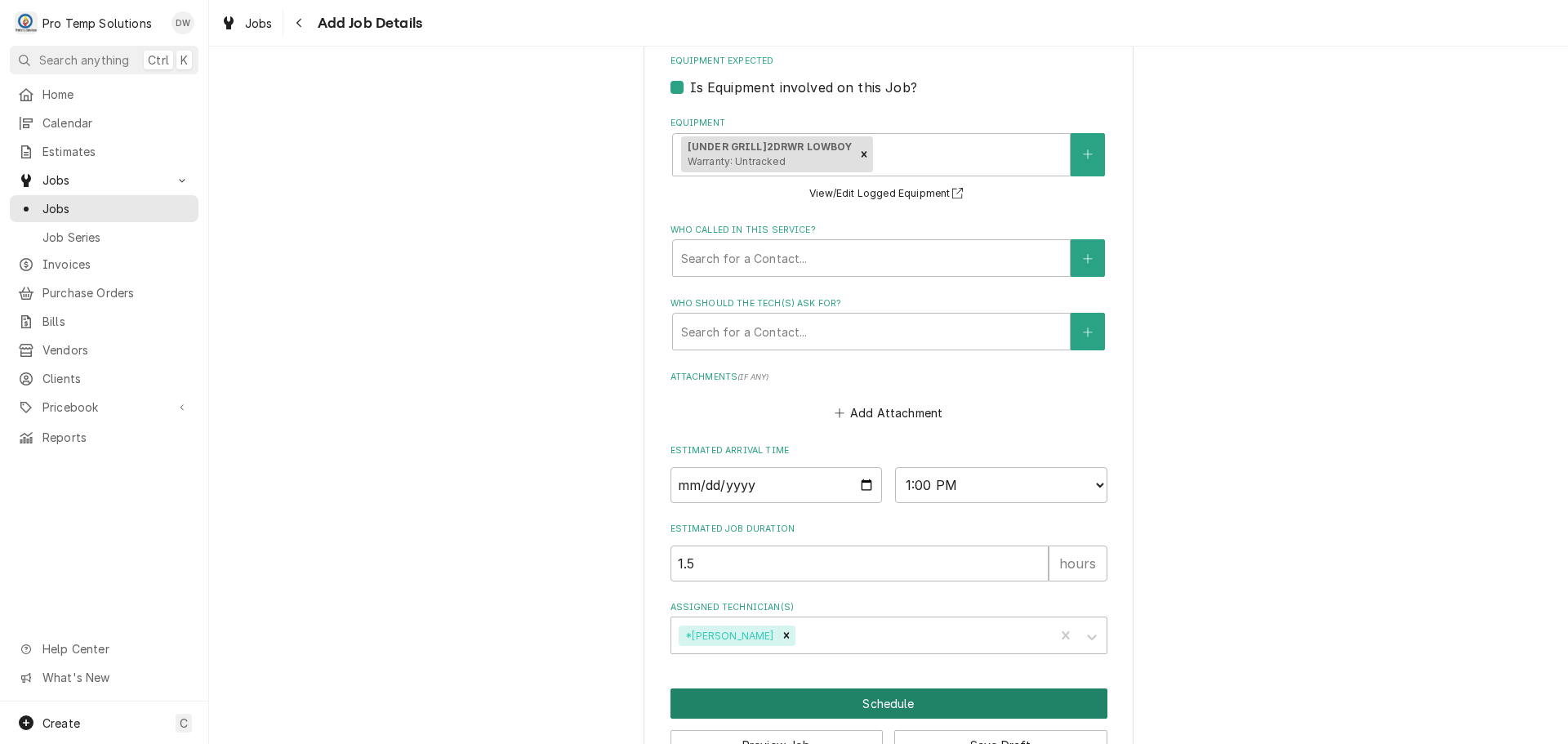
click at [868, 698] on button "Schedule" at bounding box center [889, 703] width 437 height 30
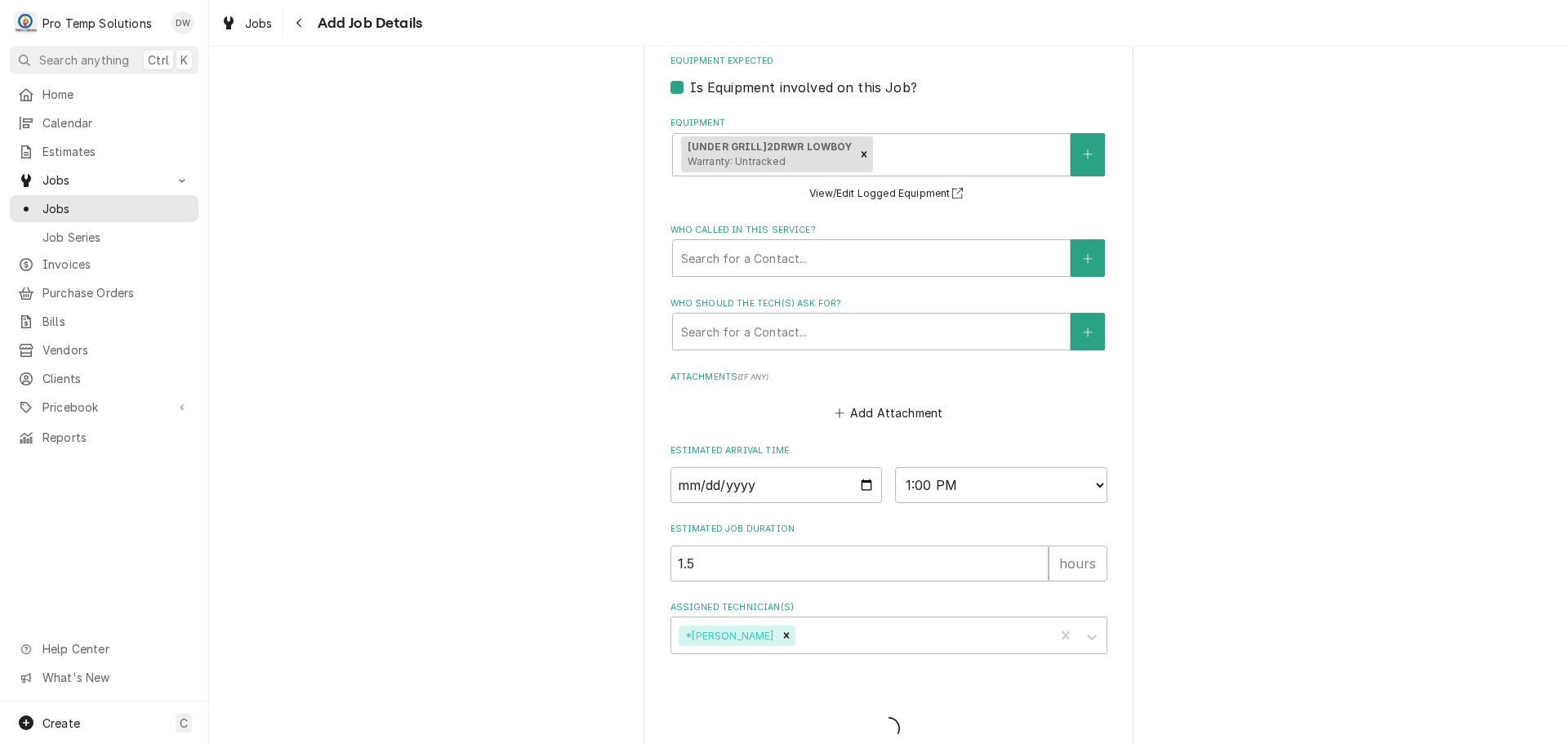
scroll to position [436, 0]
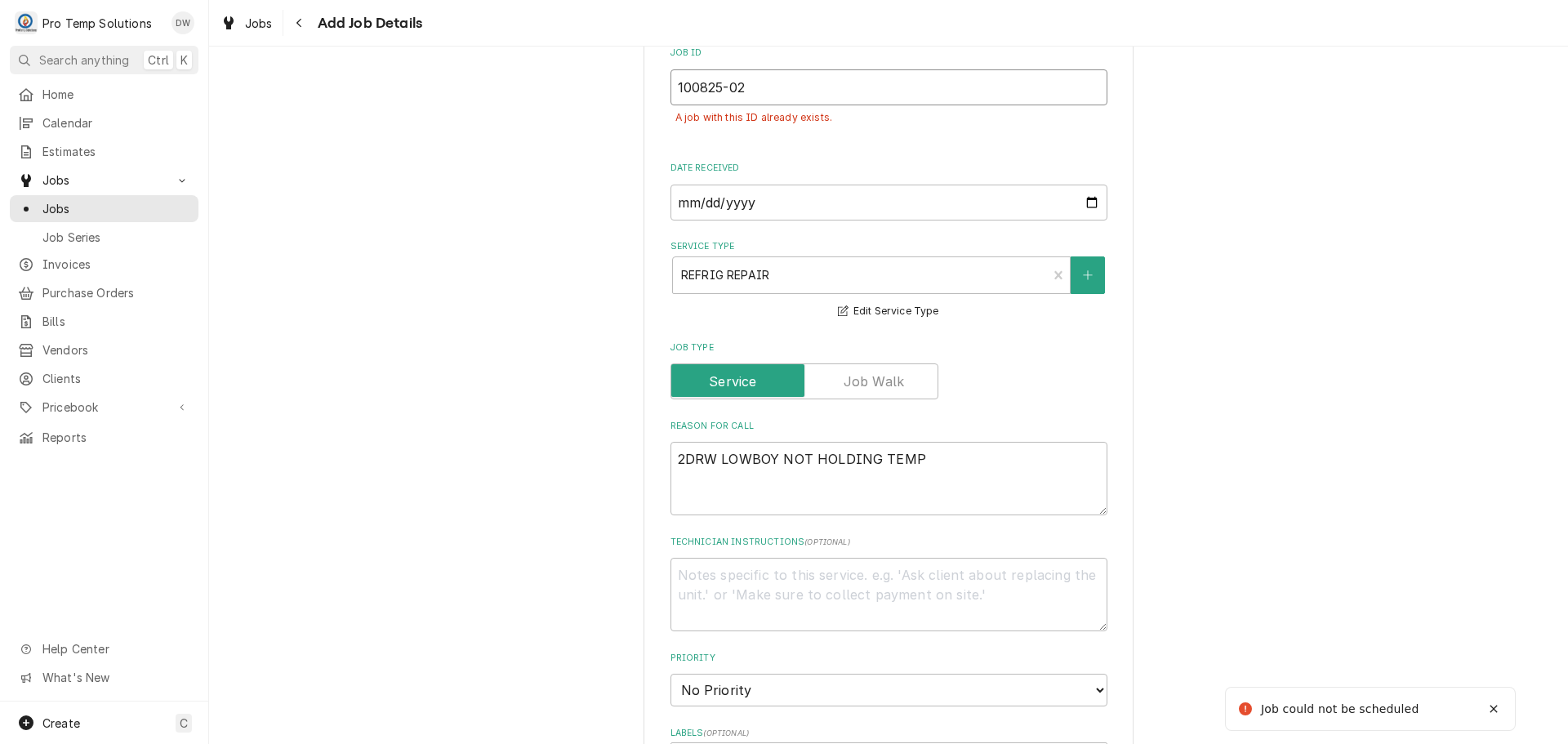
click at [771, 93] on input "100825-02" at bounding box center [889, 87] width 437 height 36
type textarea "x"
type input "100825-0"
type textarea "x"
type input "100825-03"
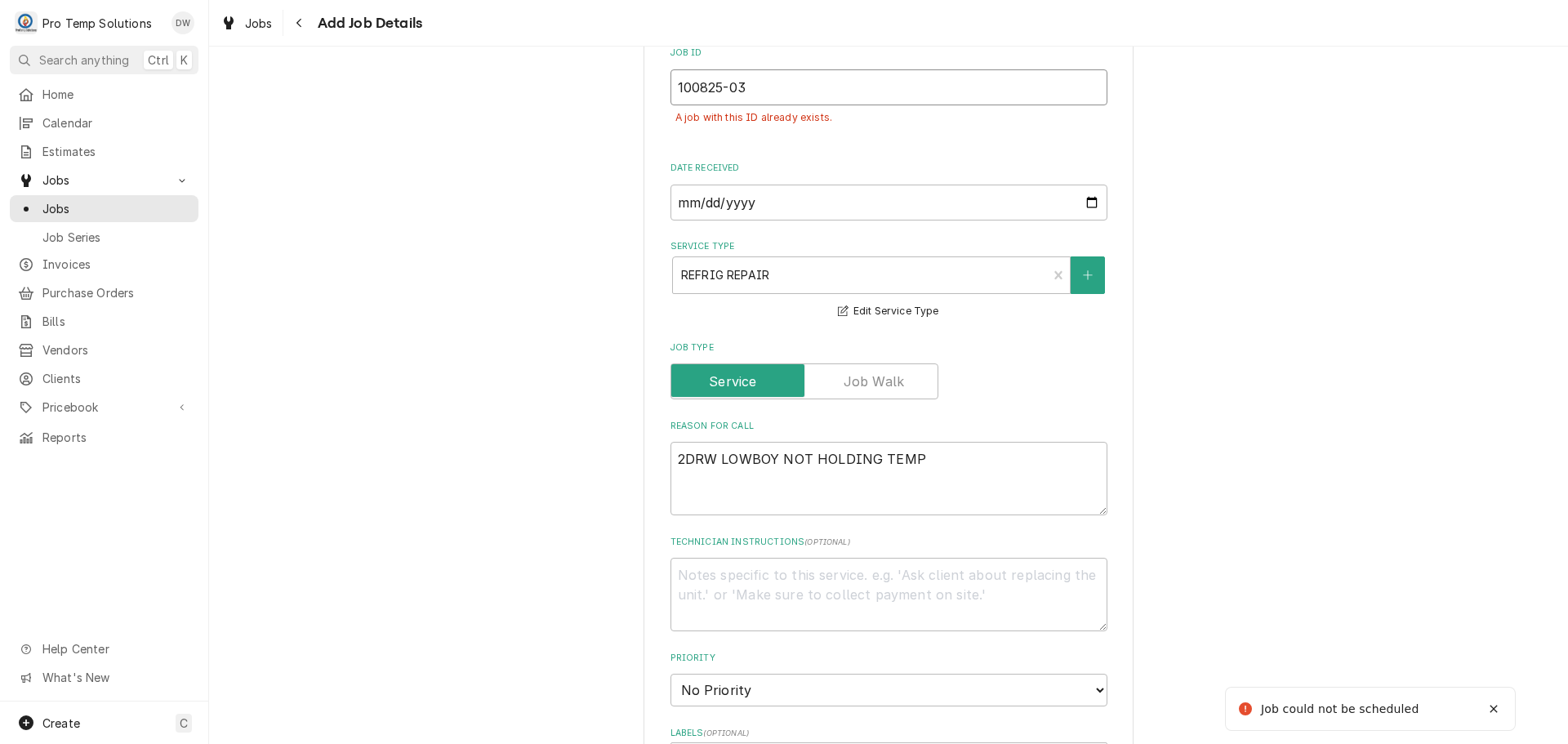
type textarea "x"
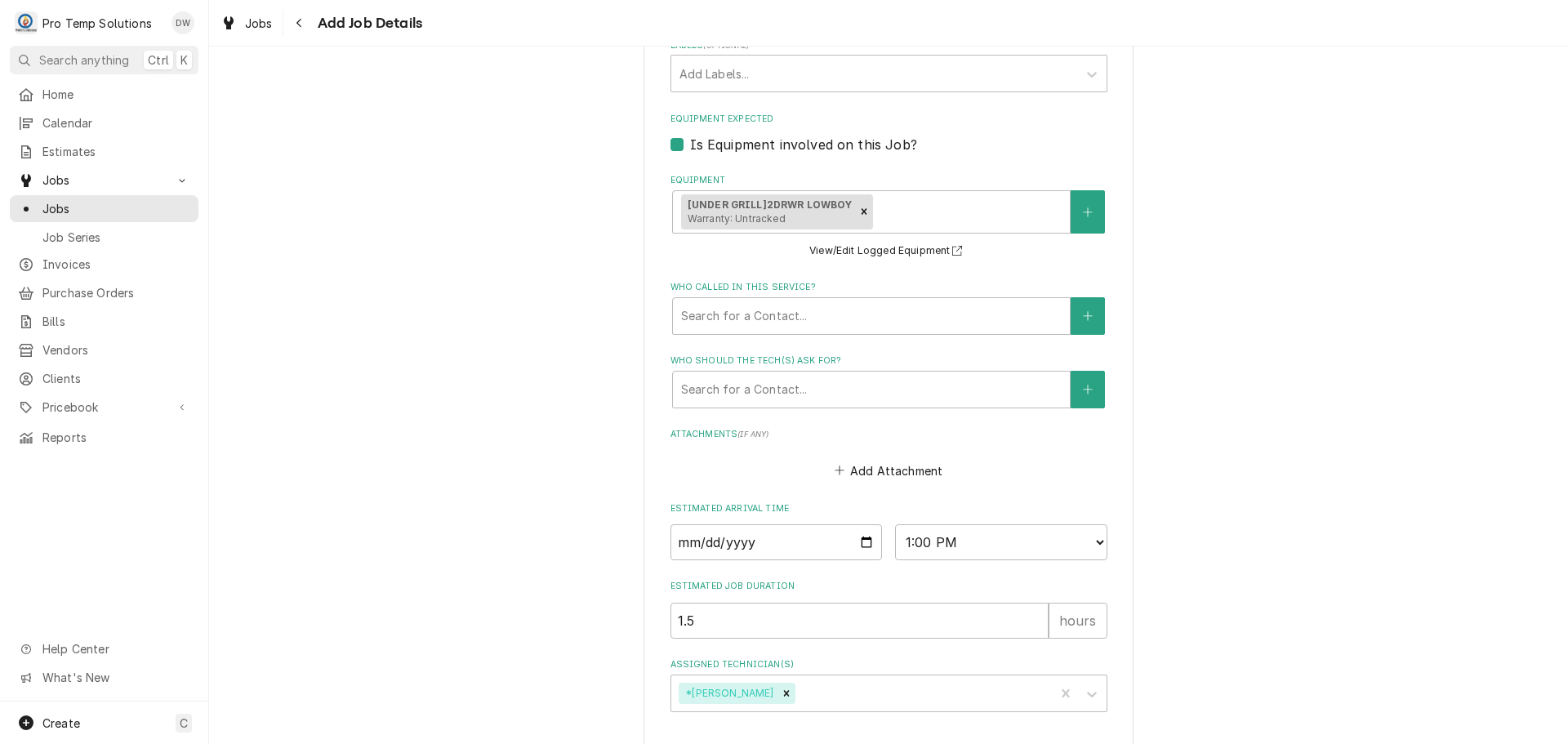
scroll to position [1233, 0]
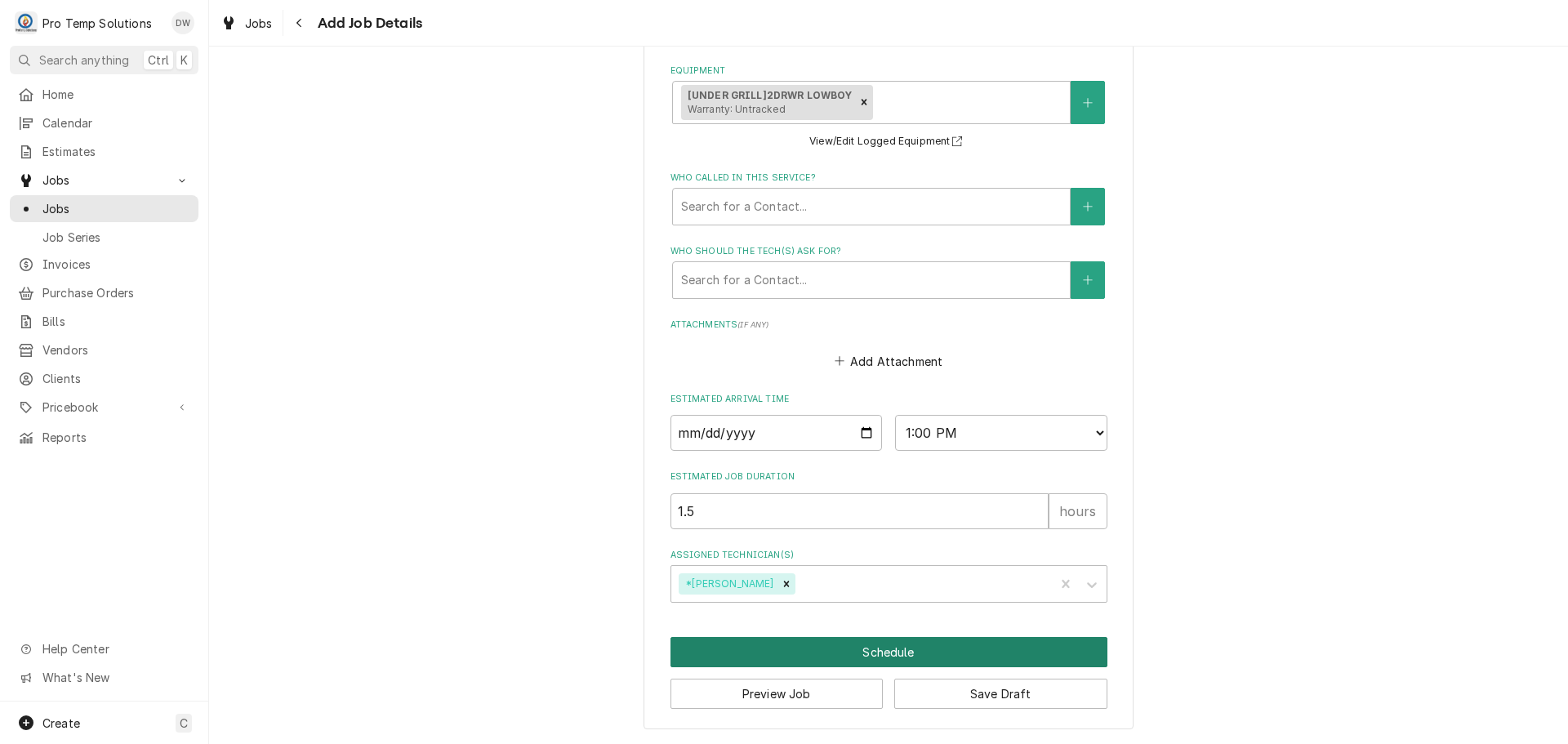
type input "100825-03"
click at [878, 654] on button "Schedule" at bounding box center [889, 652] width 437 height 30
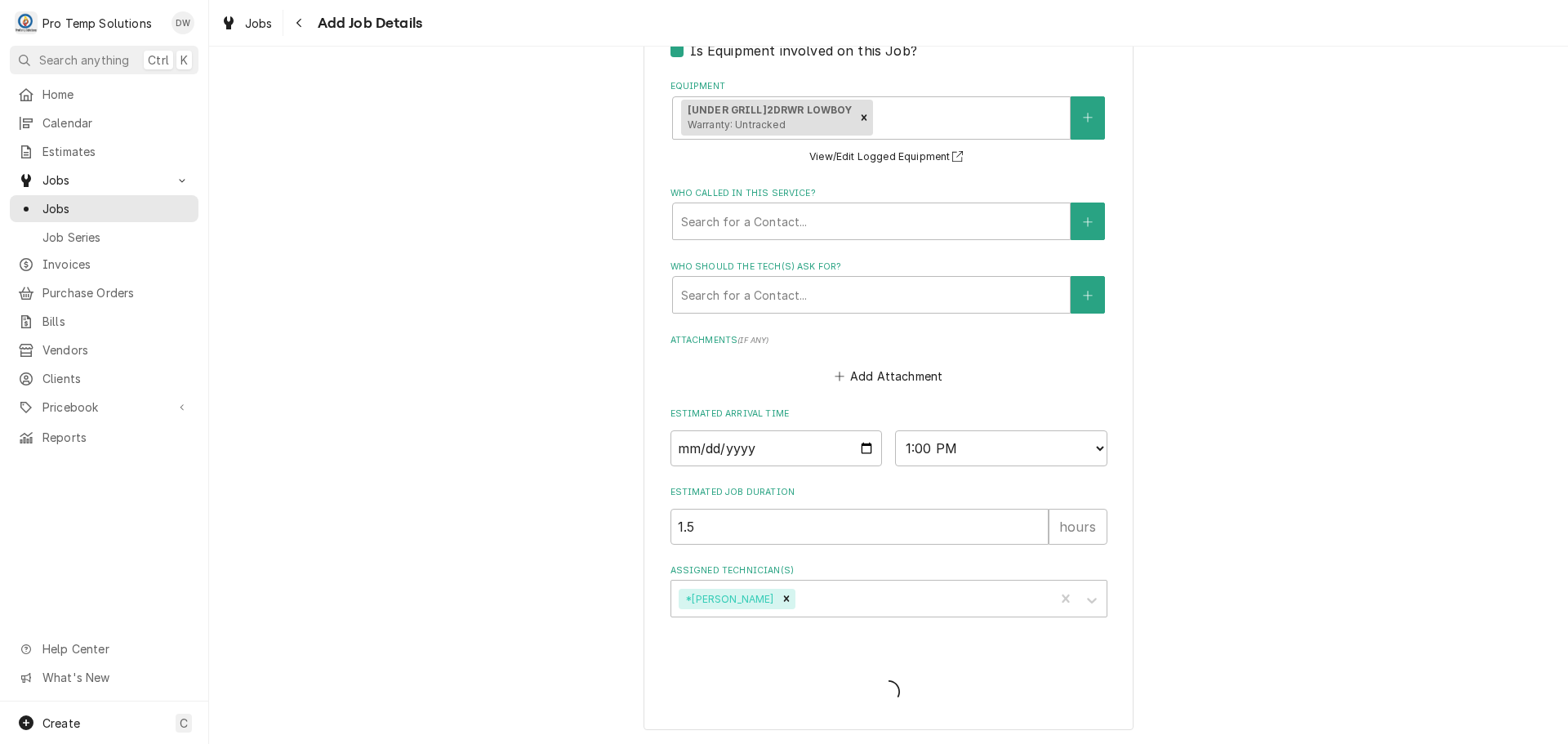
type textarea "x"
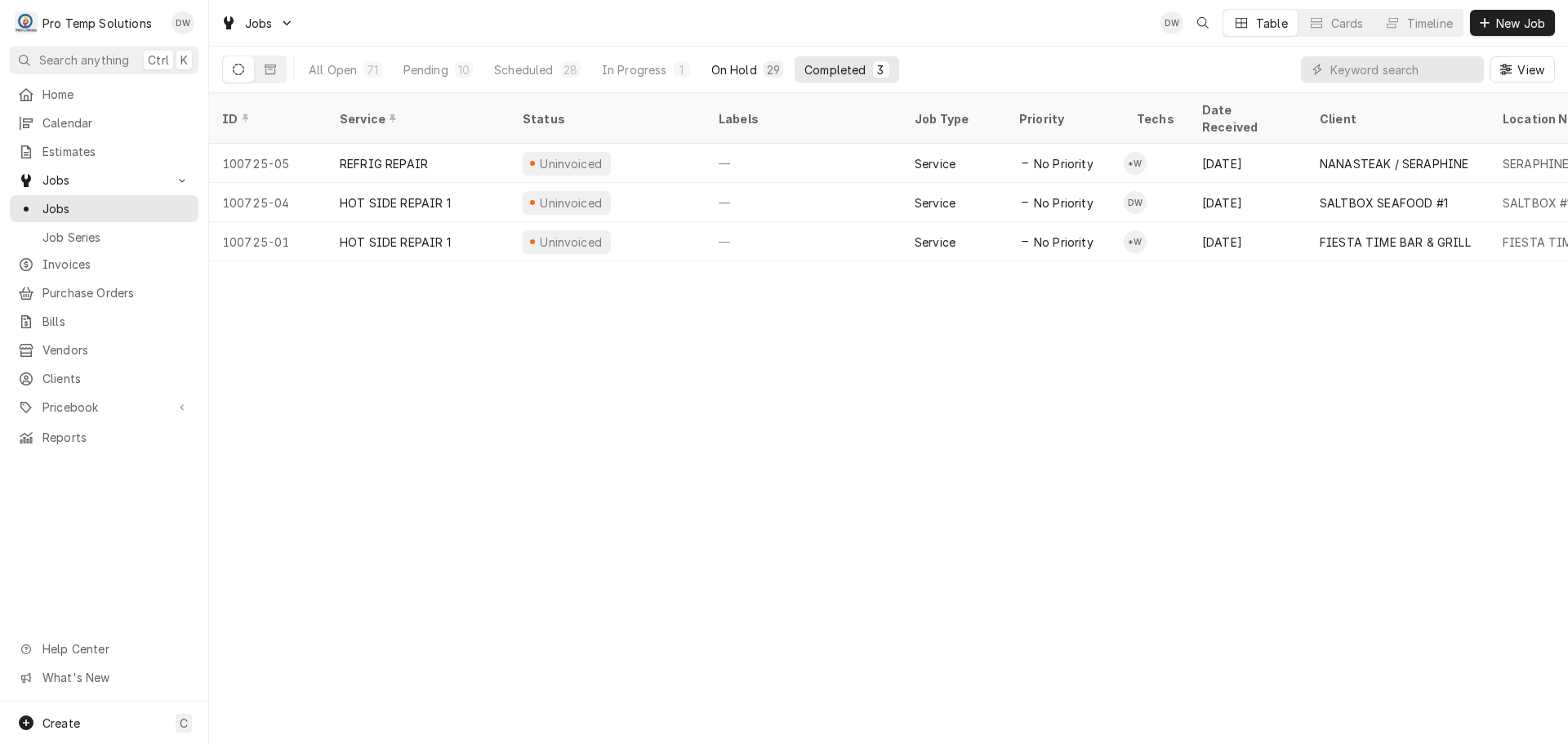
click at [733, 71] on div "On Hold" at bounding box center [734, 70] width 46 height 17
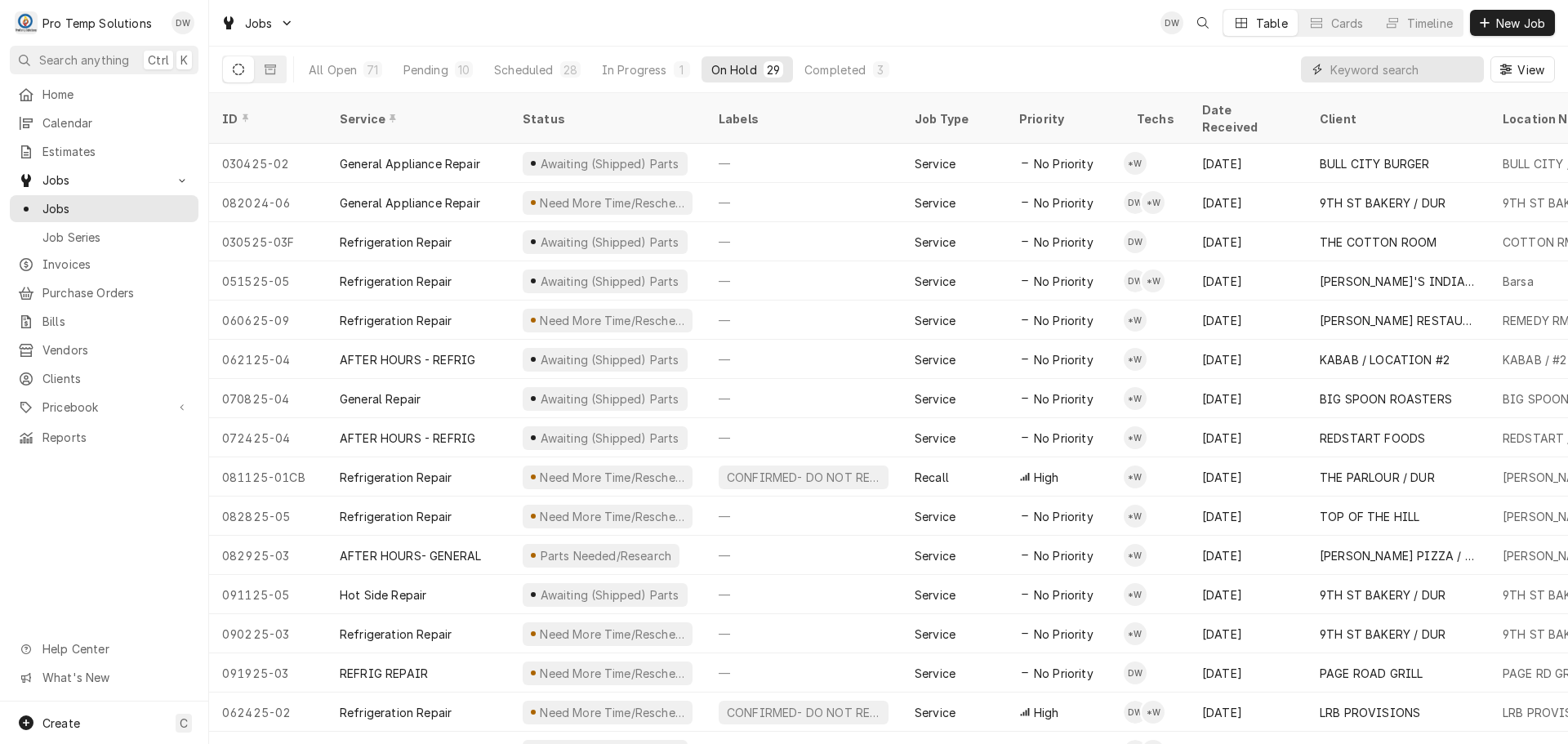
click at [1425, 63] on input "Dynamic Content Wrapper" at bounding box center [1403, 69] width 146 height 26
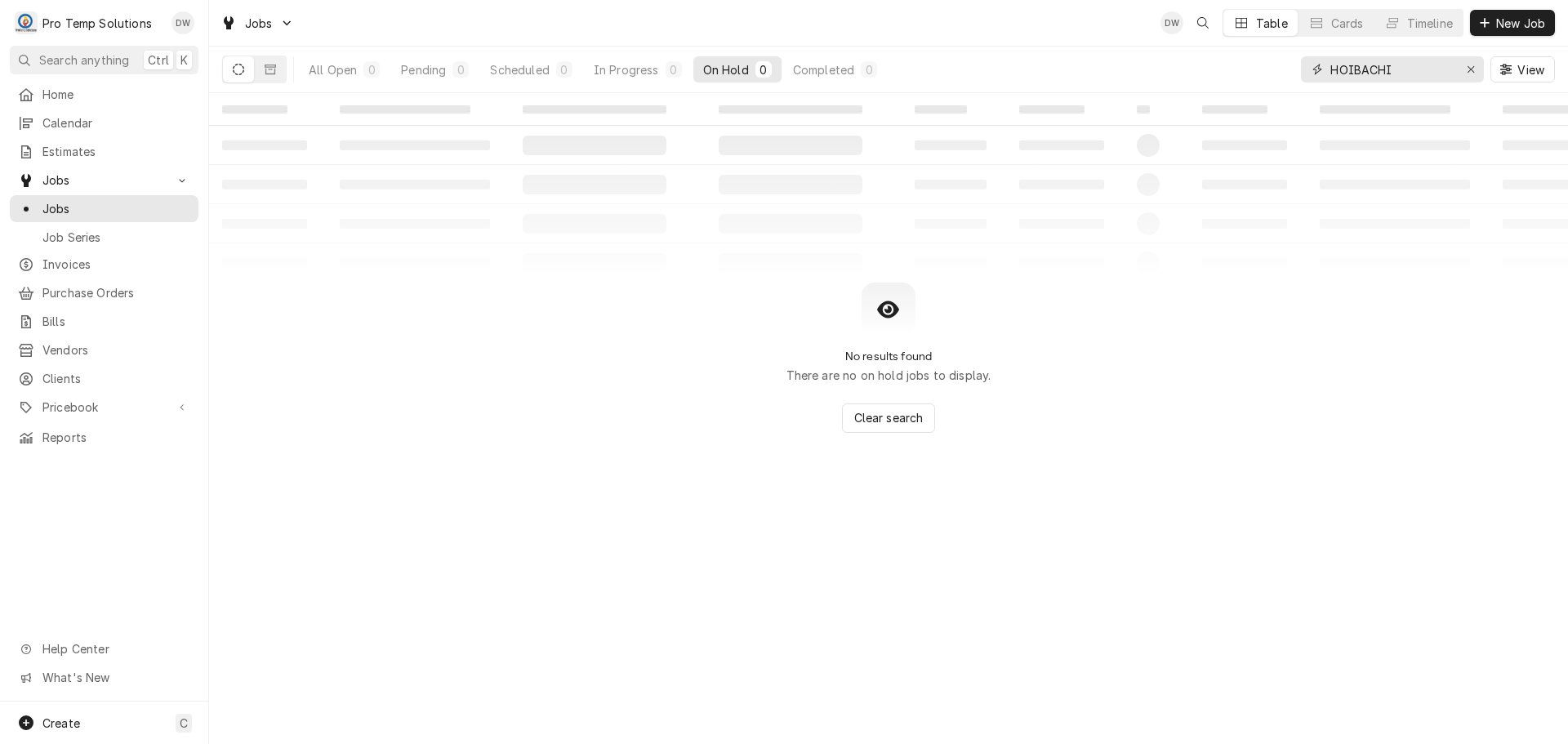
click at [1348, 65] on input "HOIBACHI" at bounding box center [1391, 69] width 122 height 26
type input "HIBACHI"
click at [525, 64] on div "Scheduled" at bounding box center [520, 70] width 59 height 17
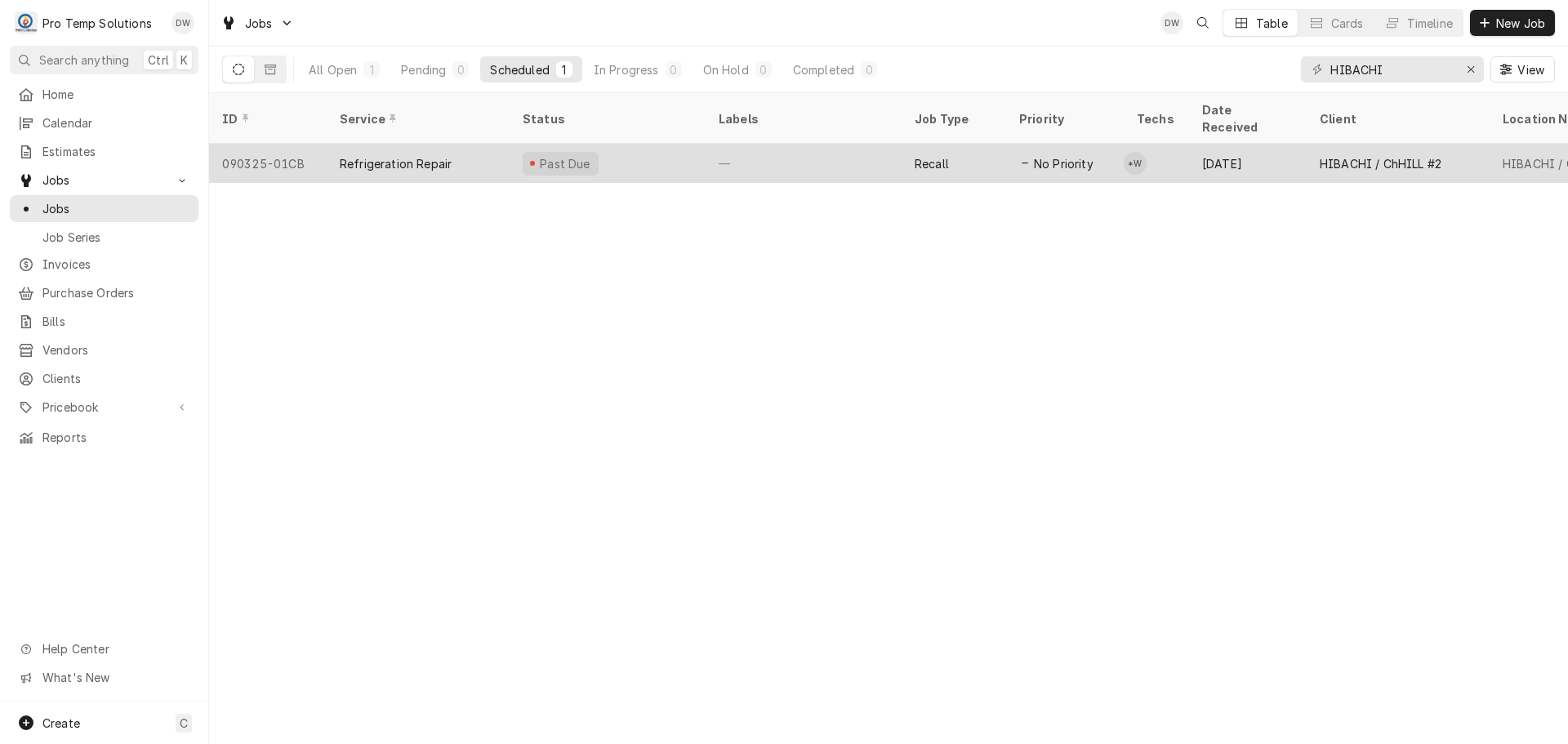
click at [843, 144] on div "—" at bounding box center [804, 163] width 196 height 39
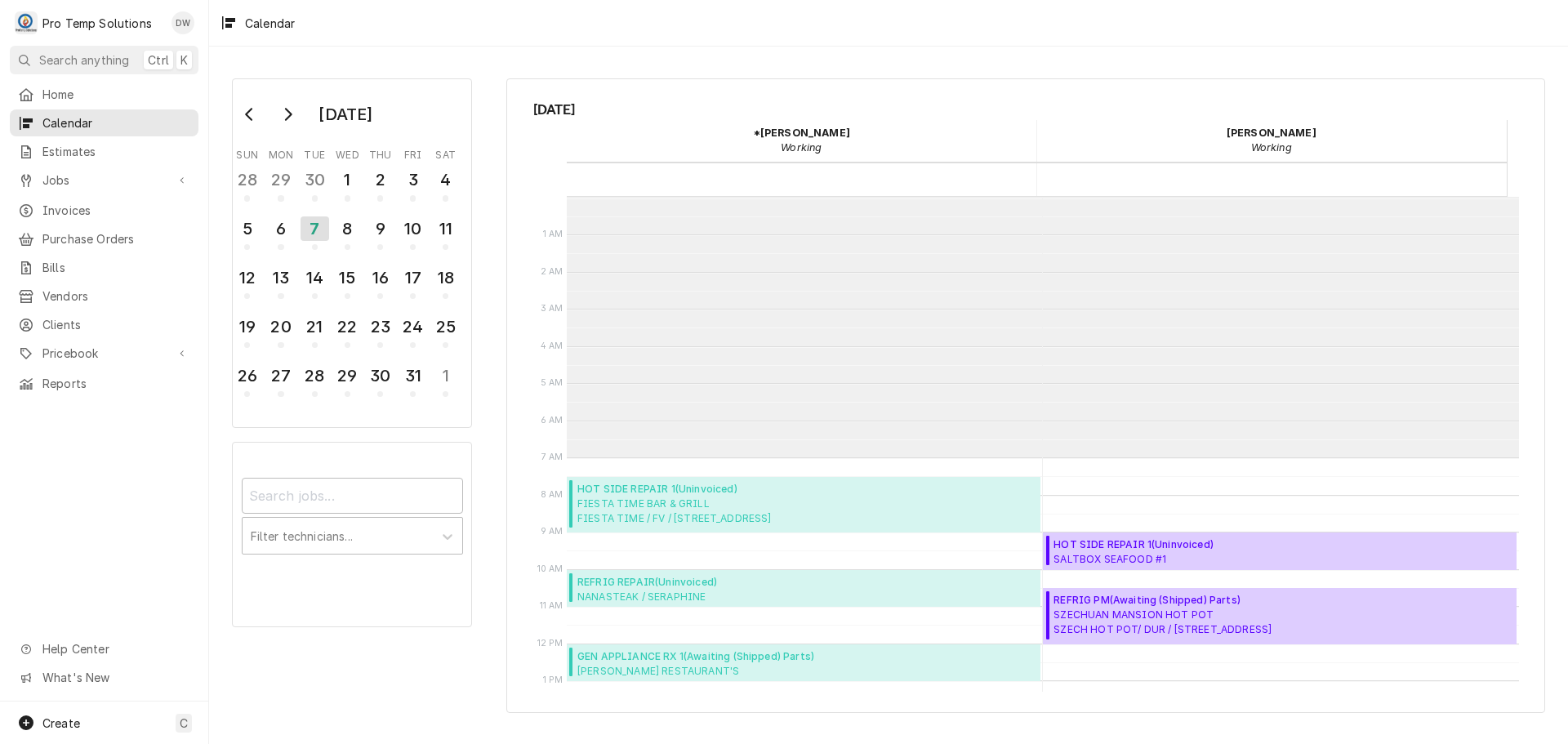
scroll to position [260, 0]
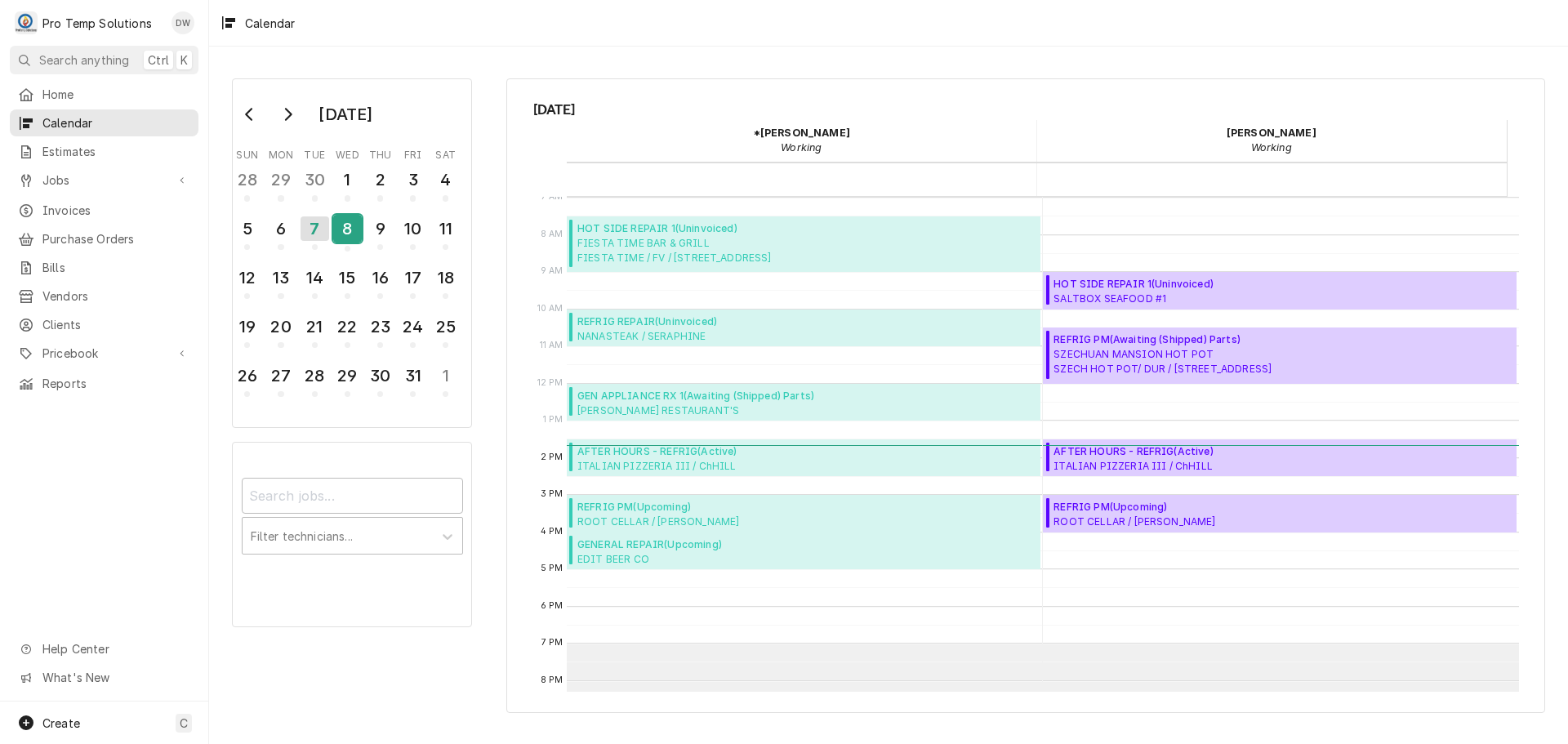
click at [344, 234] on div "8" at bounding box center [347, 229] width 29 height 28
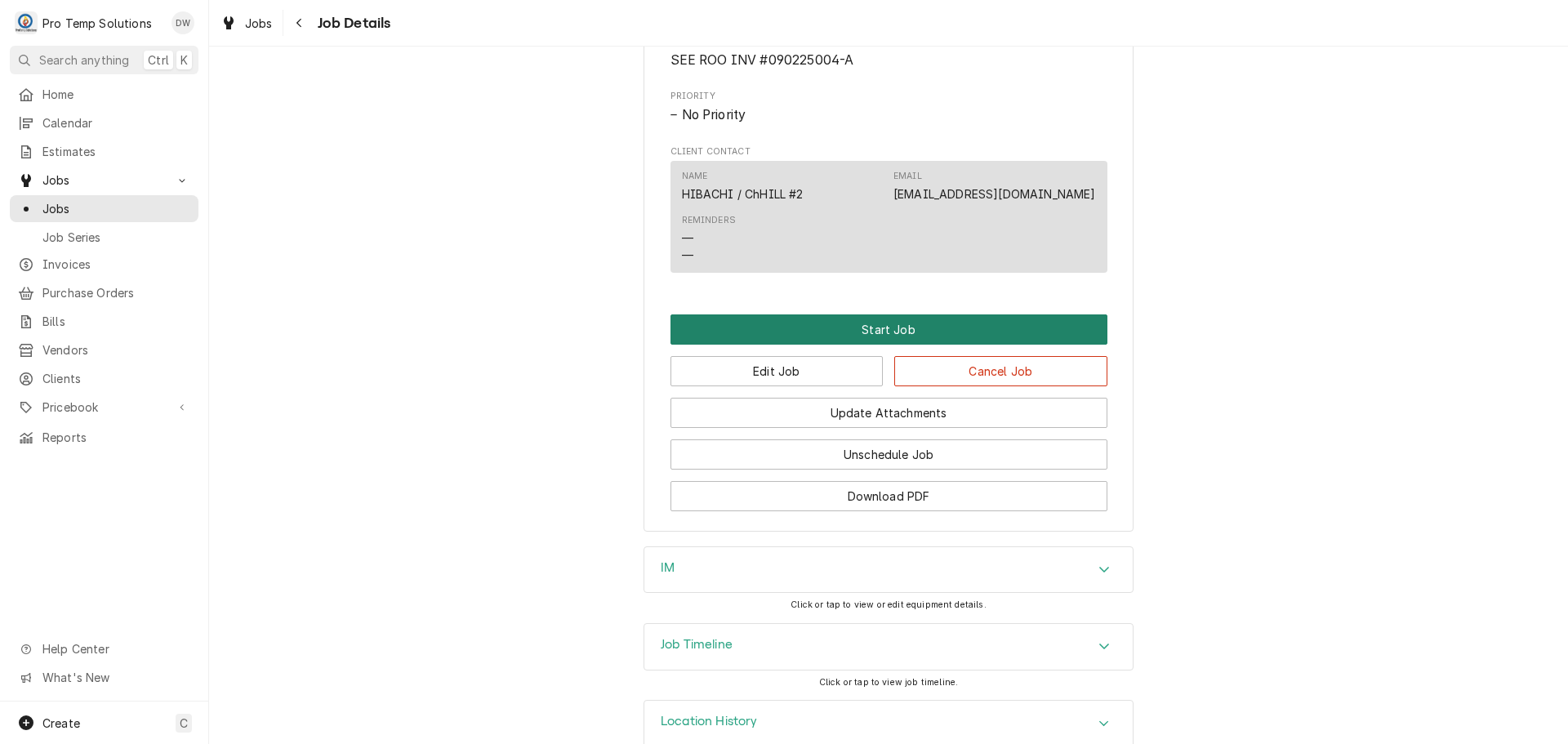
scroll to position [1029, 0]
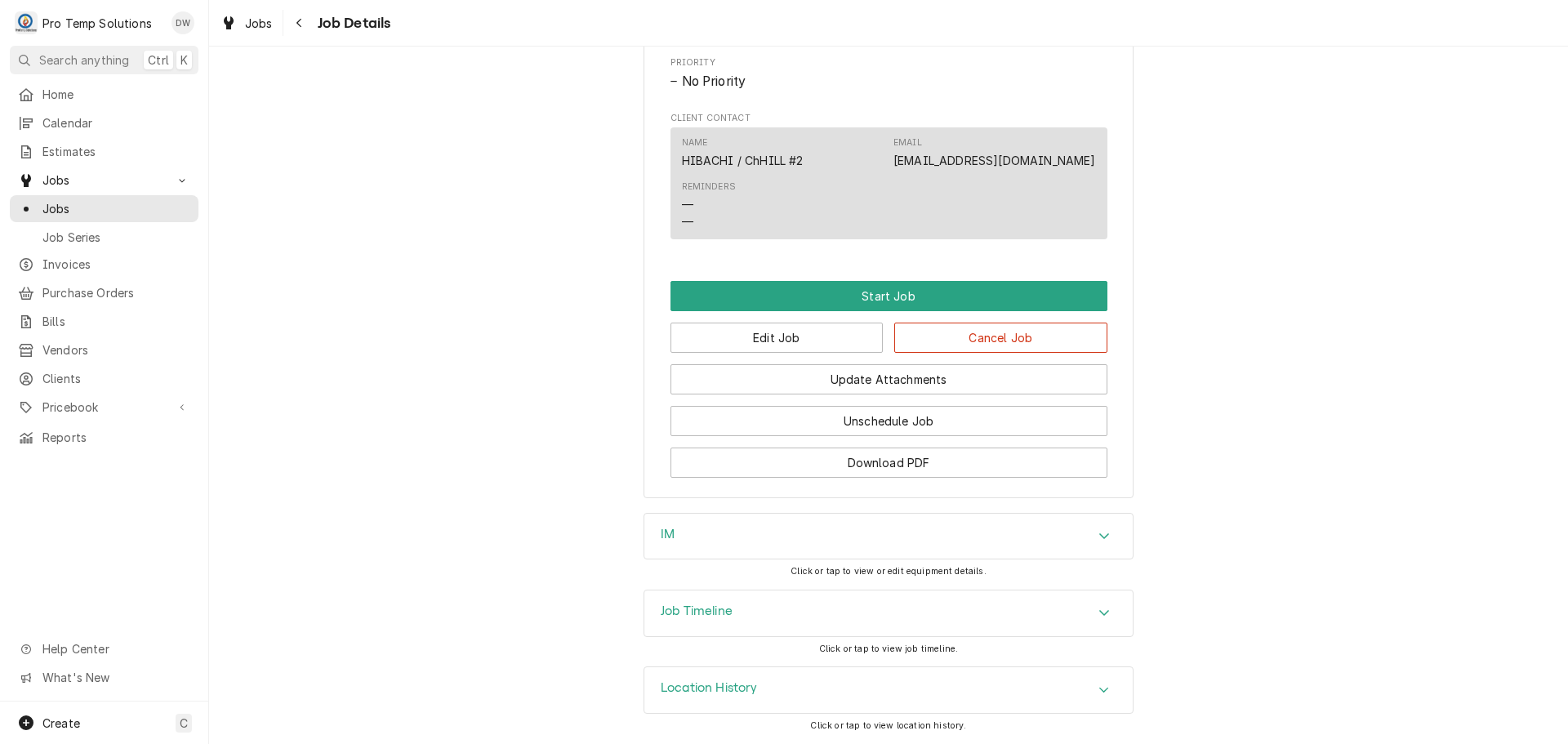
click at [1092, 611] on div "Accordion Header" at bounding box center [1104, 614] width 24 height 20
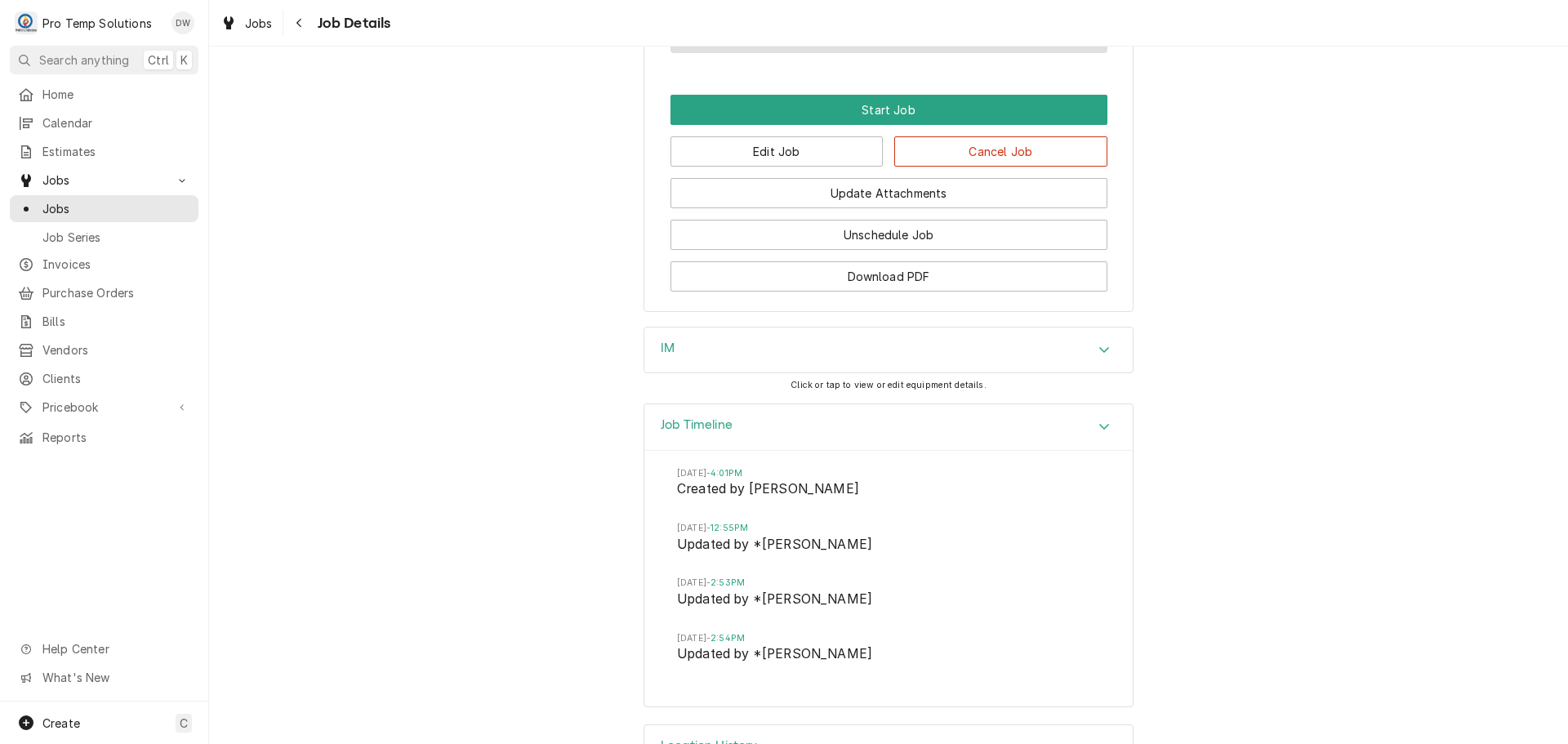
scroll to position [1273, 0]
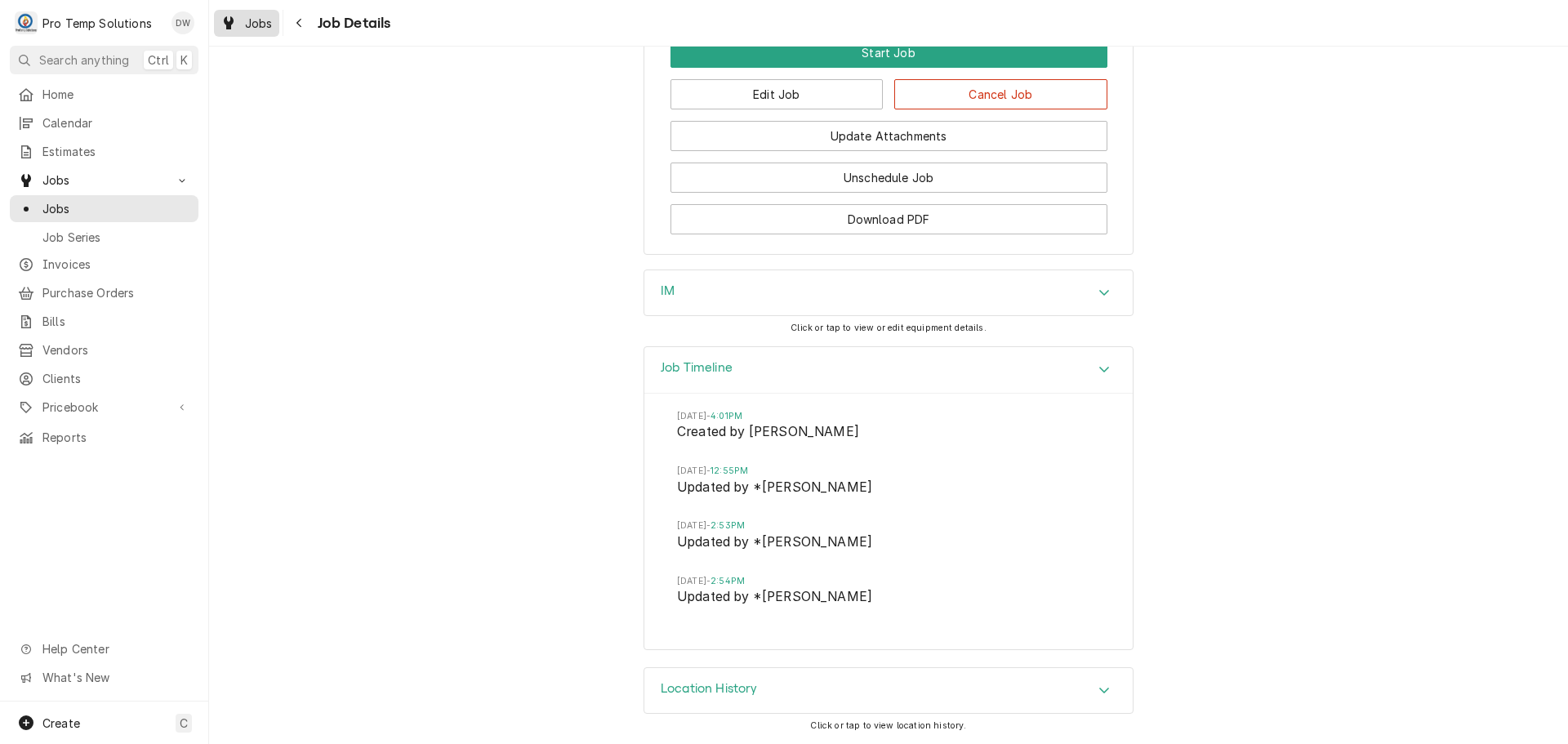
click at [257, 21] on span "Jobs" at bounding box center [259, 23] width 28 height 17
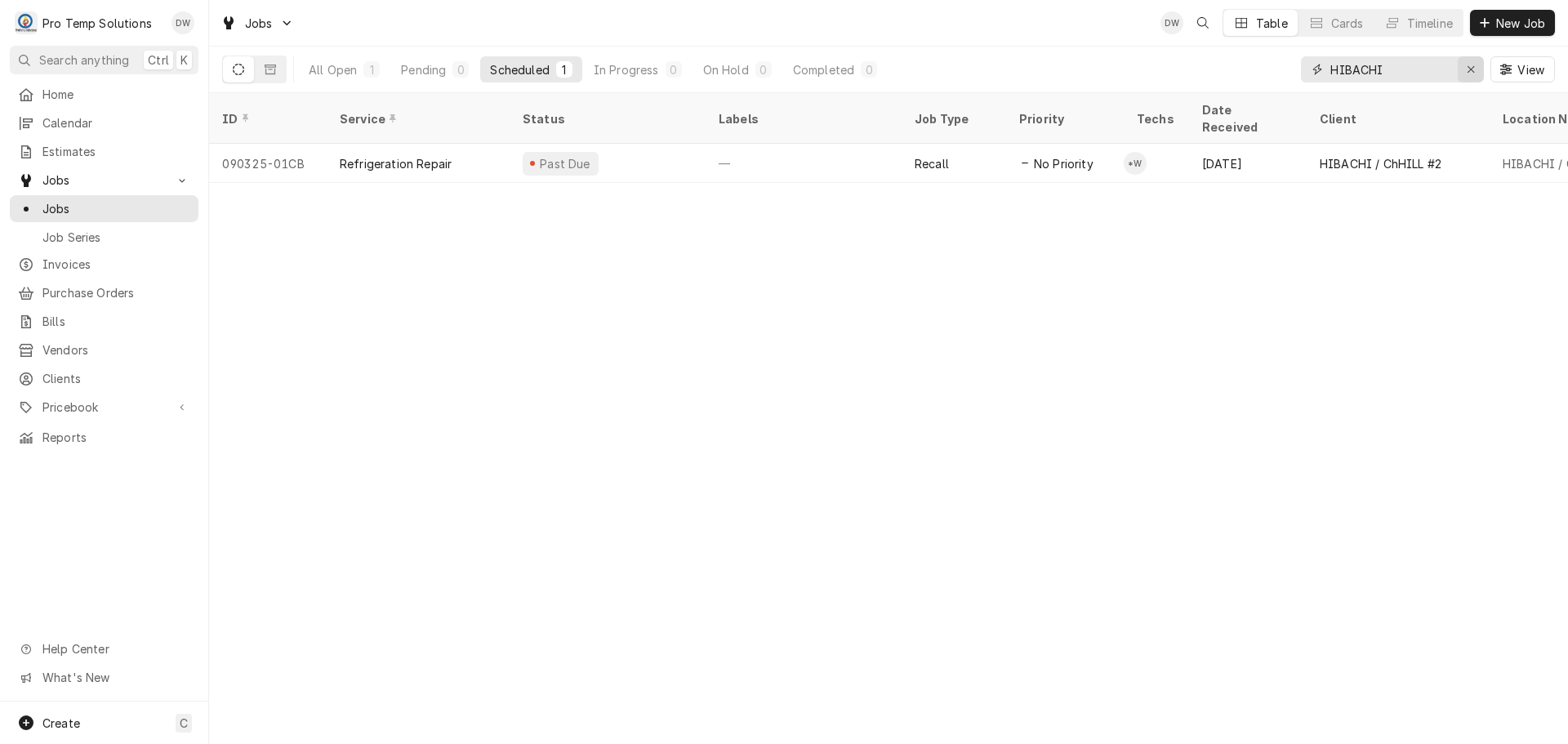
click at [1471, 69] on icon "Erase input" at bounding box center [1471, 69] width 9 height 11
